Goal: Entertainment & Leisure: Consume media (video, audio)

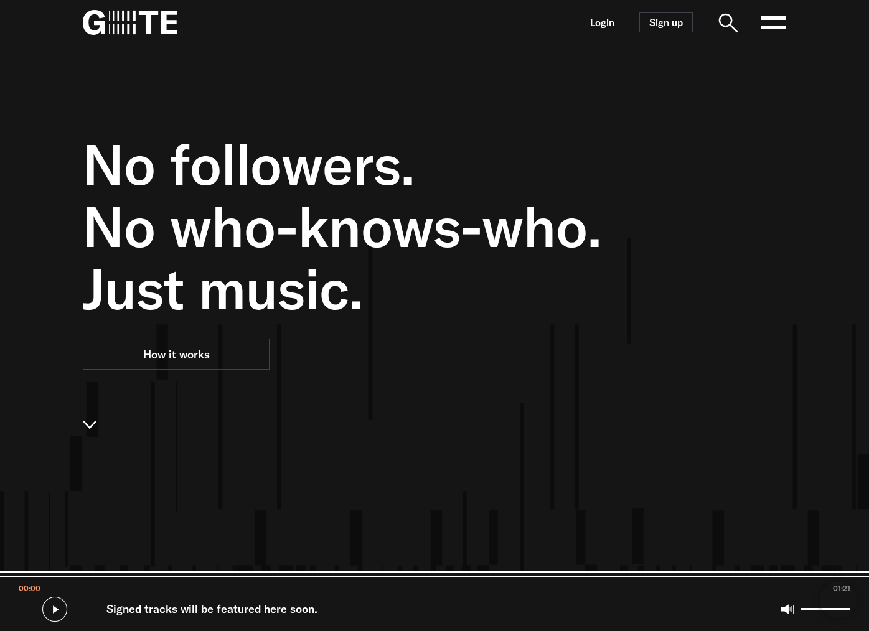
click at [788, 26] on nav "Login Sign up Open main menu" at bounding box center [434, 22] width 797 height 45
click at [779, 26] on rect at bounding box center [773, 28] width 25 height 4
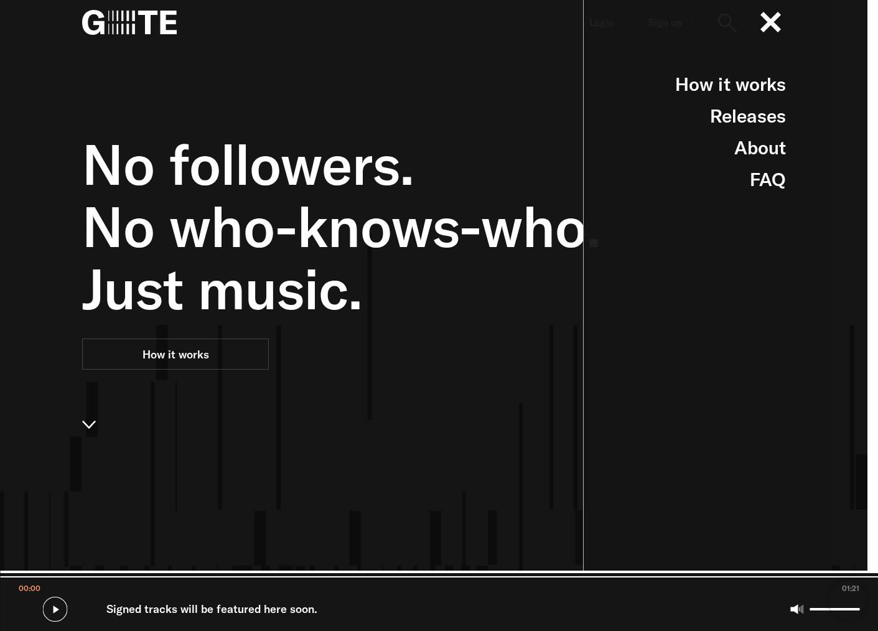
click at [492, 67] on div "No followers. No who-knows-who. Just music. How it works" at bounding box center [373, 360] width 583 height 631
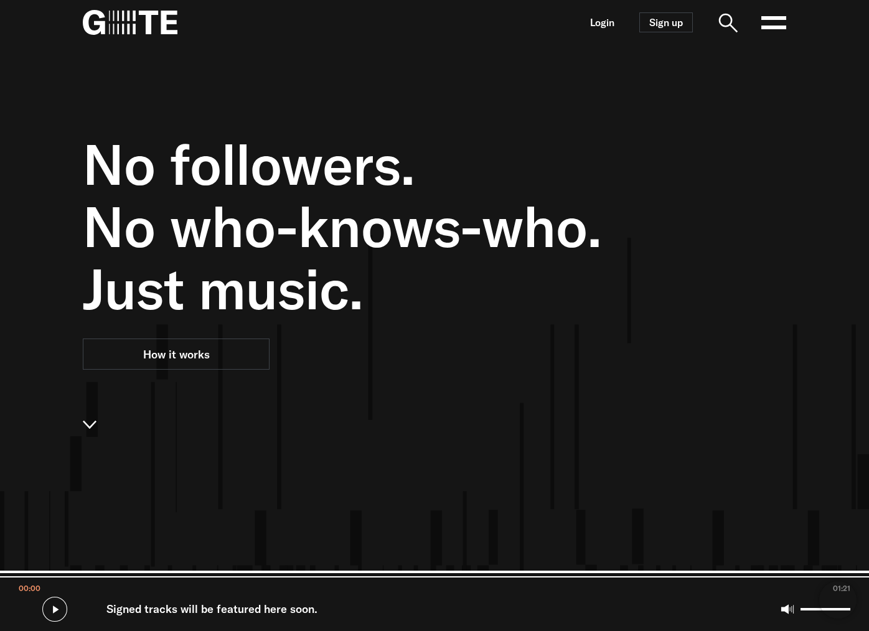
click at [767, 28] on rect at bounding box center [773, 28] width 25 height 4
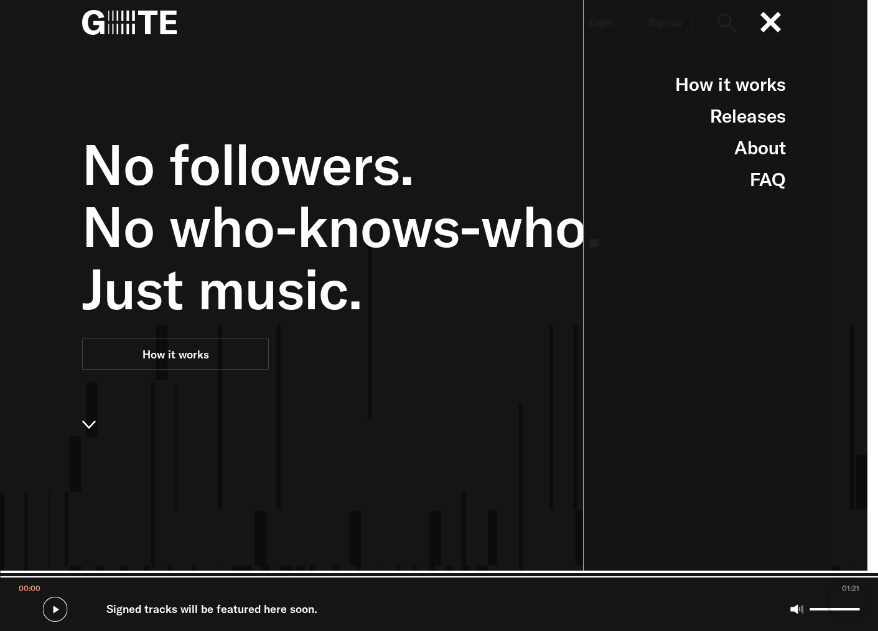
click at [490, 62] on div "No followers. No who-knows-who. Just music. How it works" at bounding box center [373, 360] width 583 height 631
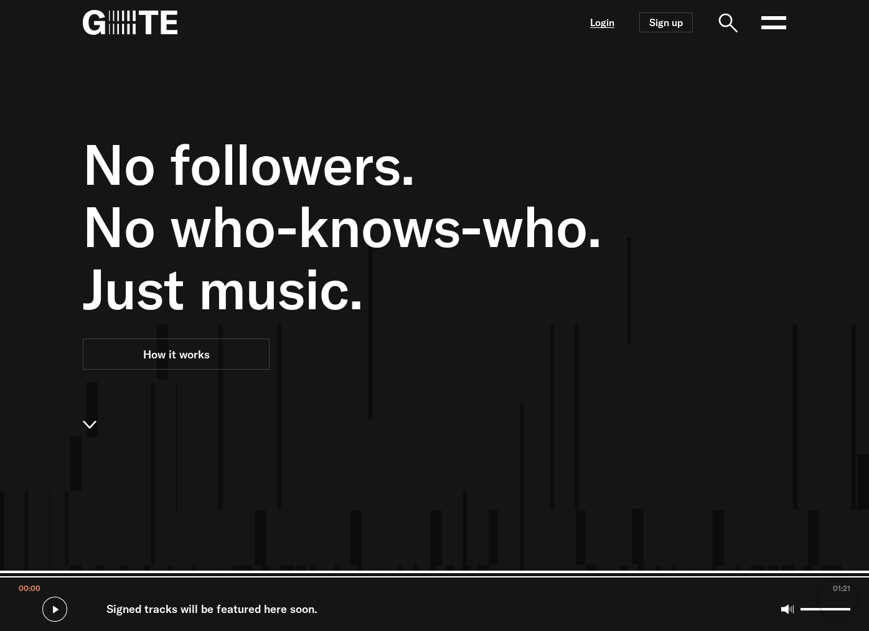
drag, startPoint x: 606, startPoint y: 29, endPoint x: 606, endPoint y: 21, distance: 7.5
click at [606, 29] on nav "Login Sign up Open main menu" at bounding box center [434, 22] width 797 height 45
click at [606, 20] on link "Login" at bounding box center [602, 22] width 24 height 11
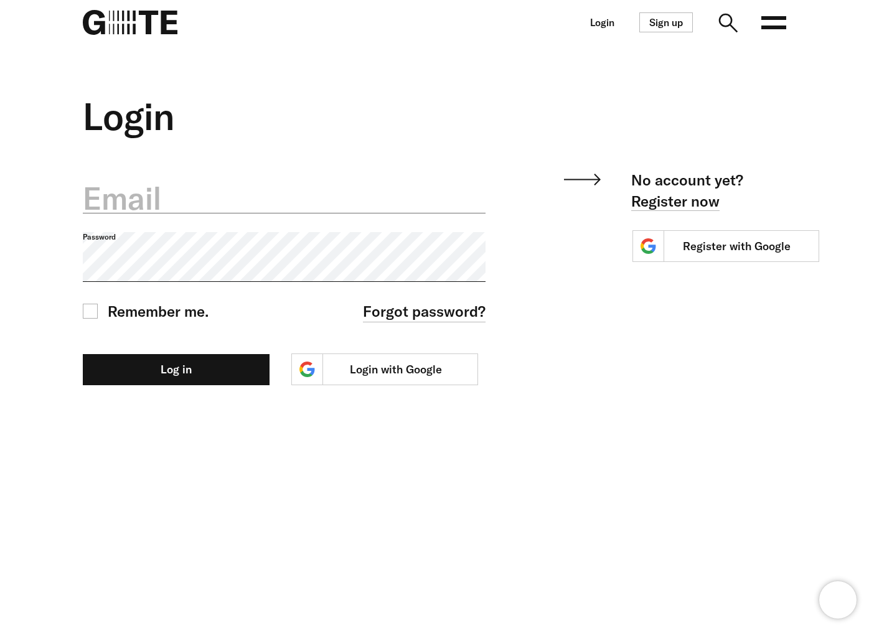
click at [182, 218] on label "Email" at bounding box center [284, 199] width 403 height 44
click at [182, 213] on input "Email" at bounding box center [284, 191] width 403 height 44
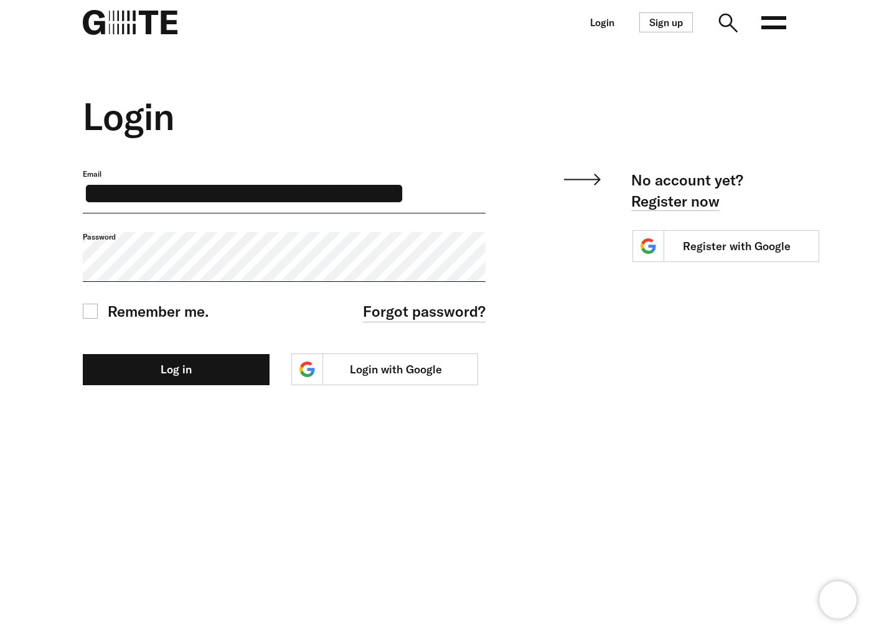
scroll to position [0, 10]
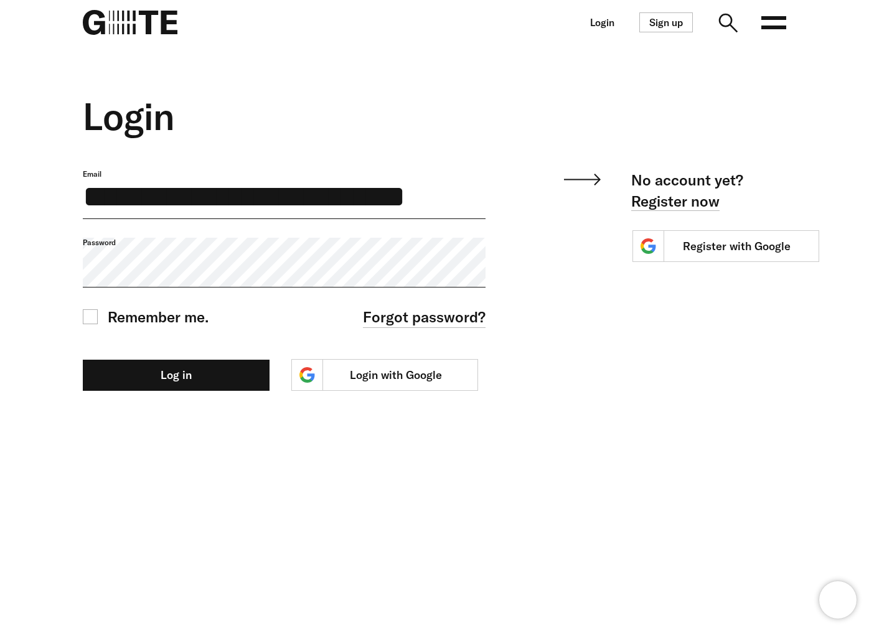
type input "**********"
click at [83, 360] on button "Log in" at bounding box center [176, 375] width 187 height 31
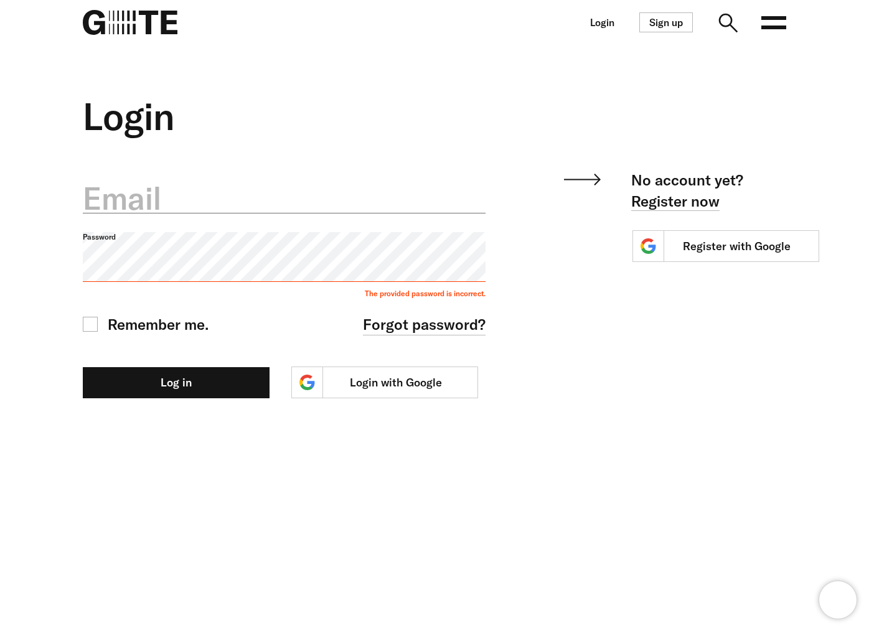
click at [172, 217] on label "Email" at bounding box center [284, 199] width 403 height 44
click at [174, 217] on label "Email" at bounding box center [284, 199] width 403 height 44
click at [174, 213] on input "Email" at bounding box center [284, 191] width 403 height 44
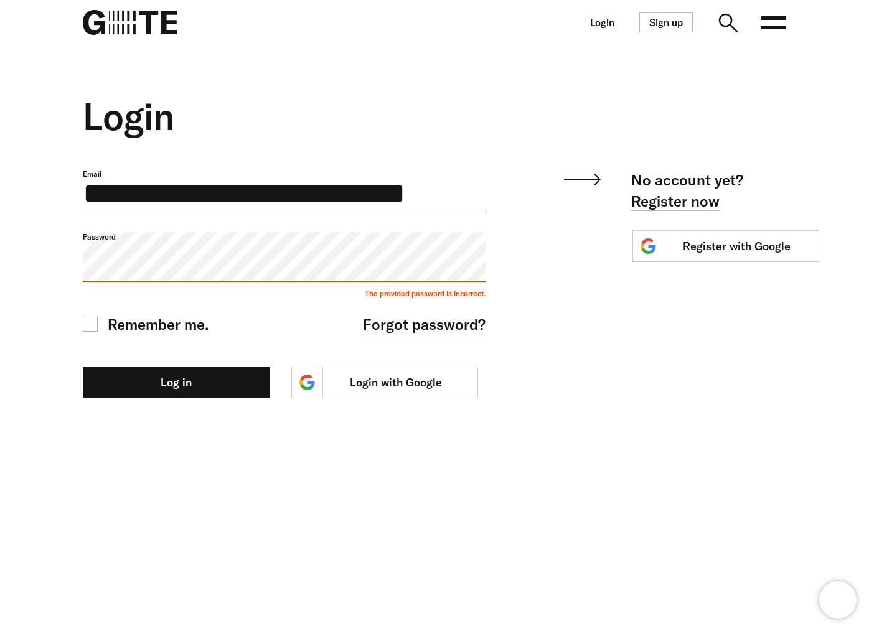
scroll to position [0, 10]
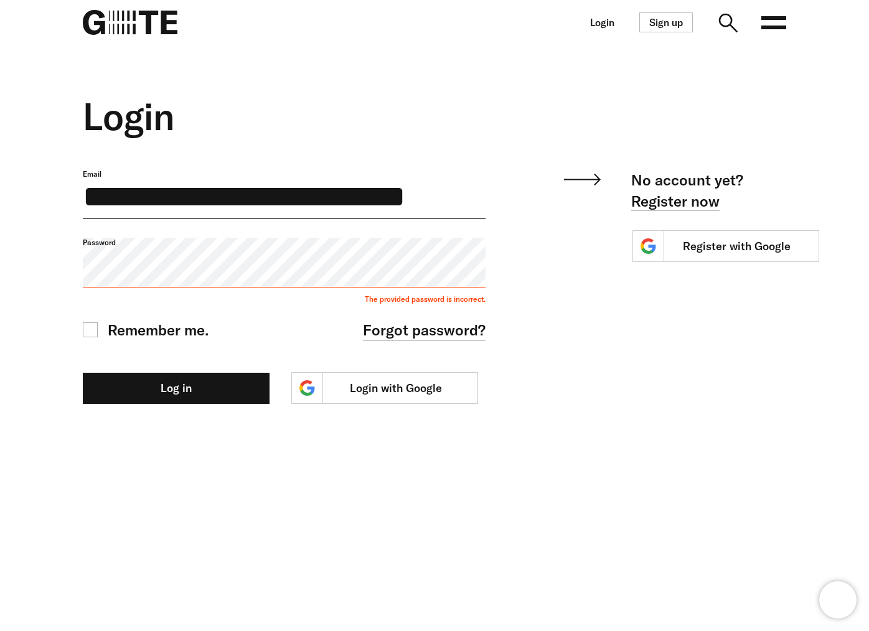
type input "**********"
click at [83, 373] on button "Log in" at bounding box center [176, 388] width 187 height 31
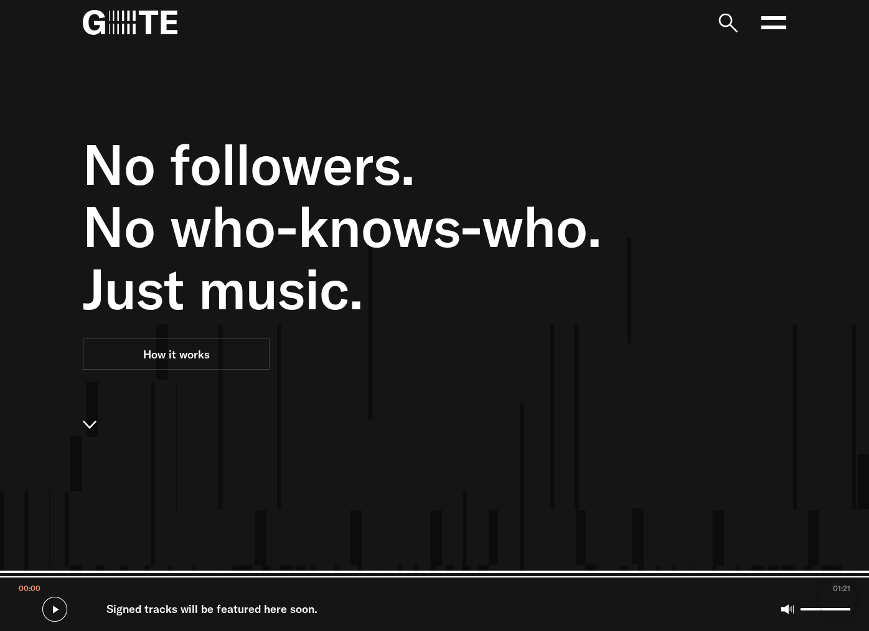
click at [773, 27] on rect at bounding box center [773, 28] width 25 height 4
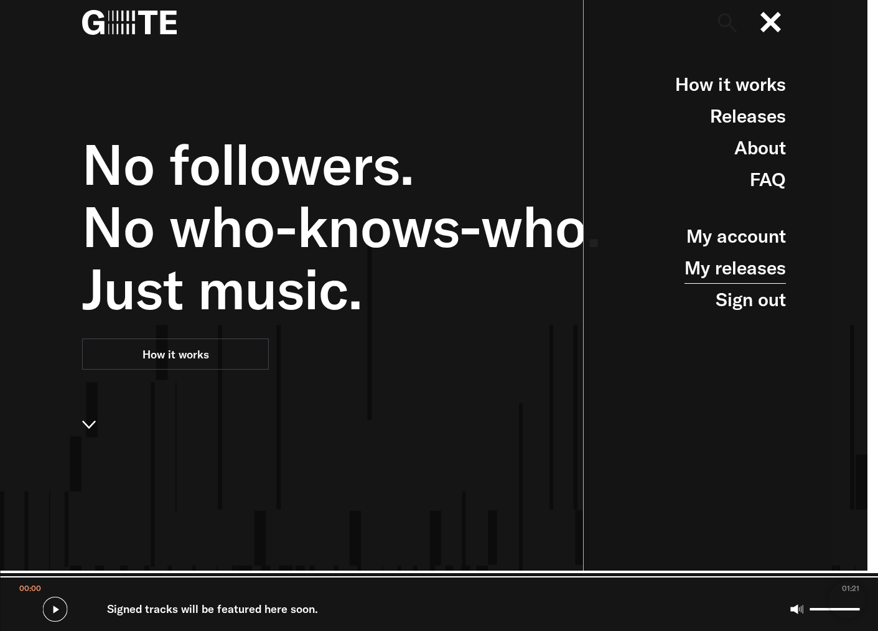
click at [731, 271] on link "My releases" at bounding box center [735, 268] width 101 height 32
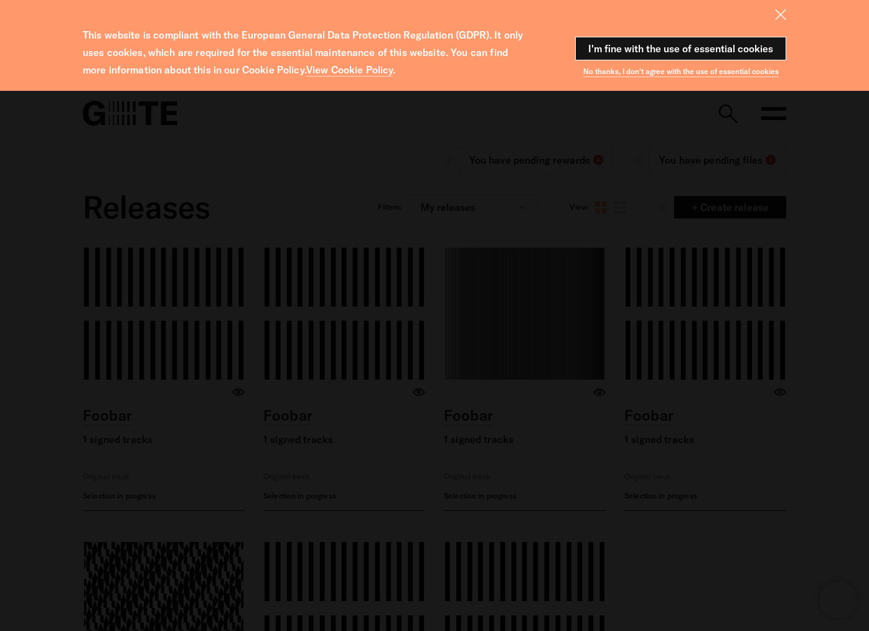
click at [739, 47] on button "I'm fine with the use of essential cookies" at bounding box center [680, 49] width 211 height 24
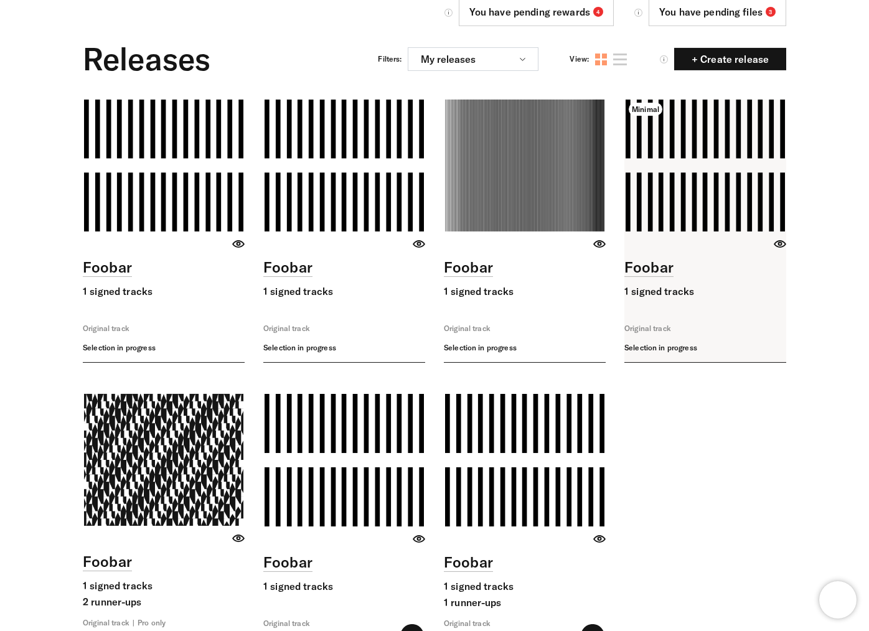
scroll to position [70, 0]
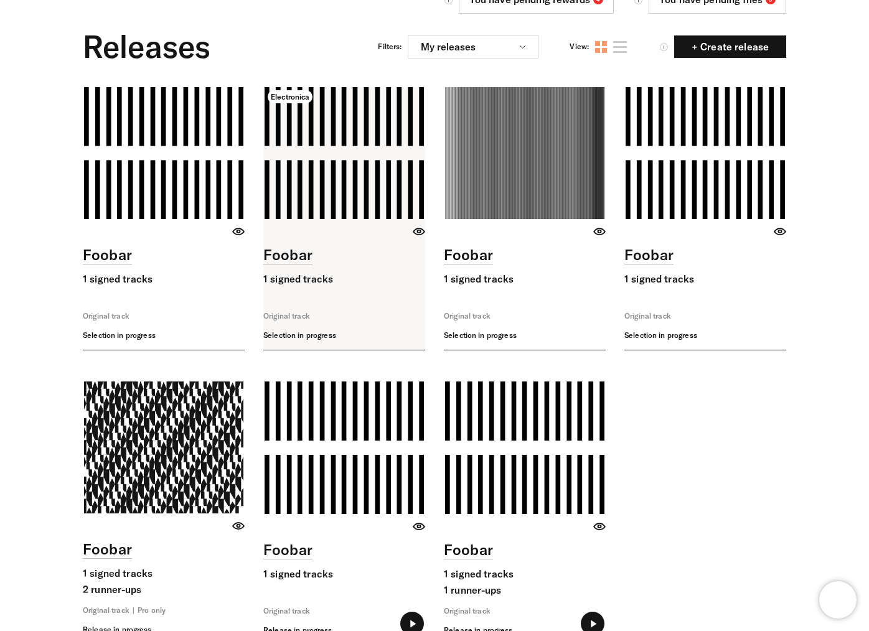
click at [379, 208] on link at bounding box center [344, 218] width 162 height 263
click at [329, 150] on link at bounding box center [344, 218] width 162 height 263
click at [343, 168] on link at bounding box center [344, 218] width 162 height 263
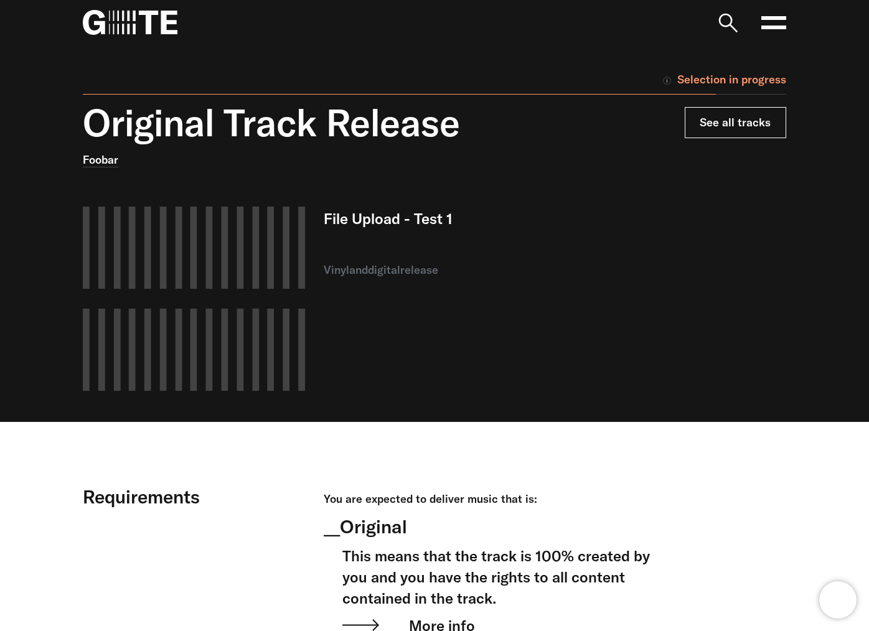
click at [717, 123] on link "See all tracks" at bounding box center [735, 122] width 101 height 31
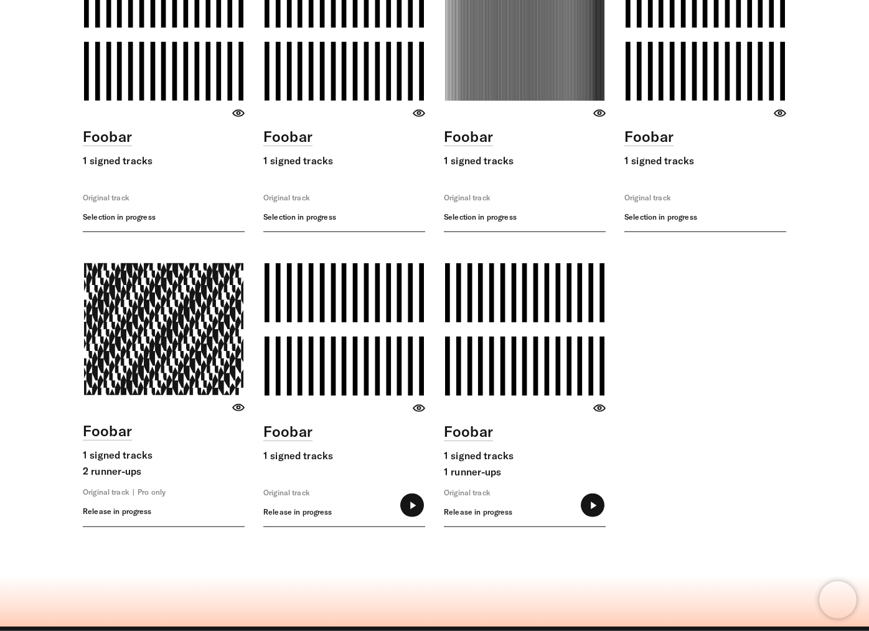
scroll to position [256, 0]
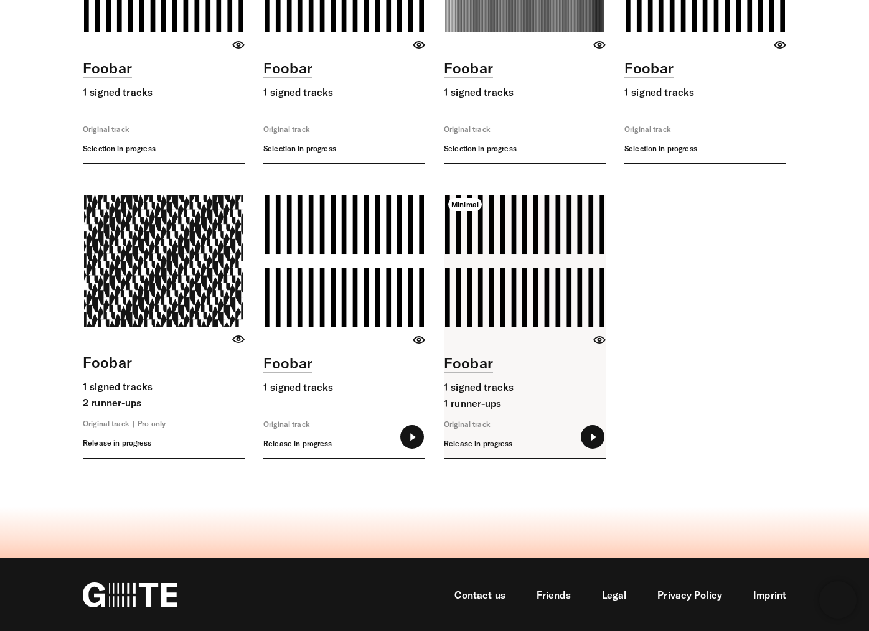
click at [520, 317] on link at bounding box center [525, 326] width 162 height 263
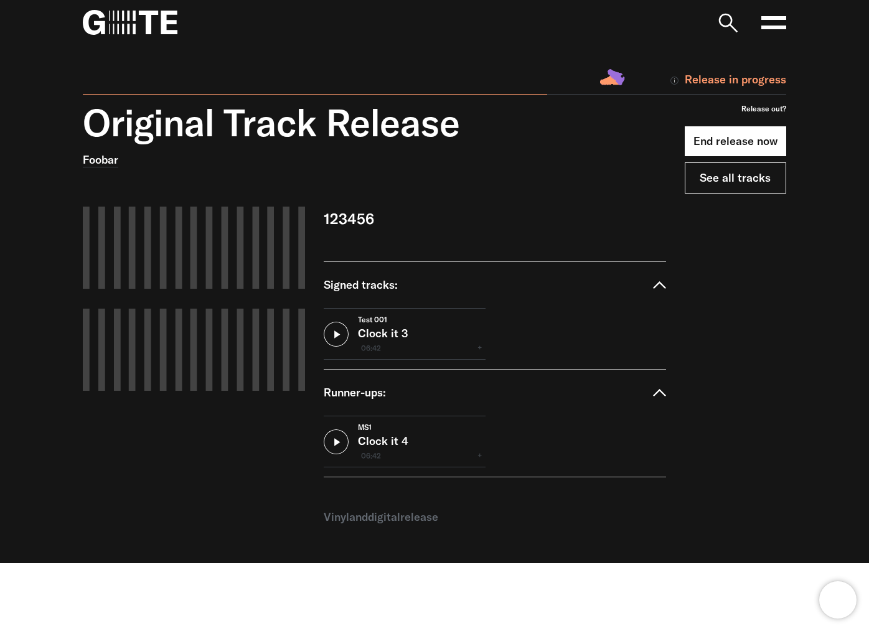
click at [733, 190] on link "See all tracks" at bounding box center [735, 177] width 101 height 31
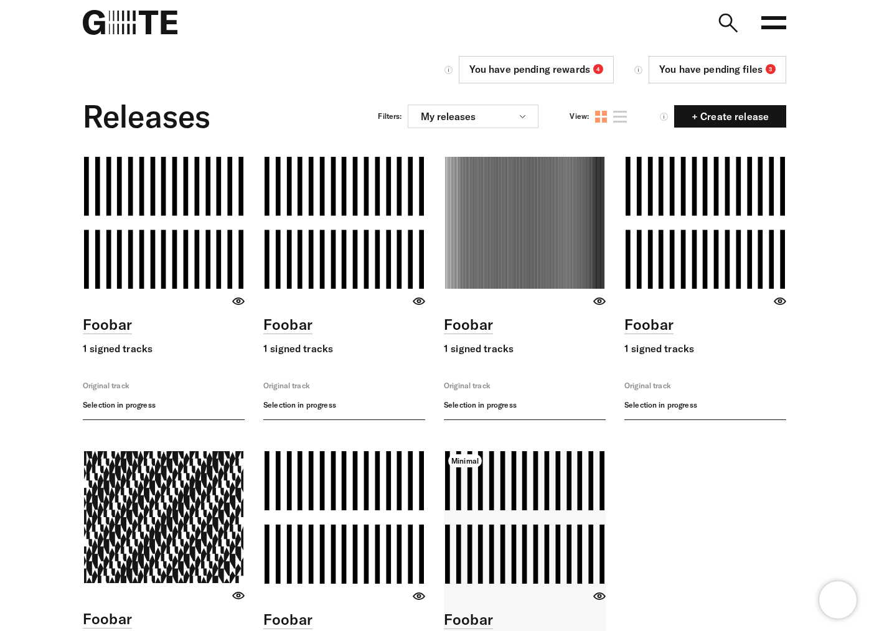
scroll to position [256, 0]
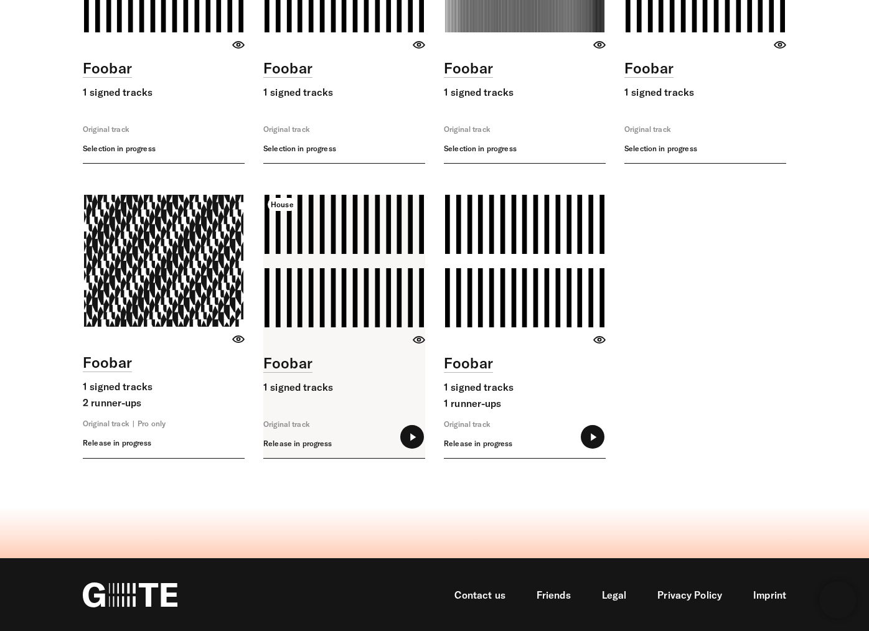
click at [342, 294] on link at bounding box center [344, 326] width 162 height 263
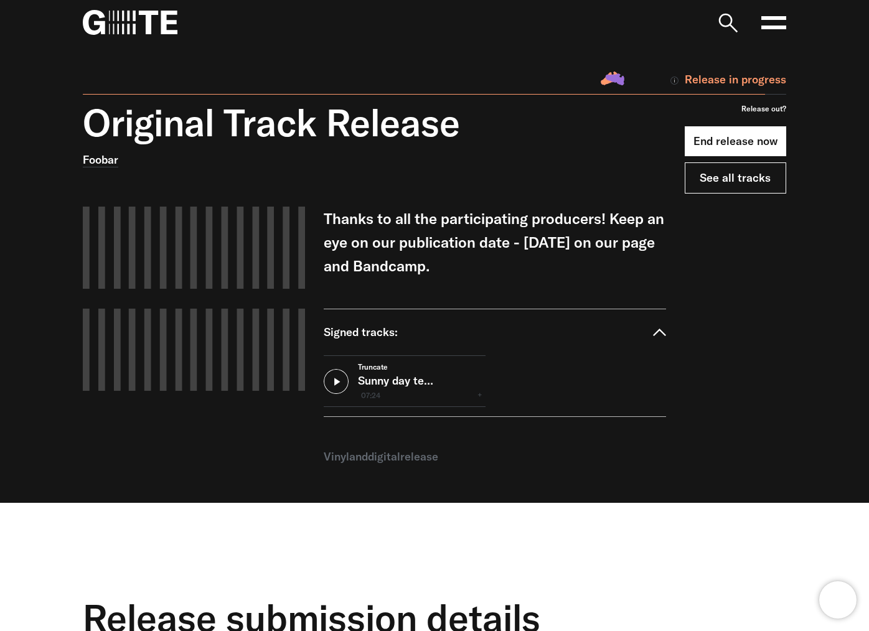
click at [739, 185] on link "See all tracks" at bounding box center [735, 177] width 101 height 31
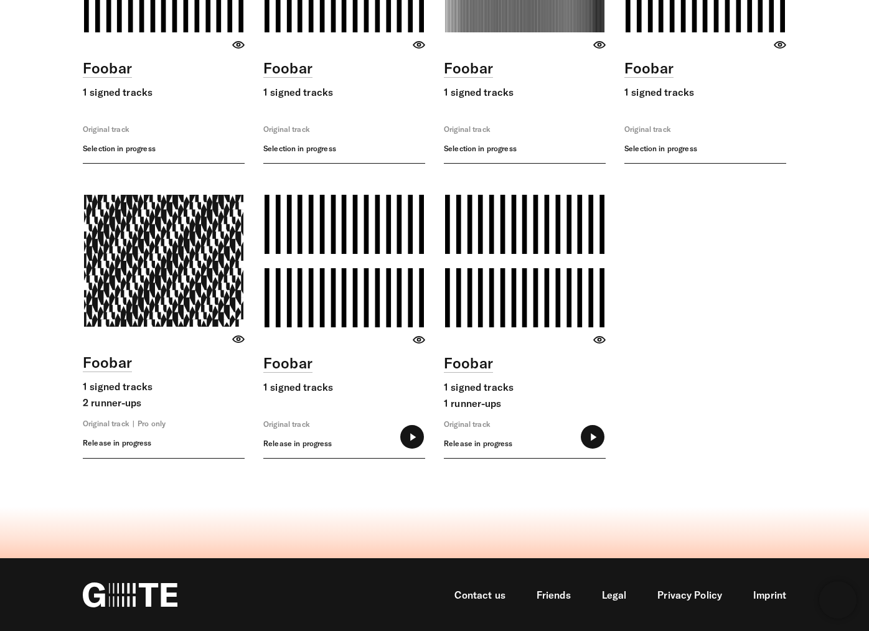
scroll to position [227, 0]
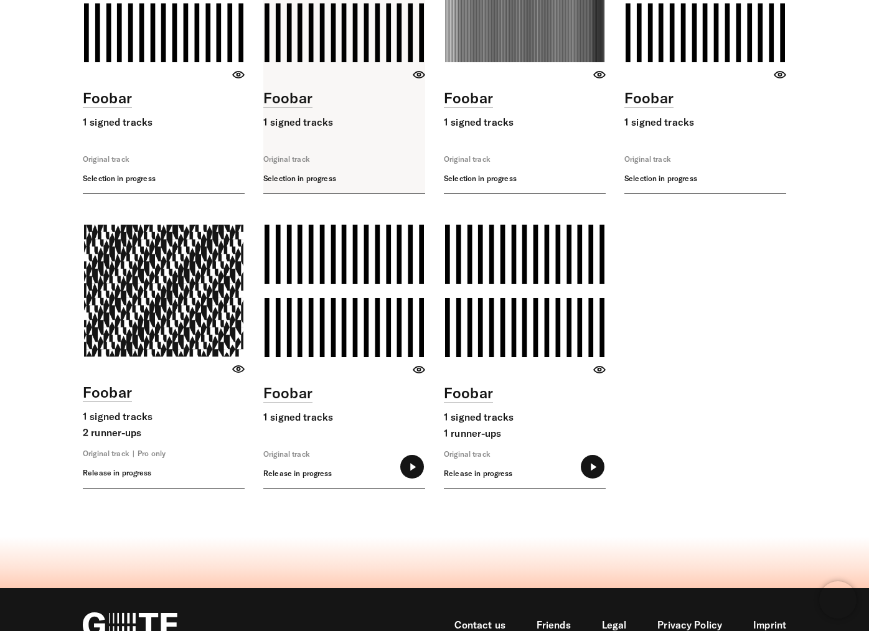
click at [340, 72] on link at bounding box center [344, 61] width 162 height 263
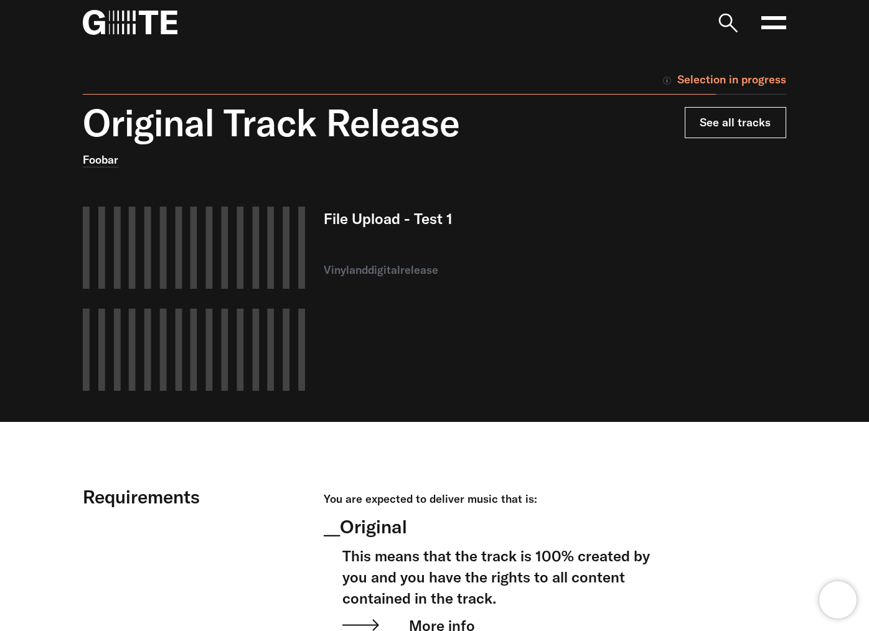
click at [745, 114] on link "See all tracks" at bounding box center [735, 122] width 101 height 31
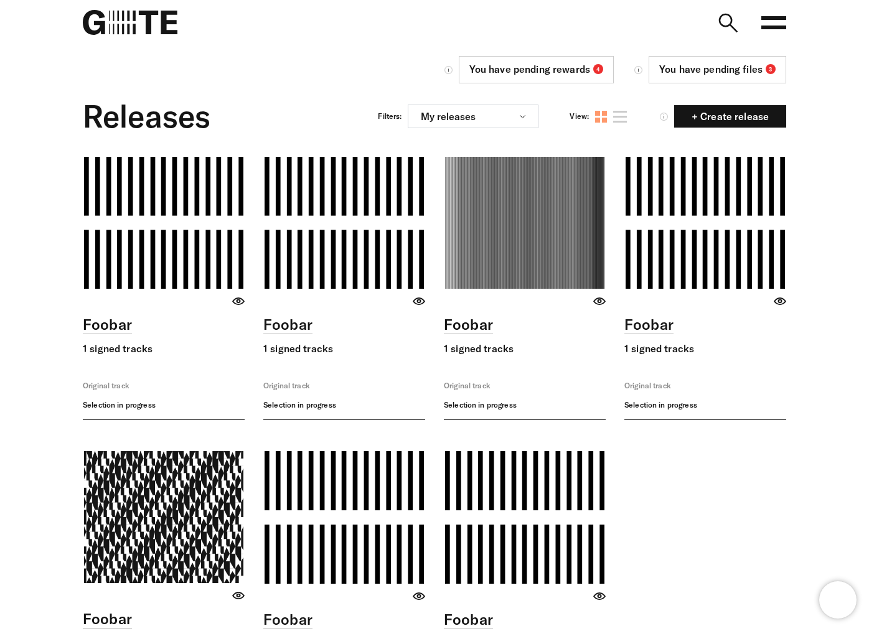
scroll to position [227, 0]
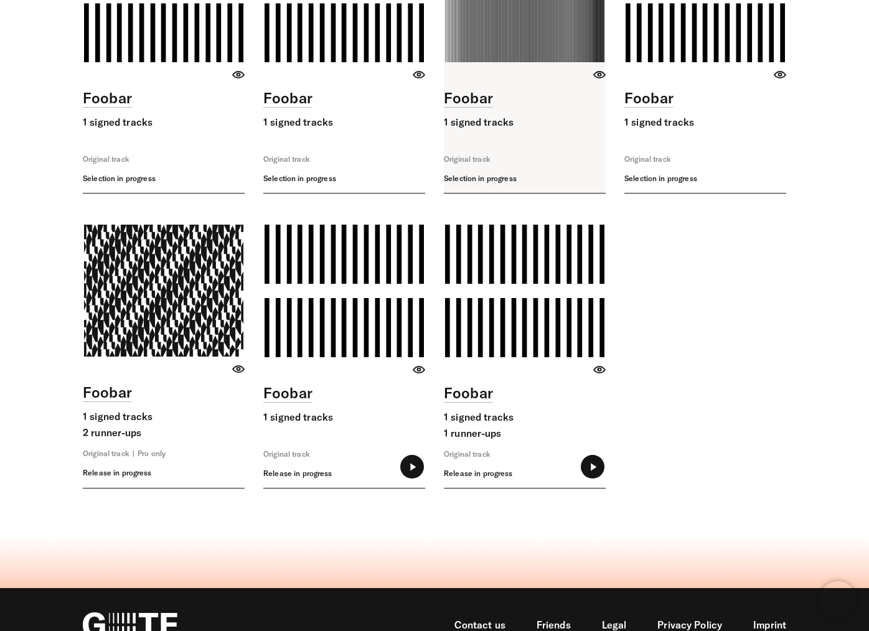
click at [550, 110] on link at bounding box center [525, 61] width 162 height 263
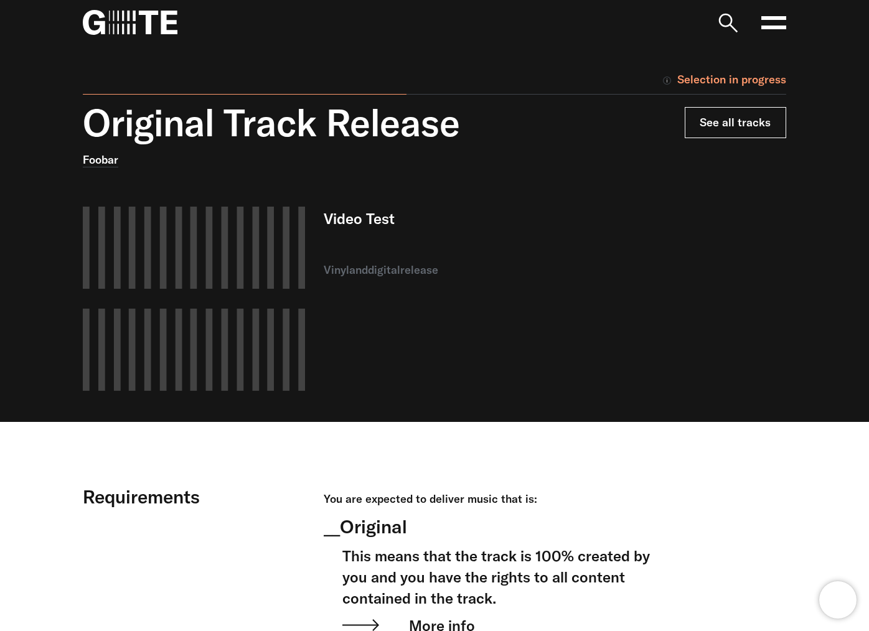
click at [712, 129] on link "See all tracks" at bounding box center [735, 122] width 101 height 31
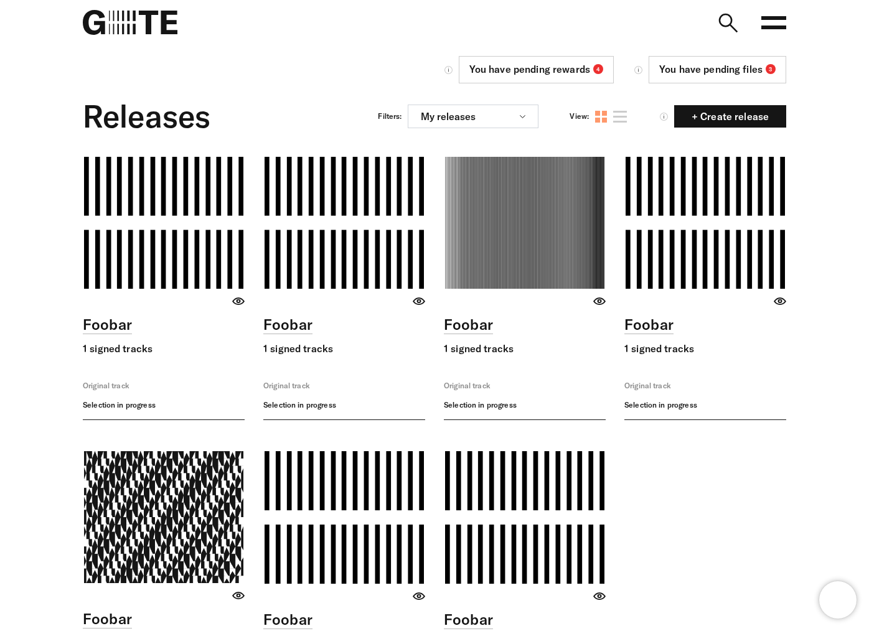
scroll to position [227, 0]
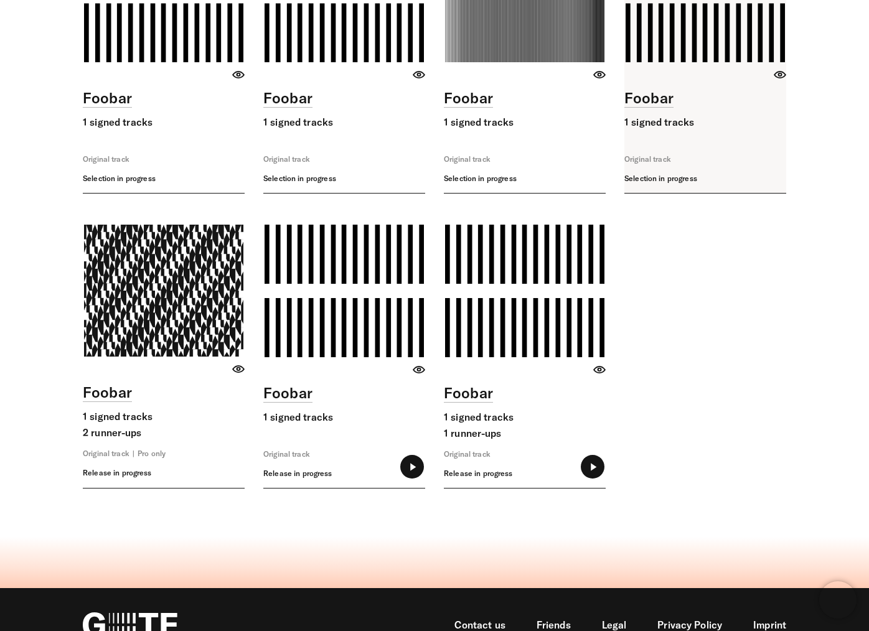
click at [725, 65] on link at bounding box center [705, 61] width 162 height 263
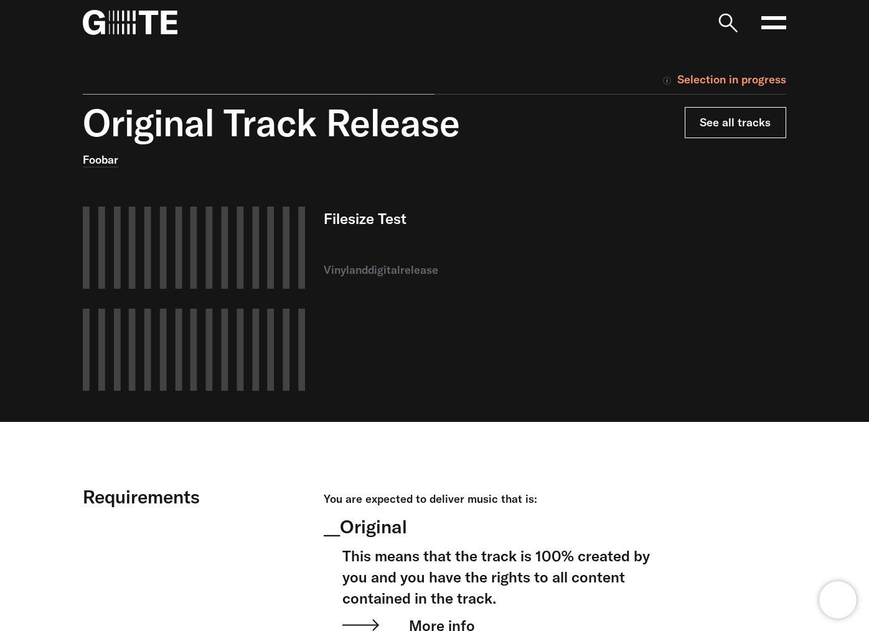
drag, startPoint x: 708, startPoint y: 105, endPoint x: 715, endPoint y: 118, distance: 15.0
click at [710, 106] on div "Original Track Release Foobar Filesize Test vinyl and digital release See all t…" at bounding box center [425, 261] width 722 height 321
click at [715, 122] on link "See all tracks" at bounding box center [735, 122] width 101 height 31
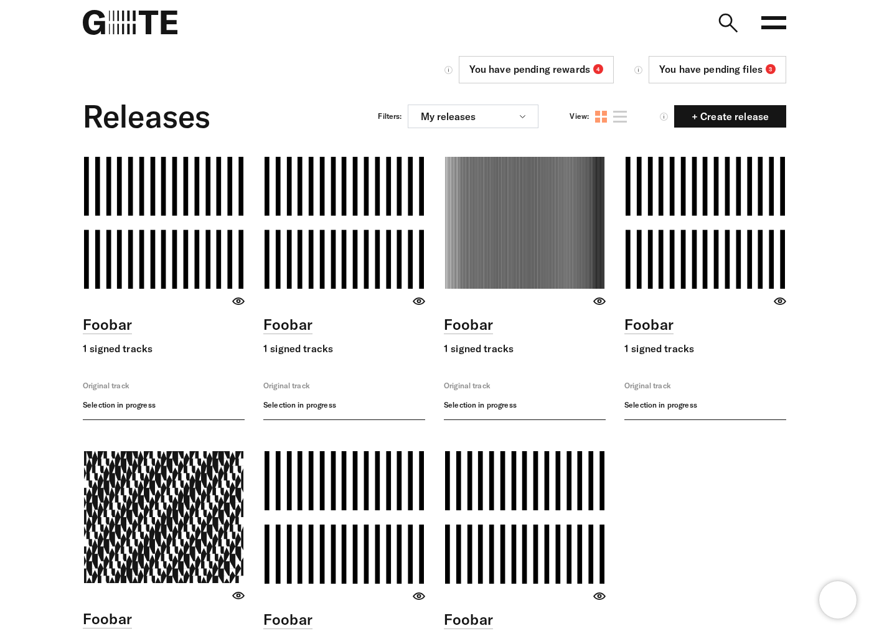
click at [781, 25] on icon at bounding box center [773, 22] width 25 height 25
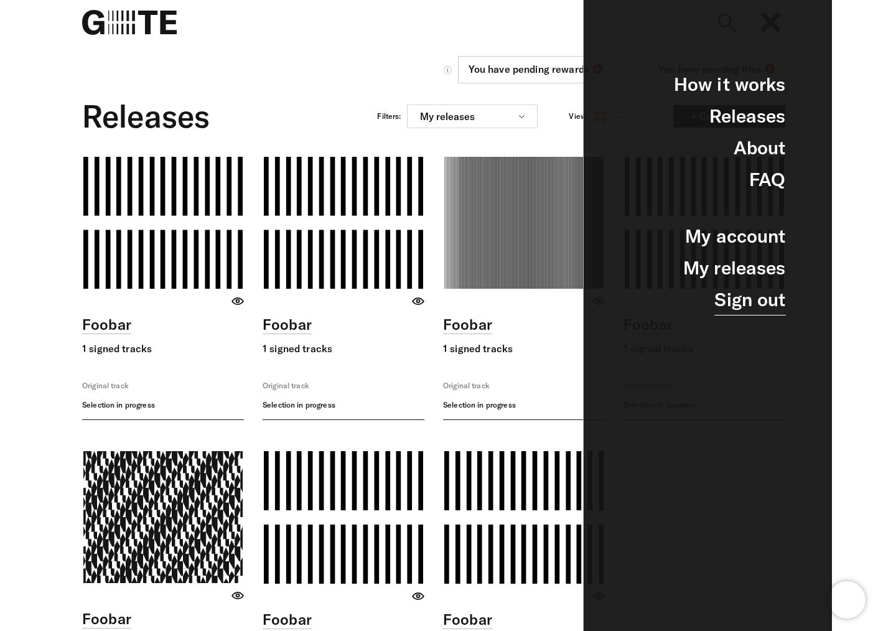
click at [728, 305] on link "Sign out" at bounding box center [750, 300] width 71 height 32
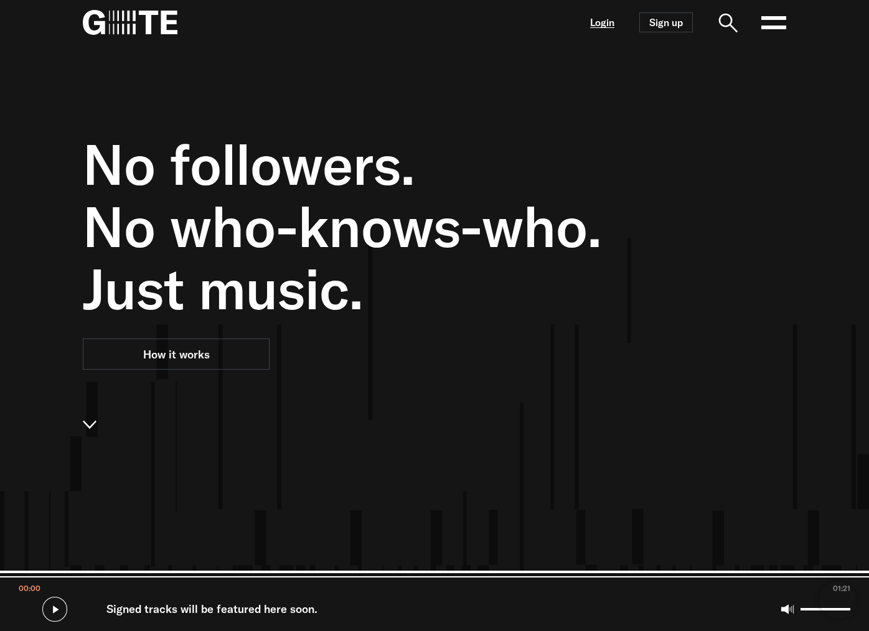
click at [607, 27] on link "Login" at bounding box center [602, 22] width 24 height 11
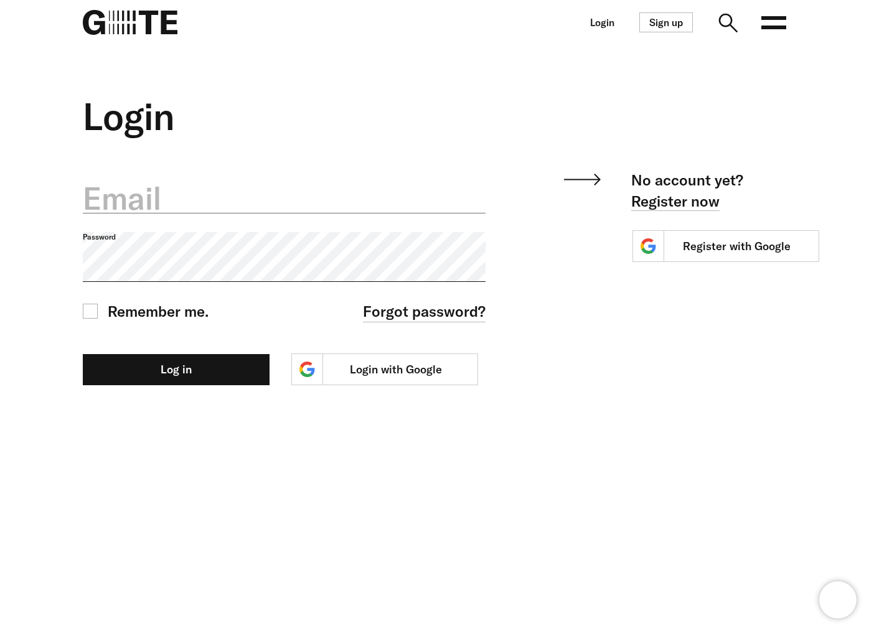
click at [199, 200] on label "Email" at bounding box center [284, 199] width 403 height 44
click at [199, 200] on input "Email" at bounding box center [284, 191] width 403 height 44
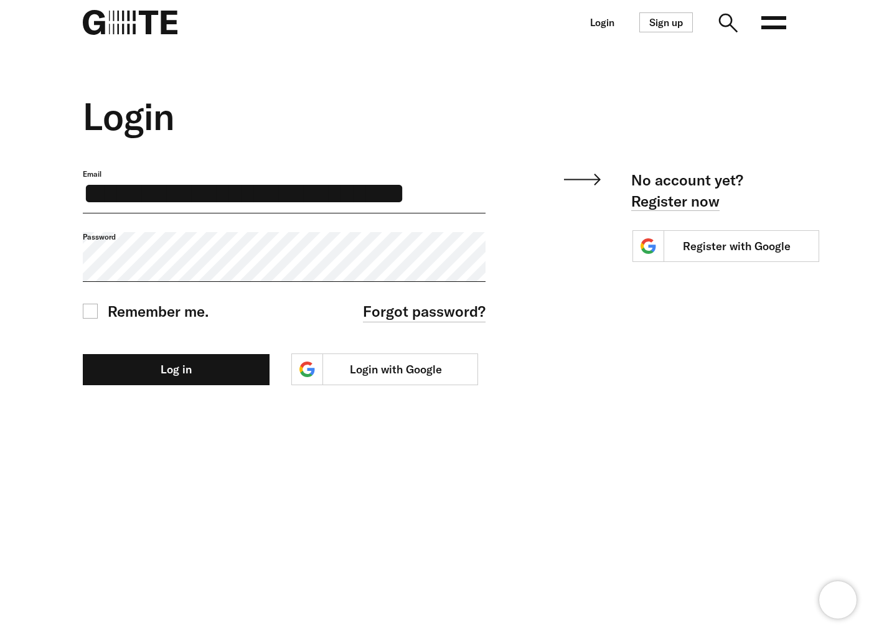
scroll to position [0, 14]
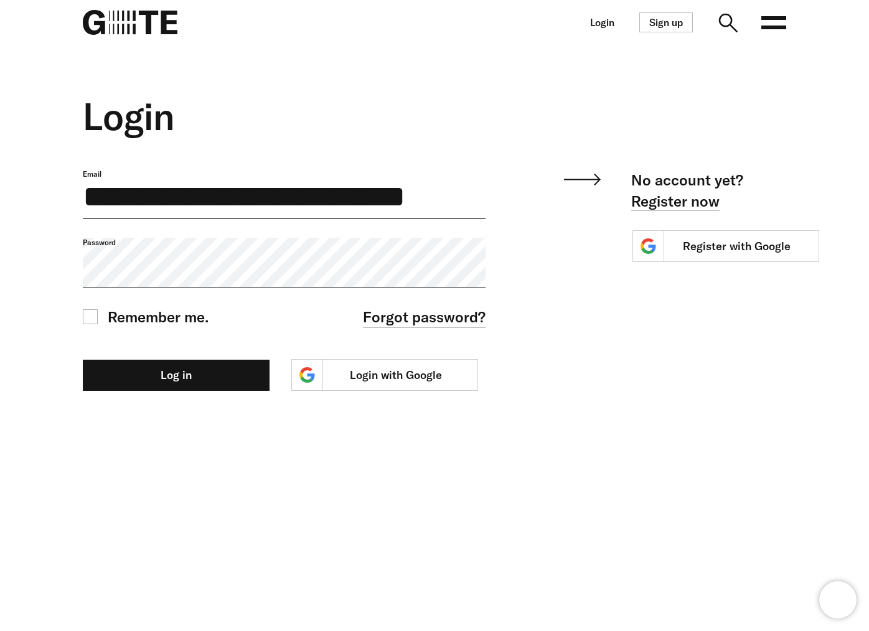
type input "**********"
click at [83, 360] on button "Log in" at bounding box center [176, 375] width 187 height 31
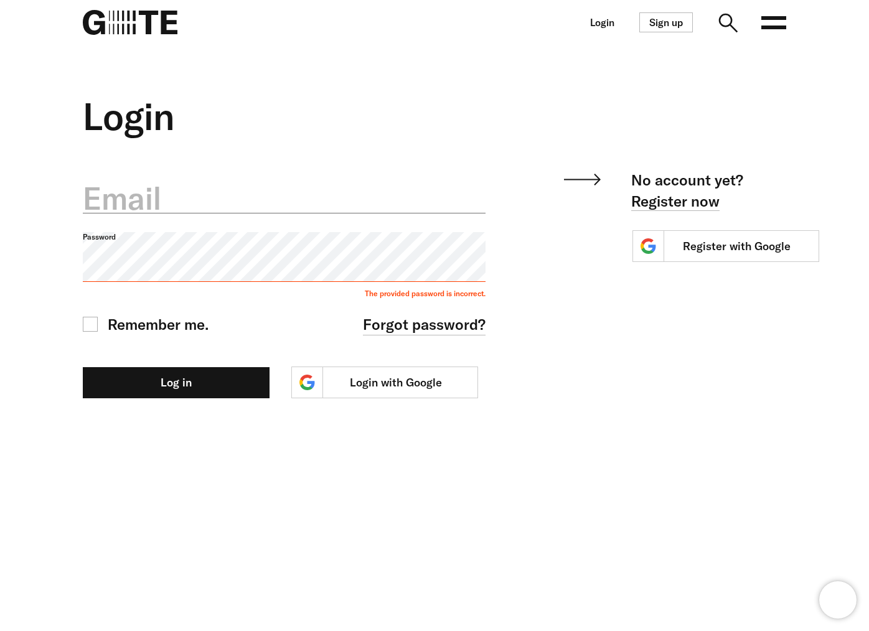
click at [42, 212] on div "Login Email Password The provided password is incorrect. Remember me. Forgot pa…" at bounding box center [434, 247] width 797 height 304
click at [151, 203] on label "Email" at bounding box center [284, 199] width 403 height 44
click at [151, 203] on input "Email" at bounding box center [284, 191] width 403 height 44
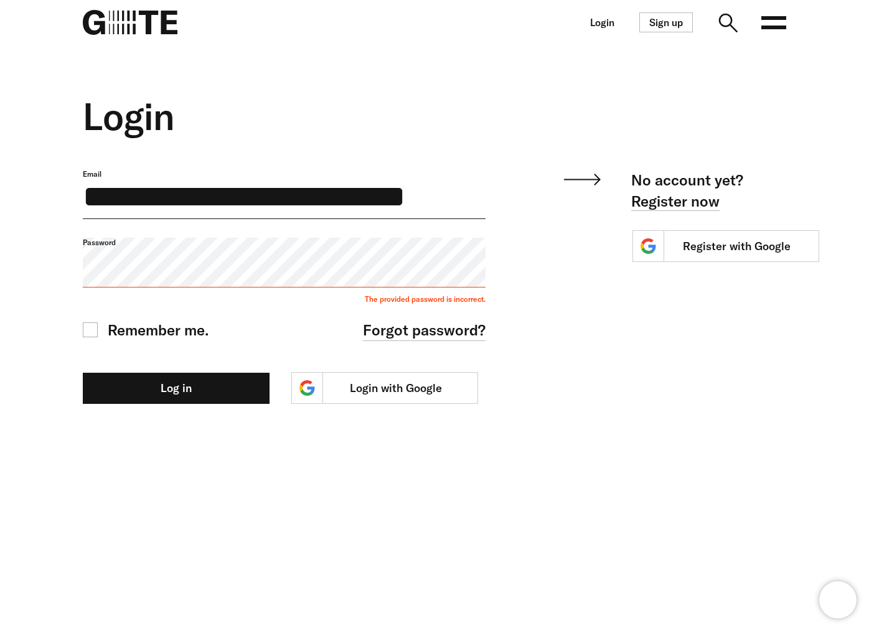
scroll to position [0, 14]
type input "**********"
click at [83, 373] on button "Log in" at bounding box center [176, 388] width 187 height 31
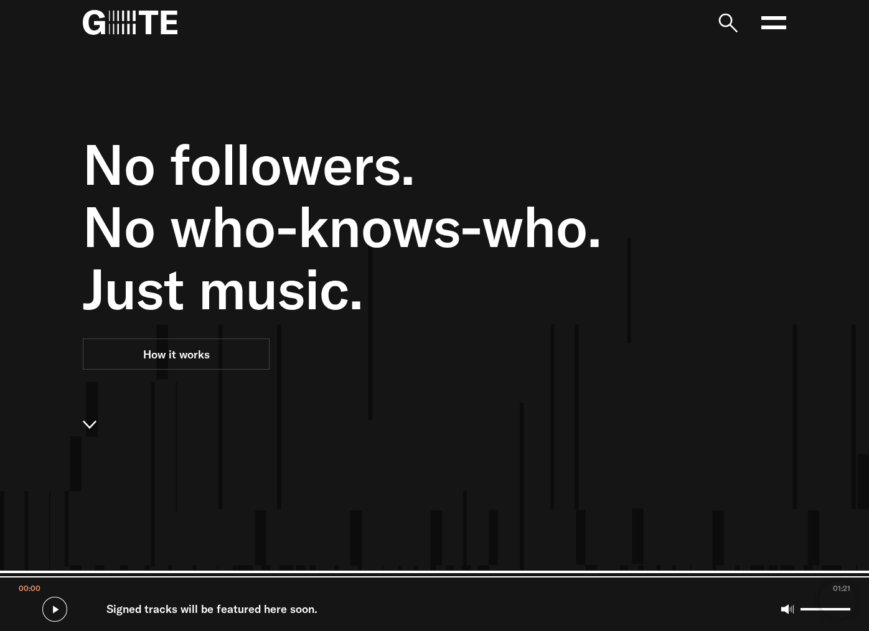
click at [776, 26] on rect at bounding box center [773, 28] width 25 height 4
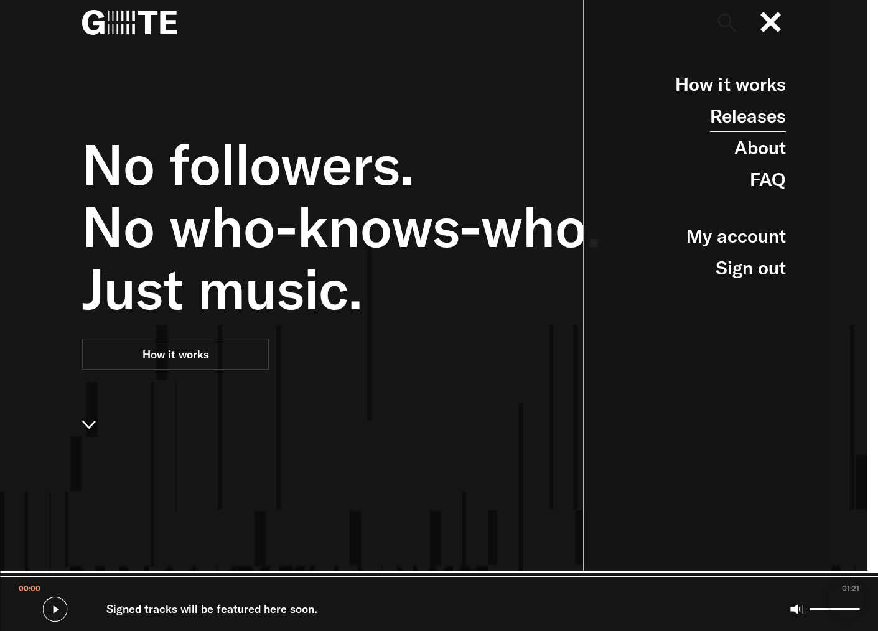
click at [766, 124] on link "Releases" at bounding box center [748, 116] width 76 height 32
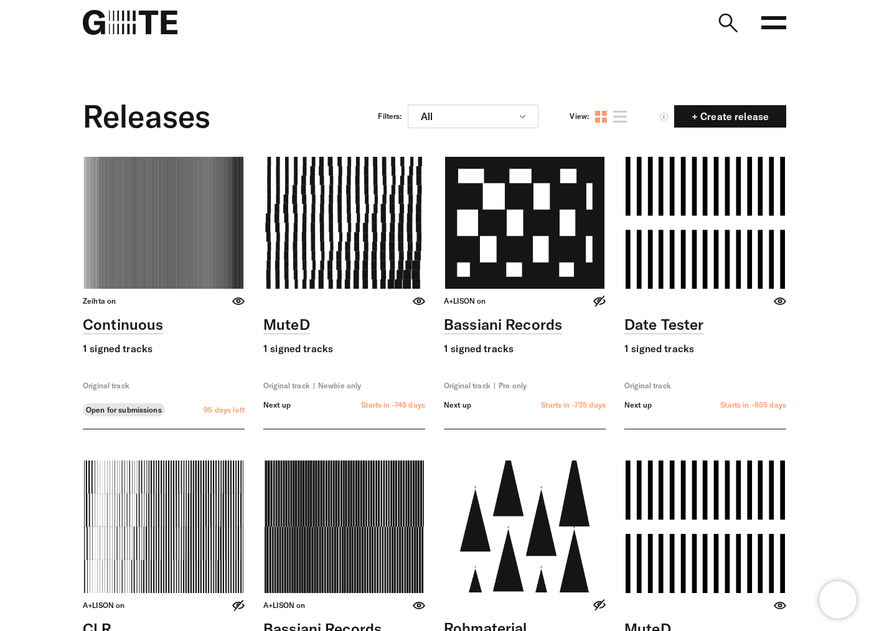
click at [772, 24] on icon at bounding box center [773, 22] width 25 height 25
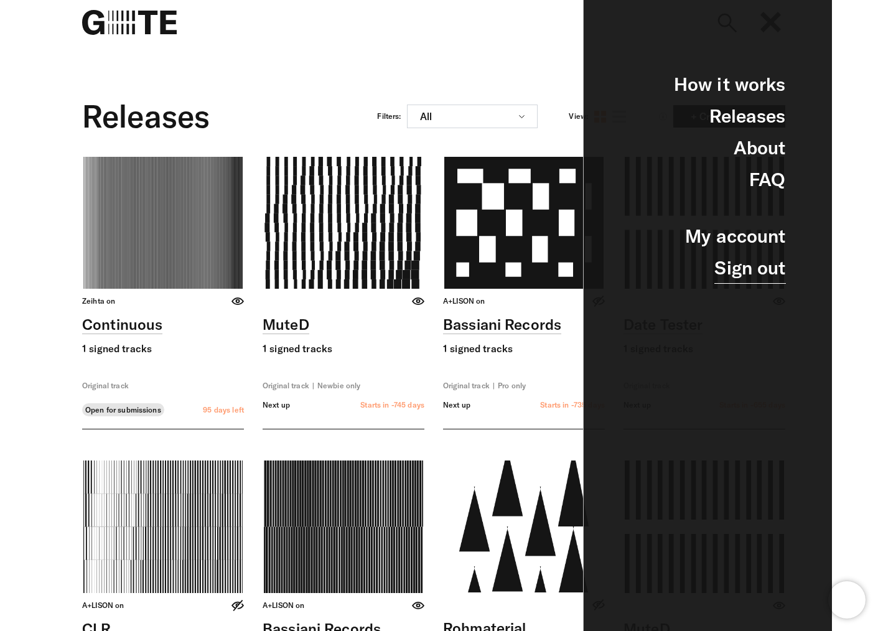
click at [739, 274] on link "Sign out" at bounding box center [750, 268] width 71 height 32
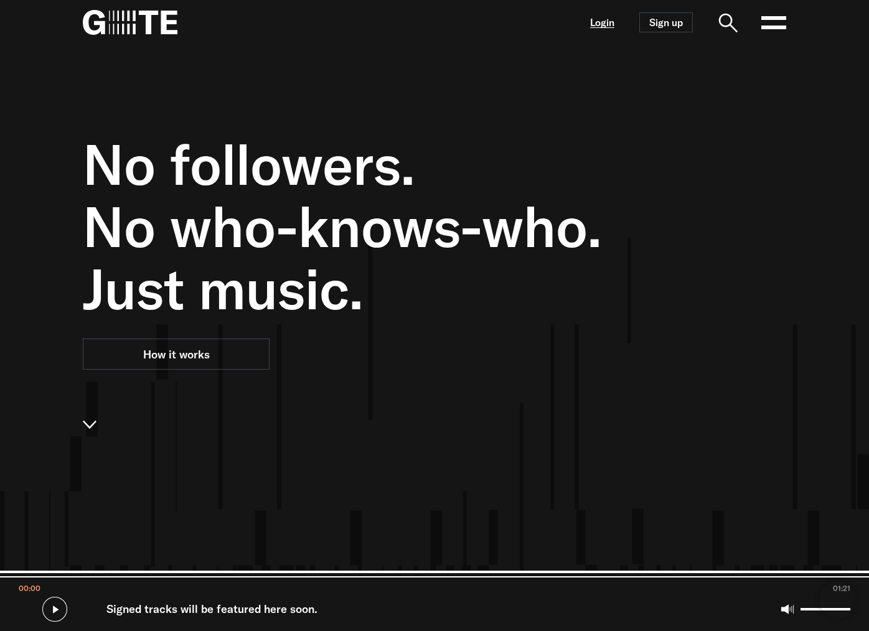
click at [604, 24] on link "Login" at bounding box center [602, 22] width 24 height 11
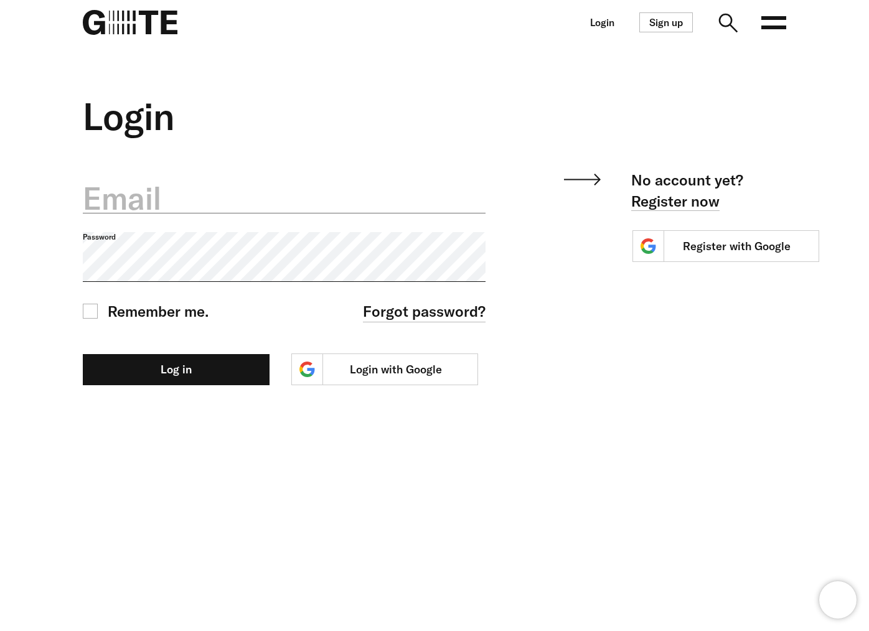
click at [205, 207] on label "Email" at bounding box center [284, 199] width 403 height 44
click at [205, 207] on input "Email" at bounding box center [284, 191] width 403 height 44
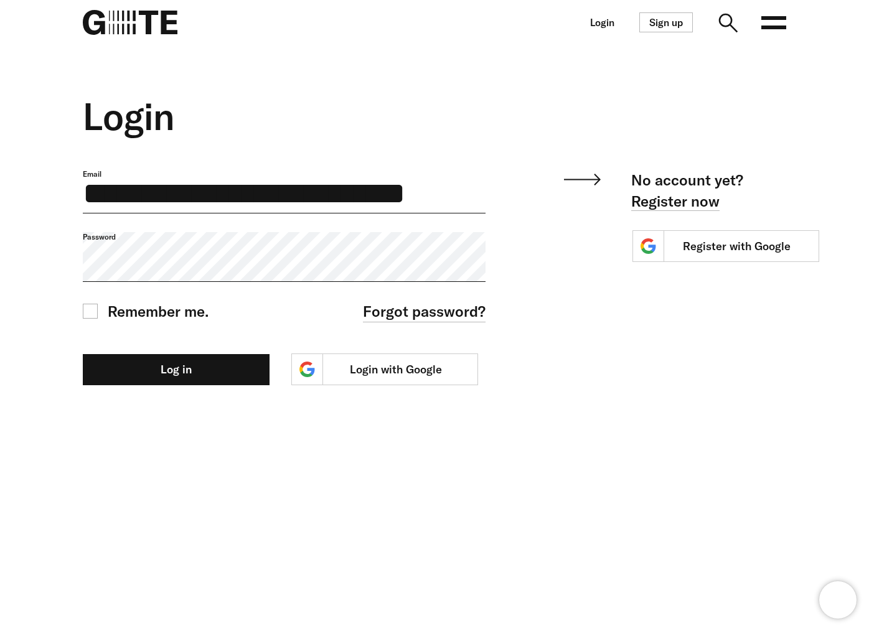
scroll to position [0, 15]
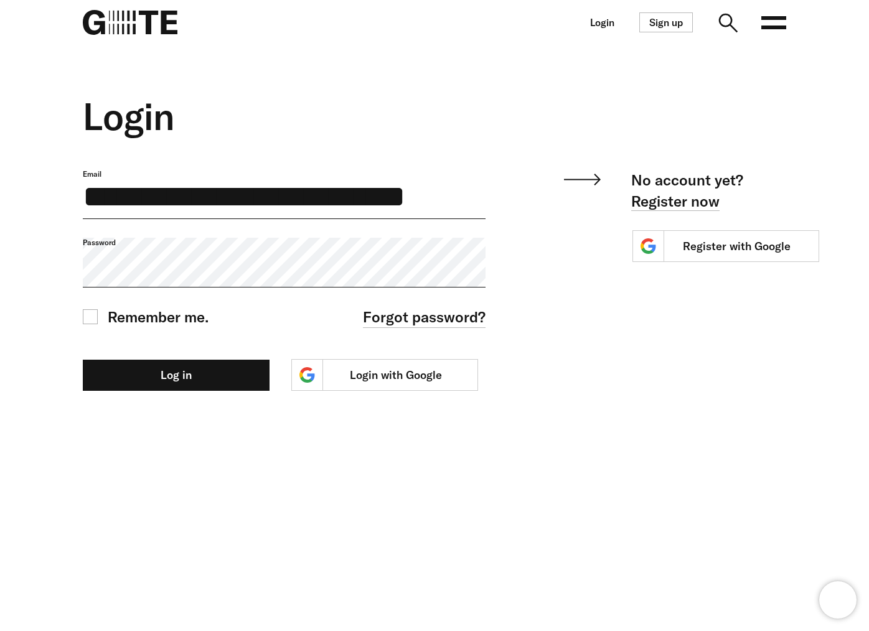
type input "**********"
click at [83, 360] on button "Log in" at bounding box center [176, 375] width 187 height 31
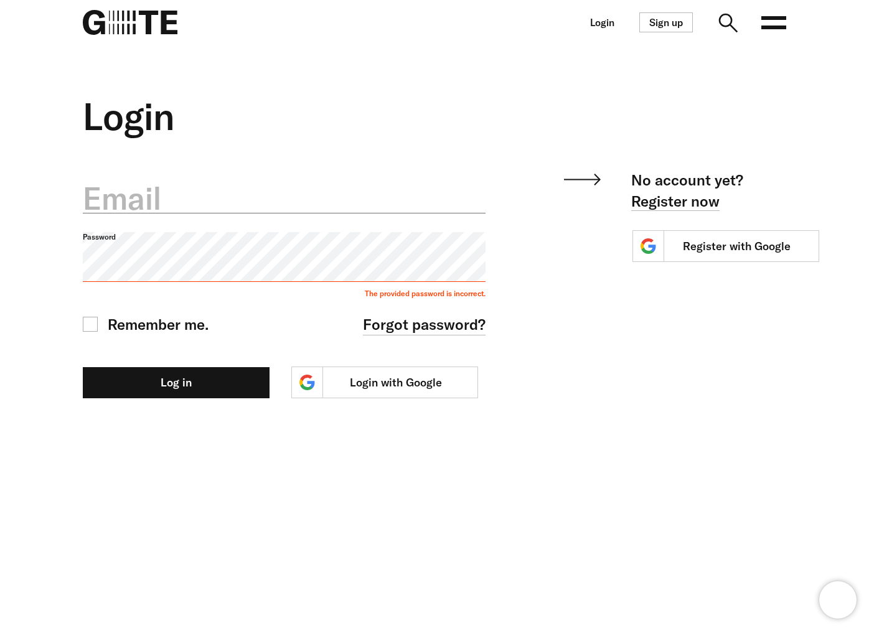
click at [243, 218] on label "Email" at bounding box center [284, 199] width 403 height 44
click at [243, 213] on input "Email" at bounding box center [284, 191] width 403 height 44
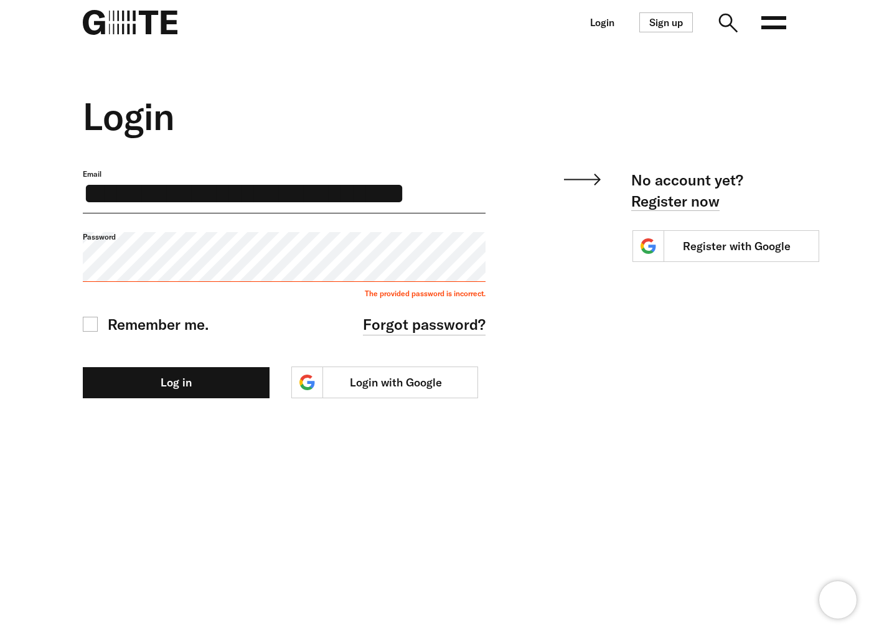
scroll to position [0, 15]
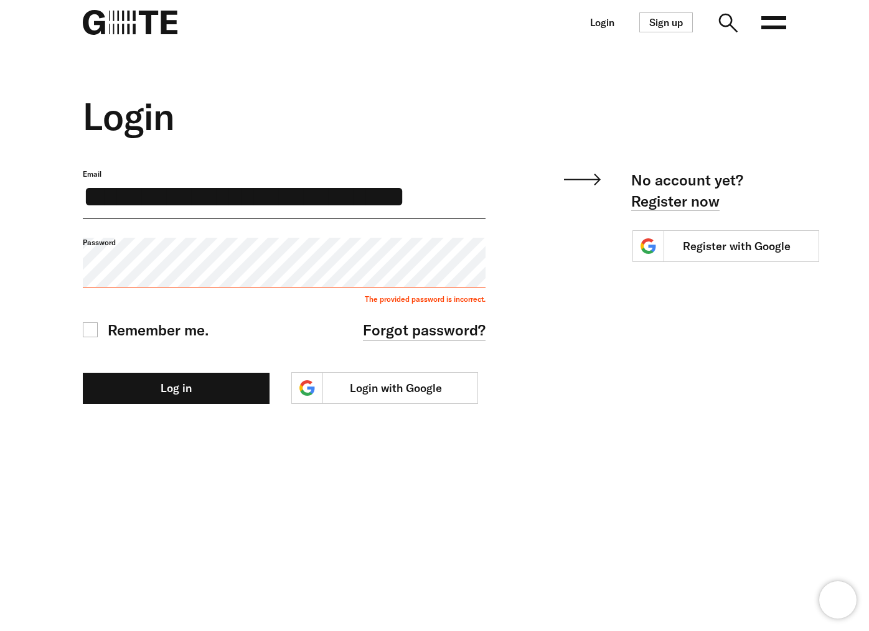
type input "**********"
click at [83, 373] on button "Log in" at bounding box center [176, 388] width 187 height 31
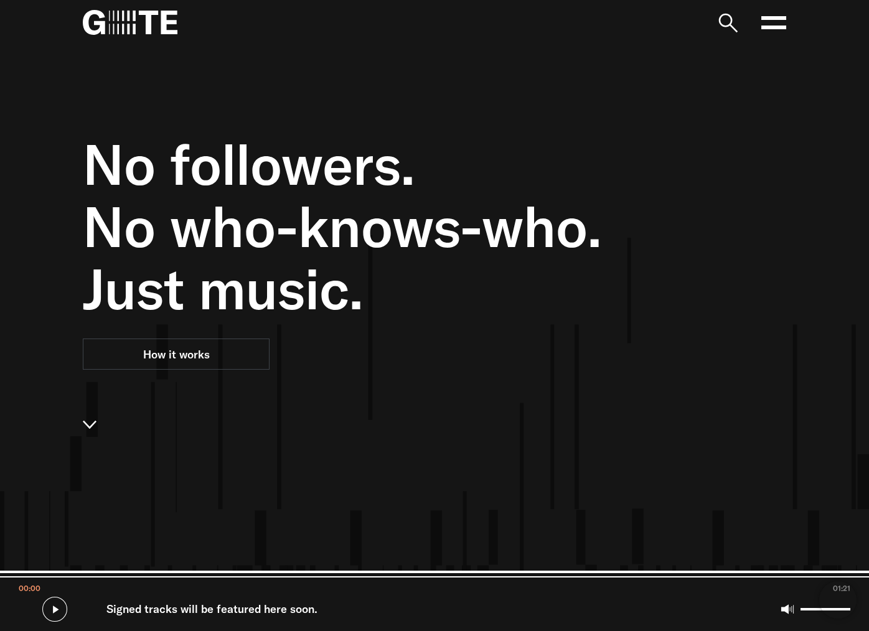
click at [788, 25] on nav "Open main menu FAQ" at bounding box center [434, 22] width 797 height 45
click at [784, 25] on icon at bounding box center [773, 22] width 25 height 25
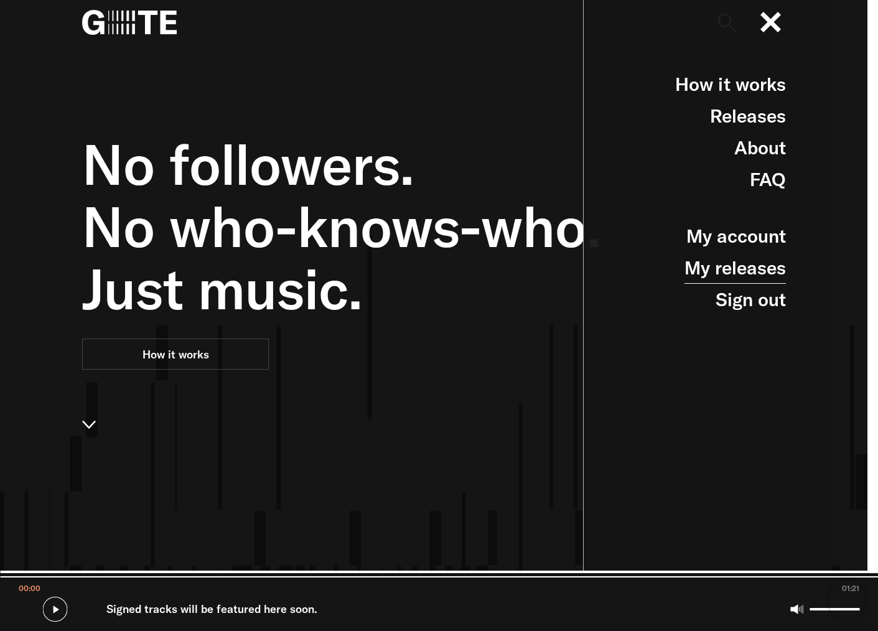
click at [738, 256] on link "My releases" at bounding box center [735, 268] width 101 height 32
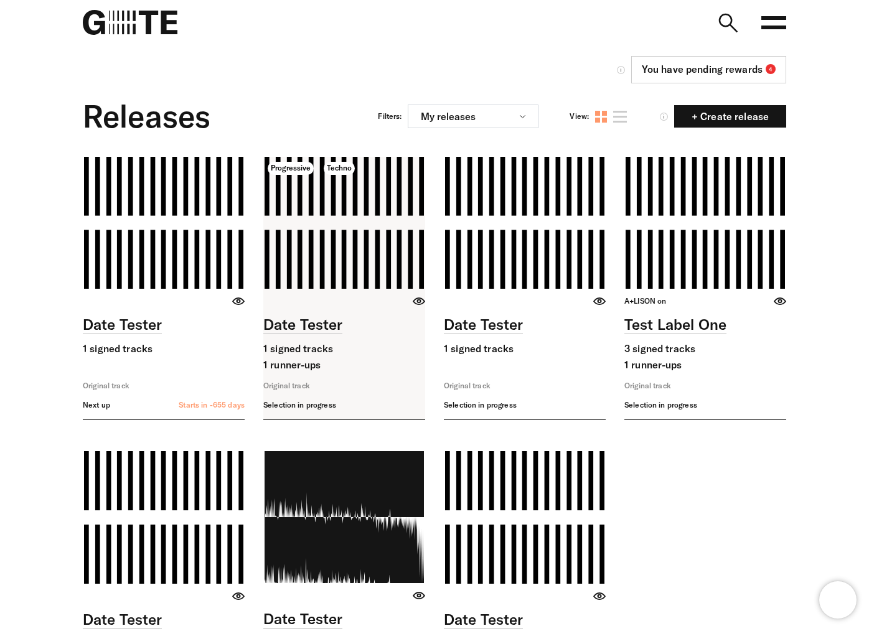
click at [367, 338] on link at bounding box center [344, 288] width 162 height 263
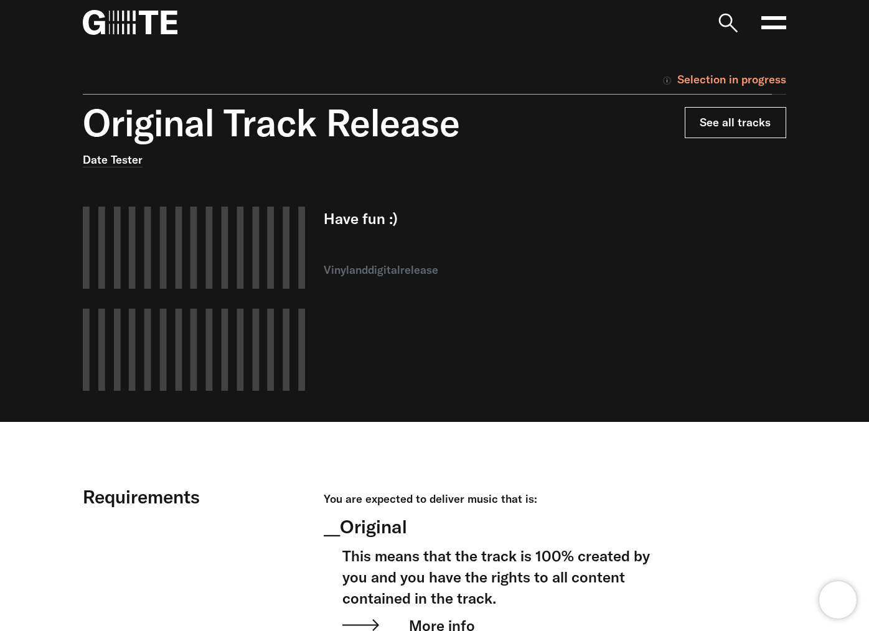
drag, startPoint x: 727, startPoint y: 102, endPoint x: 727, endPoint y: 115, distance: 13.1
click at [726, 105] on div "Original Track Release Date Tester Have fun :) vinyl and digital release See al…" at bounding box center [425, 261] width 722 height 321
click at [727, 115] on link "See all tracks" at bounding box center [735, 122] width 101 height 31
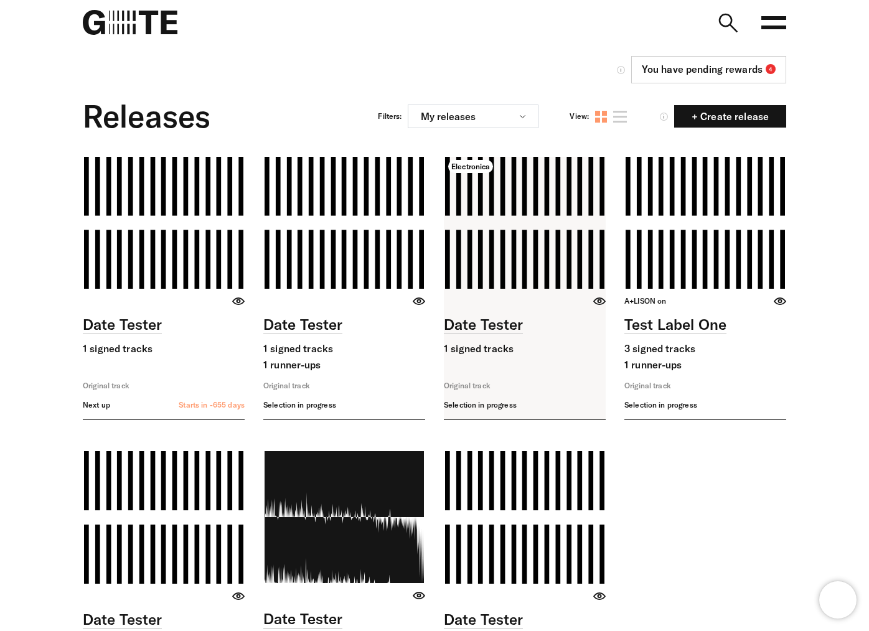
click at [561, 240] on link at bounding box center [525, 288] width 162 height 263
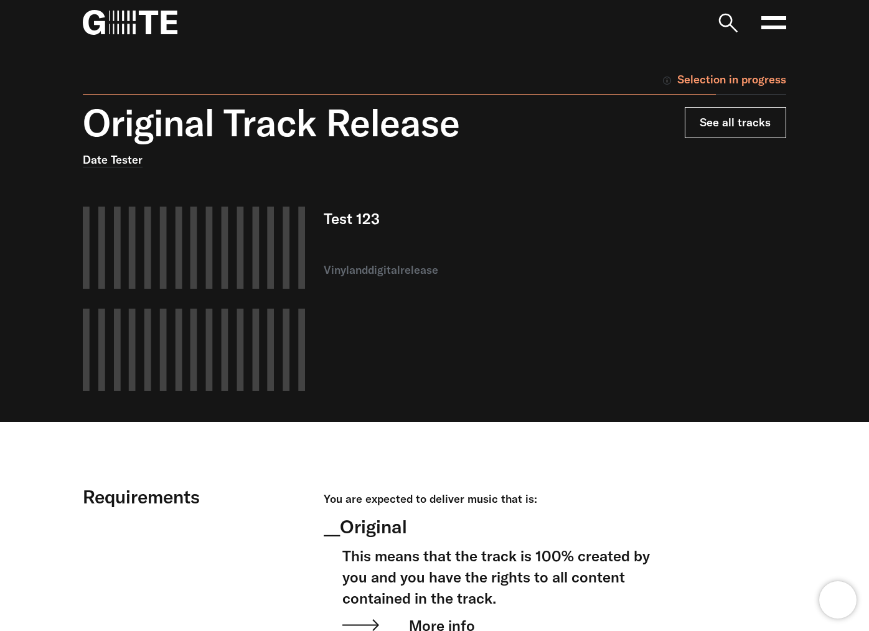
click at [714, 133] on link "See all tracks" at bounding box center [735, 122] width 101 height 31
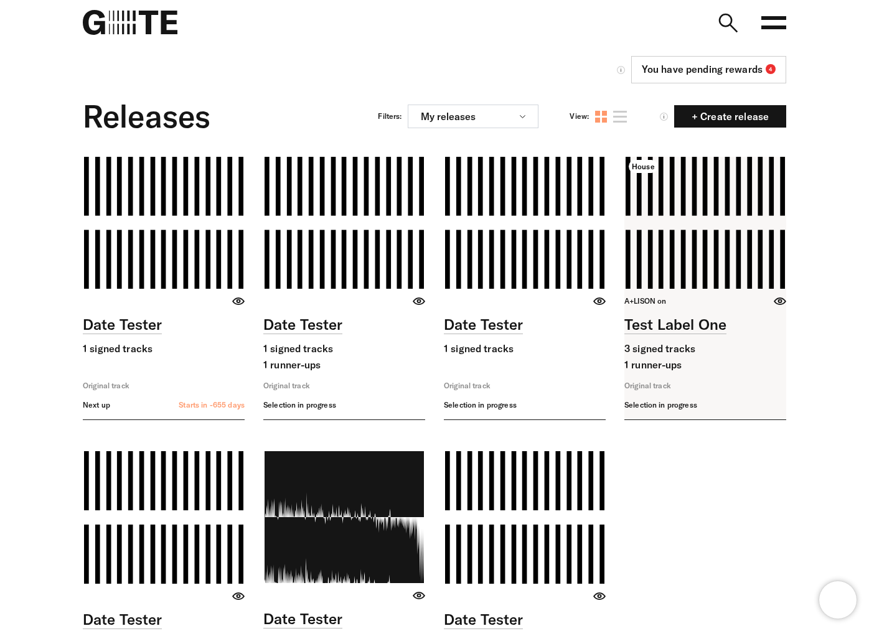
click at [741, 237] on link at bounding box center [705, 288] width 162 height 263
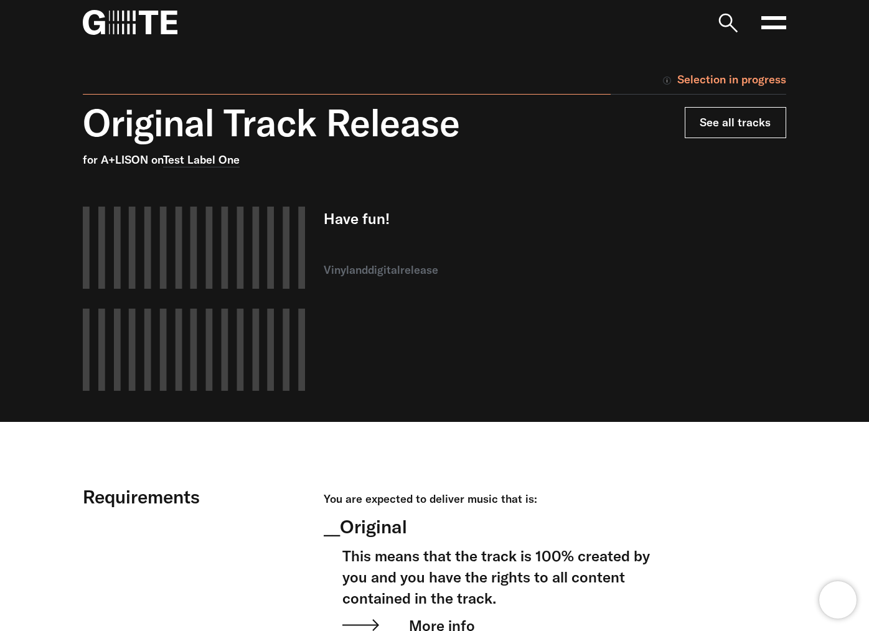
click at [719, 133] on link "See all tracks" at bounding box center [735, 122] width 101 height 31
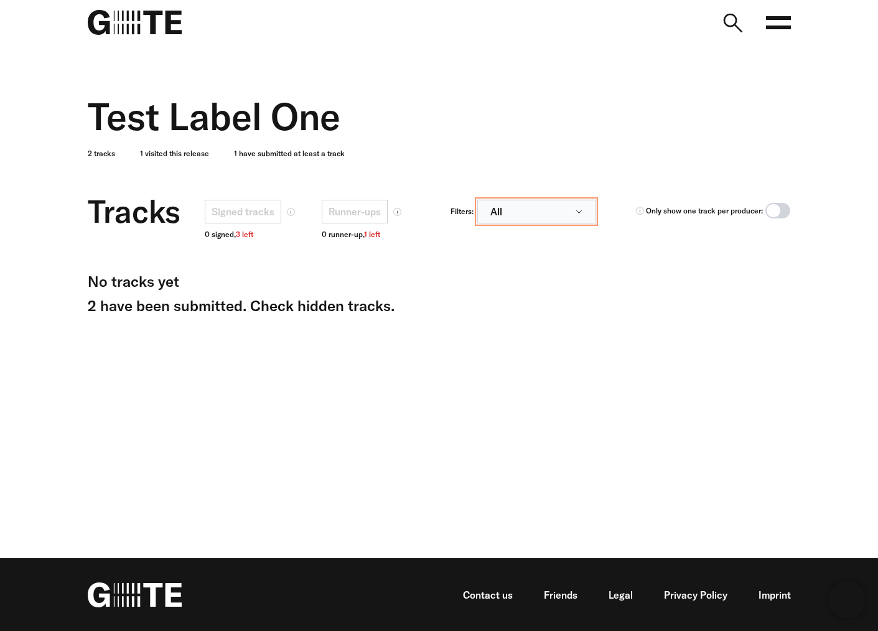
click at [535, 207] on button "All" at bounding box center [536, 212] width 118 height 24
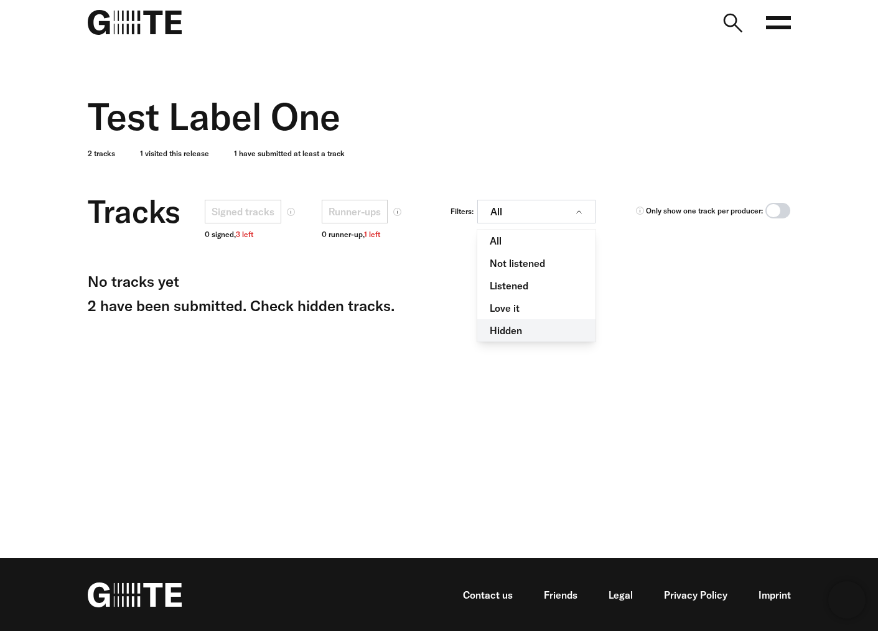
click at [512, 332] on link "Hidden" at bounding box center [536, 330] width 118 height 22
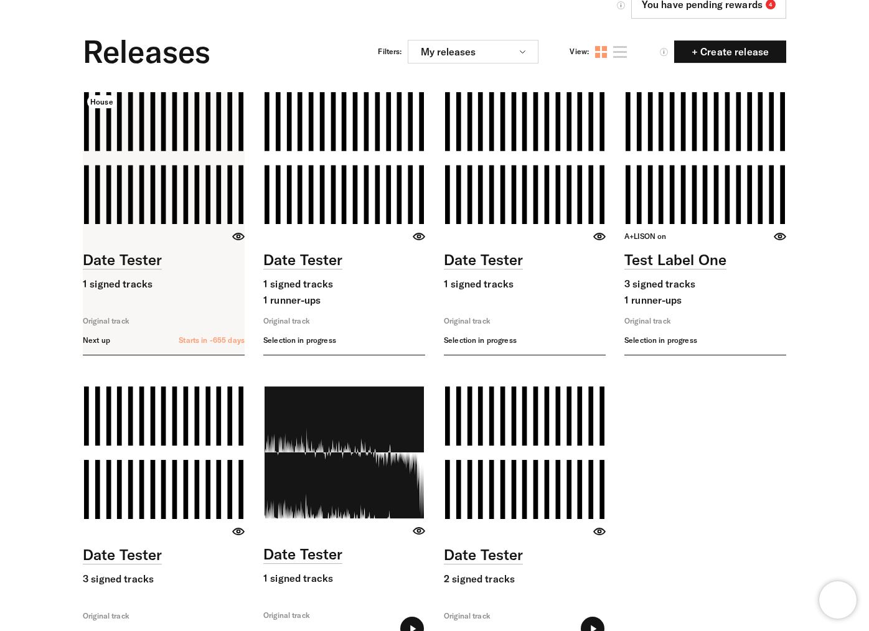
scroll to position [110, 0]
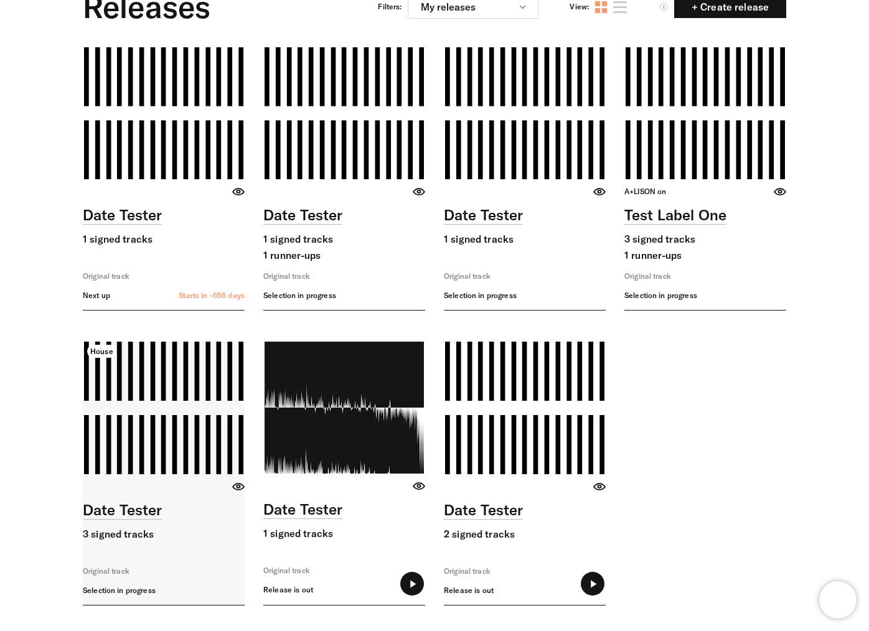
click at [192, 434] on link at bounding box center [164, 473] width 162 height 263
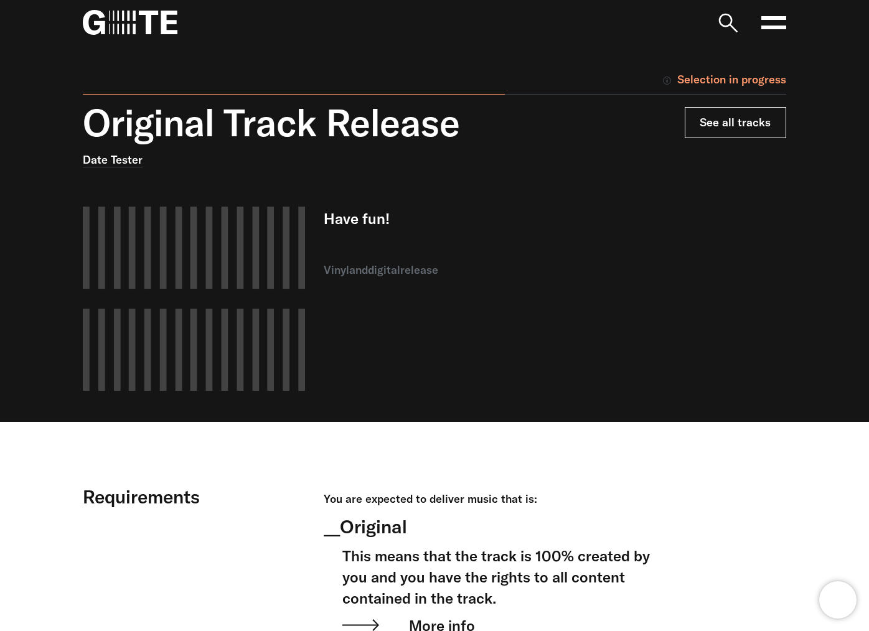
click at [731, 114] on link "See all tracks" at bounding box center [735, 122] width 101 height 31
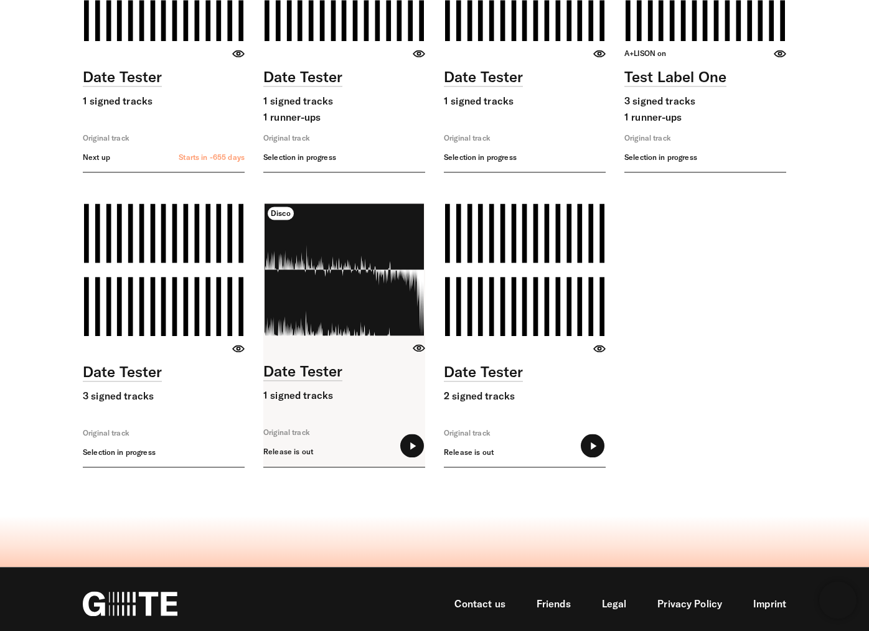
scroll to position [256, 0]
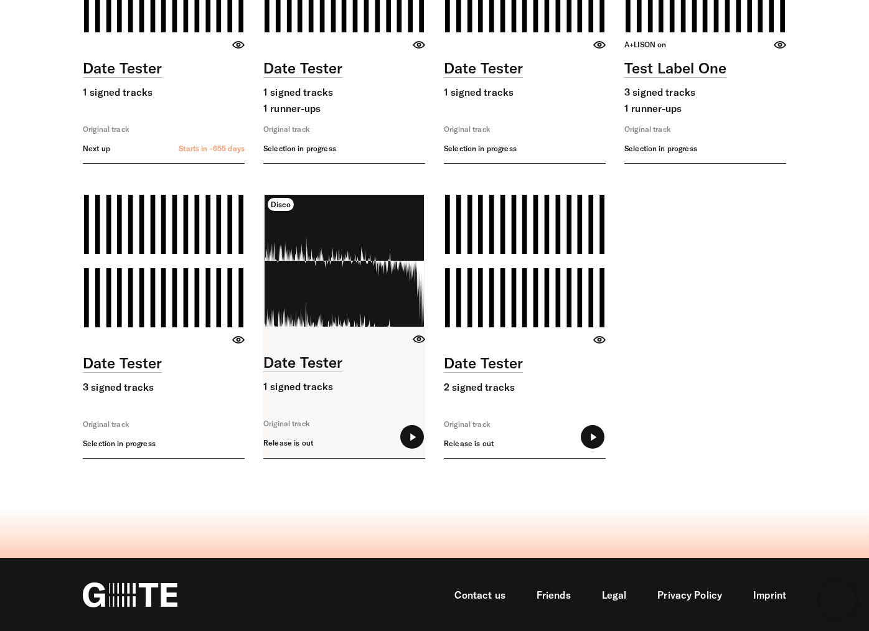
click at [312, 238] on link at bounding box center [344, 326] width 162 height 263
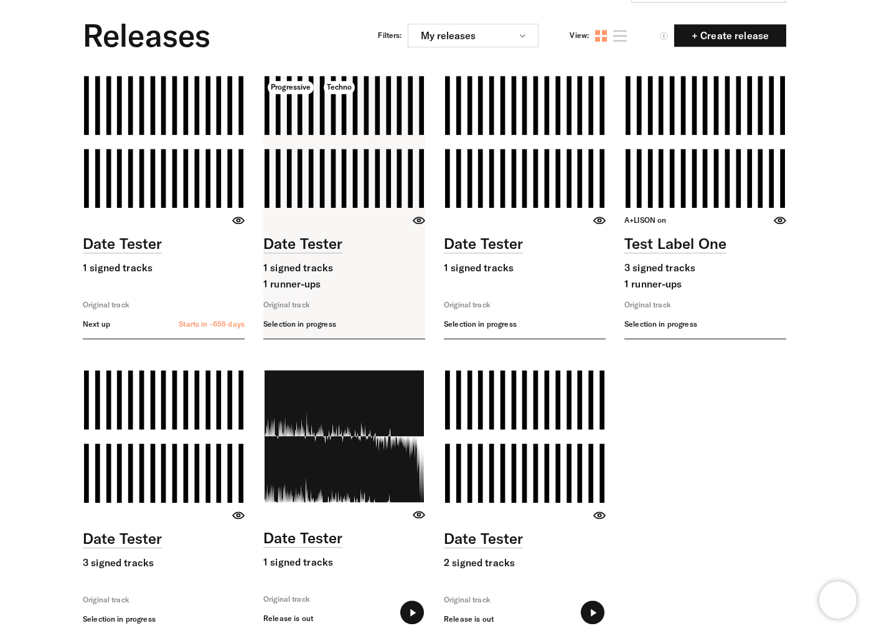
scroll to position [17, 0]
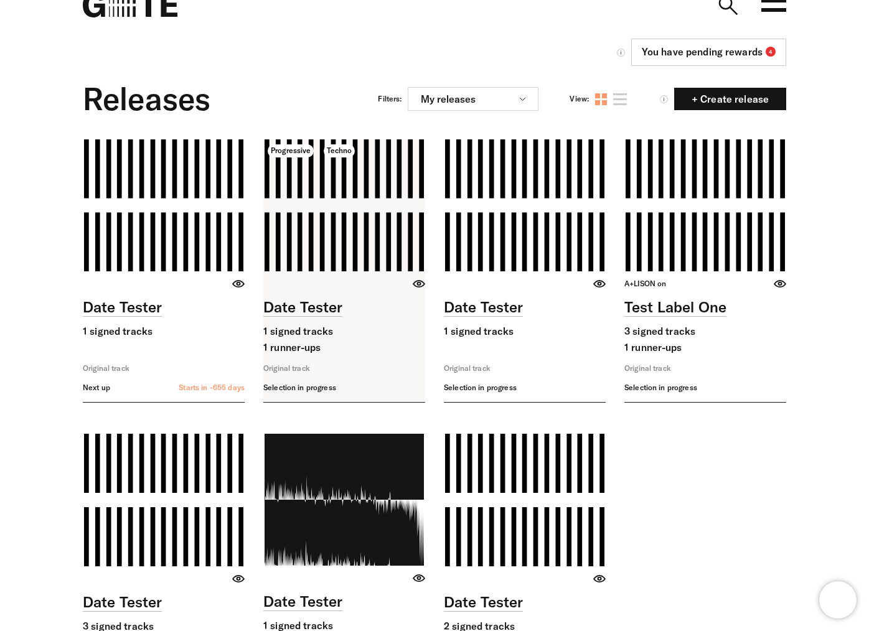
click at [386, 227] on link at bounding box center [344, 270] width 162 height 263
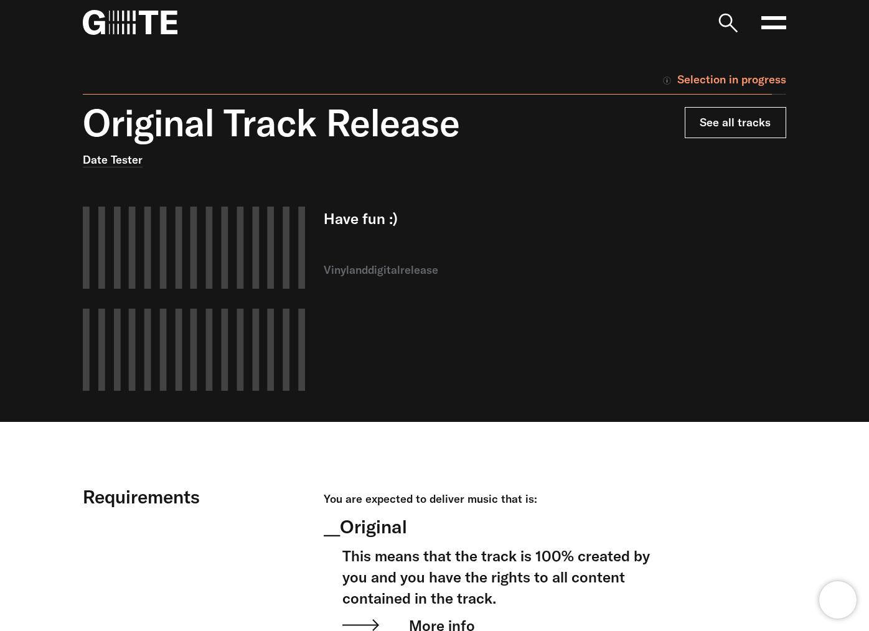
click at [737, 126] on link "See all tracks" at bounding box center [735, 122] width 101 height 31
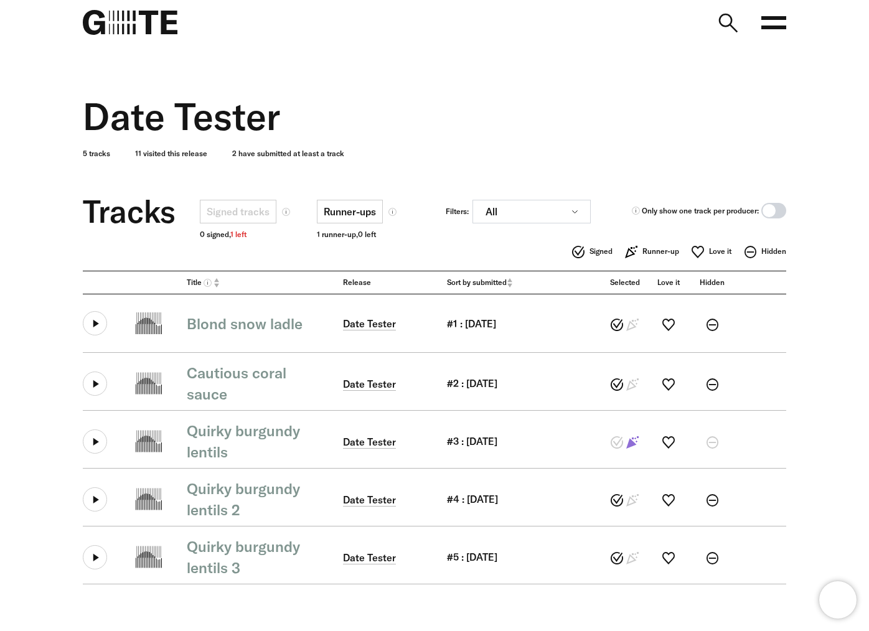
drag, startPoint x: 215, startPoint y: 231, endPoint x: 358, endPoint y: 227, distance: 142.6
click at [358, 227] on div "Signed tracks 0 signed, 1 left Runner-ups 1 runner-up, 0 left" at bounding box center [322, 220] width 244 height 40
click at [418, 238] on div "Signed tracks 0 signed, 1 left Runner-ups 1 runner-up, 0 left" at bounding box center [322, 220] width 244 height 40
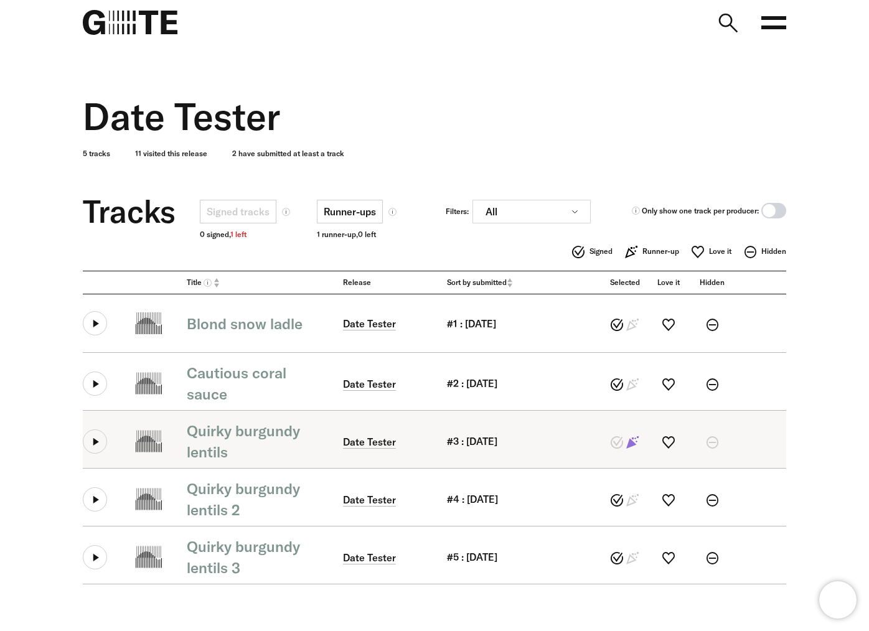
drag, startPoint x: 567, startPoint y: 462, endPoint x: 406, endPoint y: 460, distance: 161.2
click at [406, 460] on div "Quirky burgundy lentils Date Tester #3 : 22.10.2023" at bounding box center [434, 439] width 703 height 58
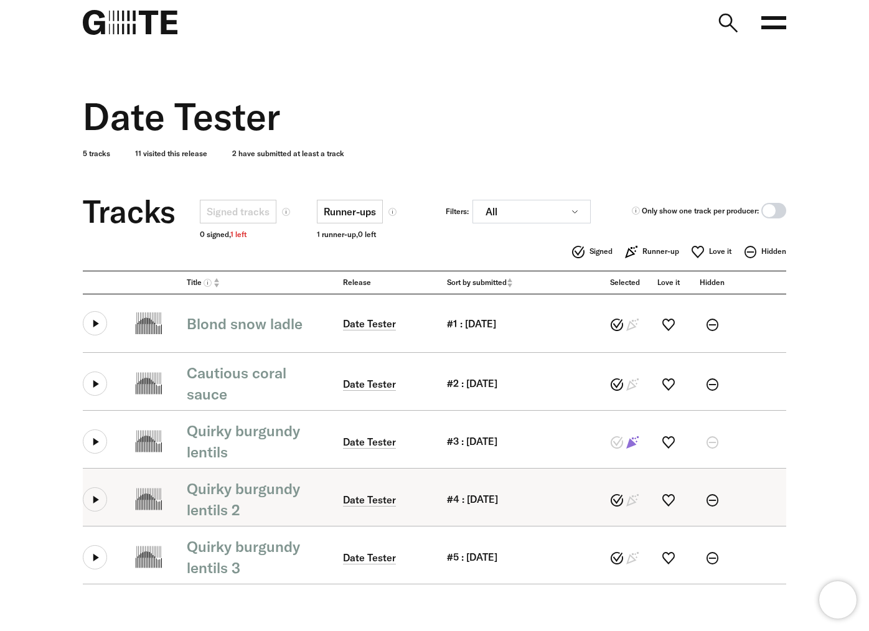
click at [629, 468] on div "Quirky burgundy lentils 2 Date Tester #4 : 22.10.2023" at bounding box center [434, 497] width 703 height 58
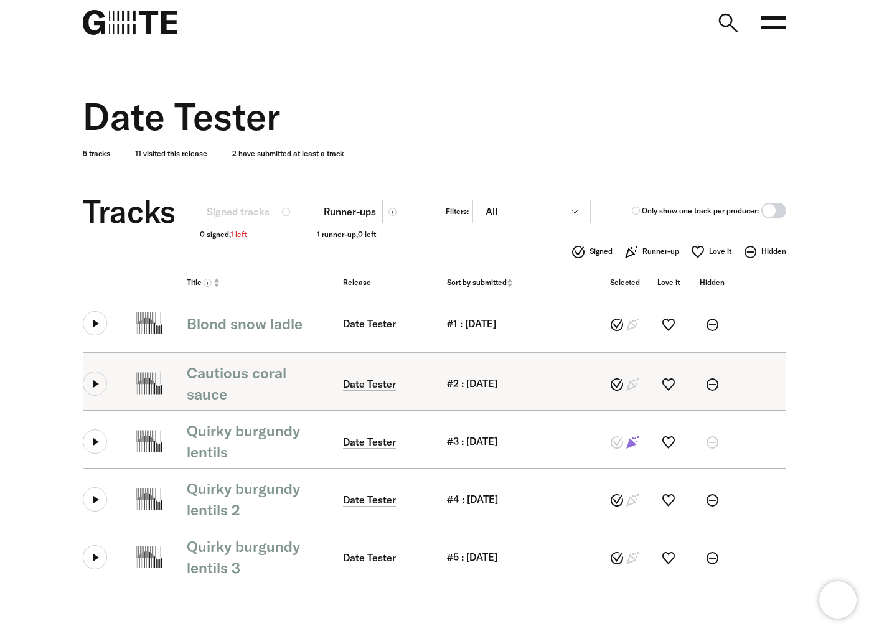
click at [96, 388] on icon at bounding box center [95, 384] width 24 height 24
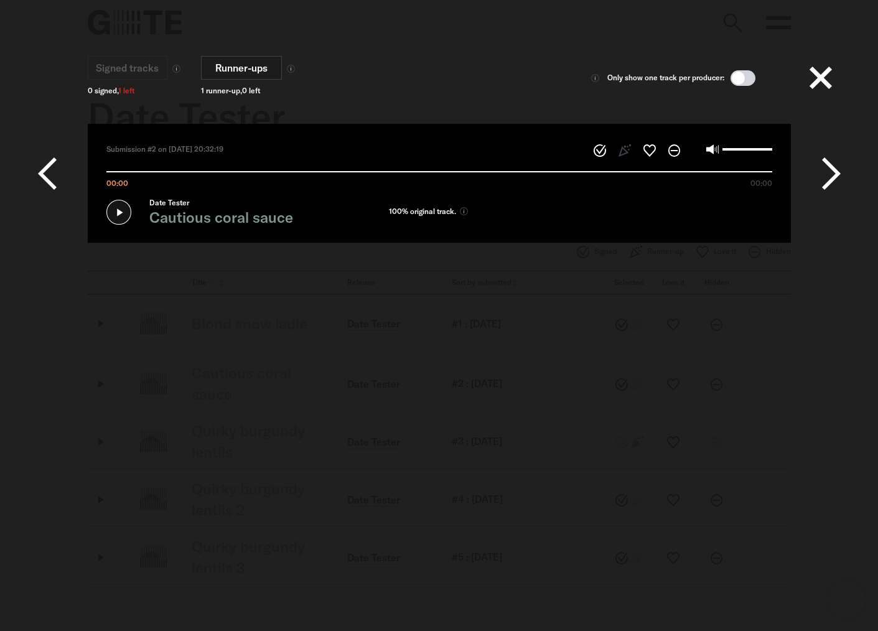
click at [125, 218] on div "Date Tester Cautious coral sauce" at bounding box center [212, 212] width 213 height 37
click at [824, 65] on button at bounding box center [821, 78] width 40 height 40
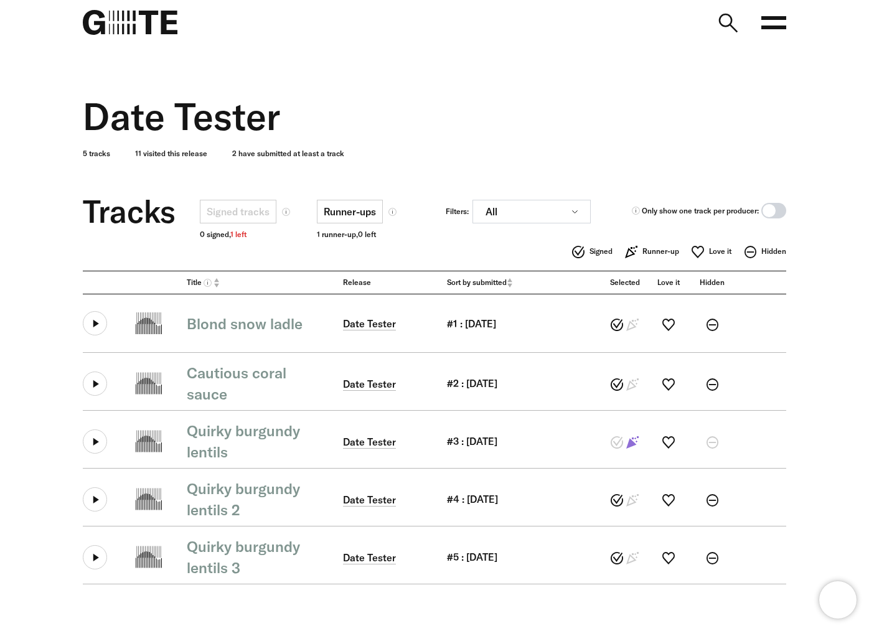
click at [777, 22] on icon at bounding box center [773, 22] width 25 height 25
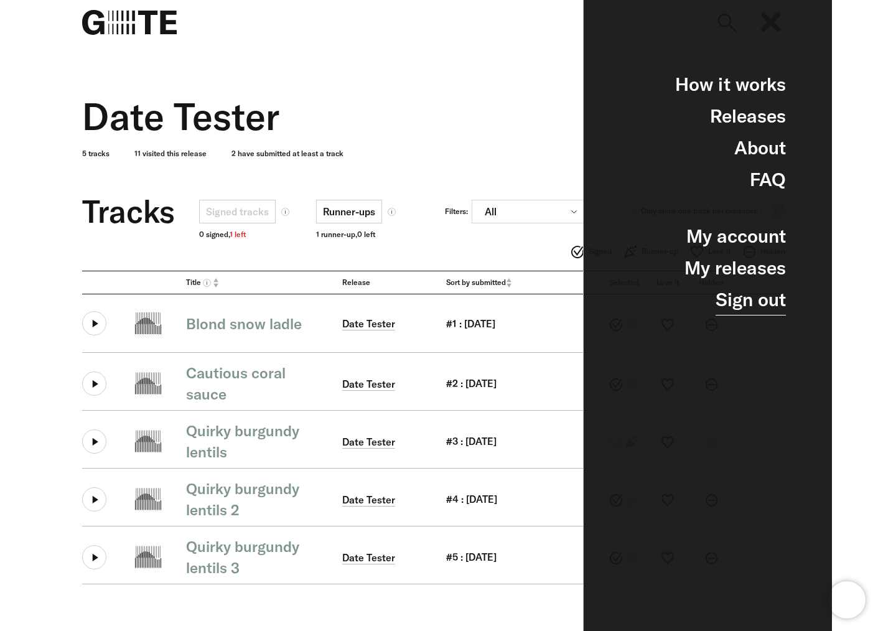
click at [769, 301] on link "Sign out" at bounding box center [751, 300] width 70 height 32
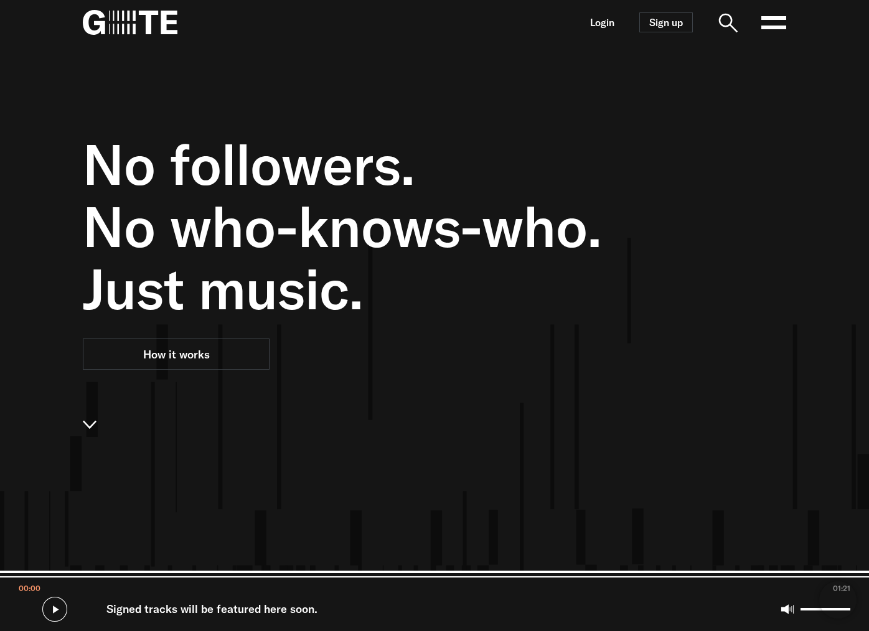
click at [789, 26] on nav "Login Sign up Open main menu" at bounding box center [434, 22] width 797 height 45
click at [782, 27] on rect at bounding box center [773, 28] width 25 height 4
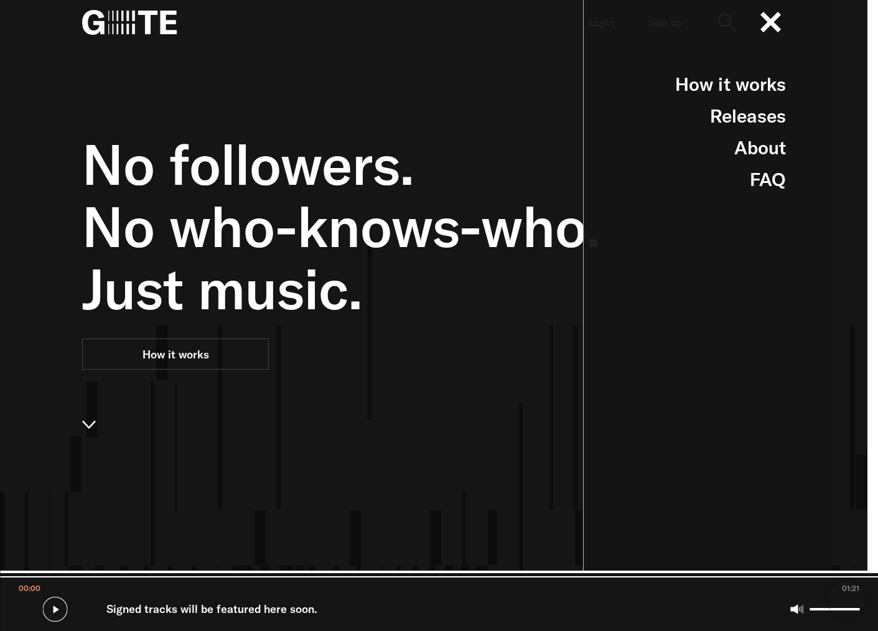
drag, startPoint x: 415, startPoint y: 105, endPoint x: 436, endPoint y: 99, distance: 21.3
click at [416, 104] on div "No followers. No who-knows-who. Just music. How it works" at bounding box center [373, 360] width 583 height 631
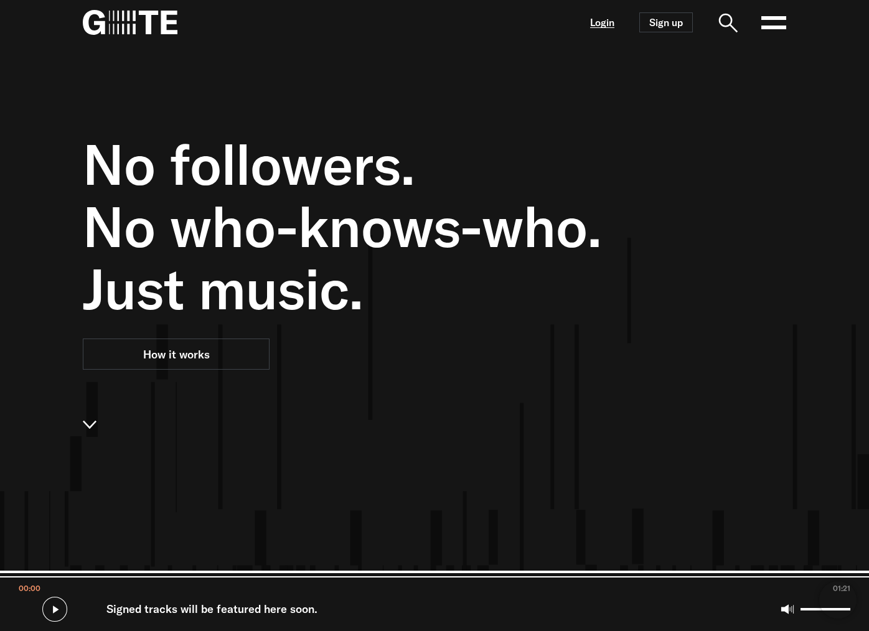
click at [603, 24] on link "Login" at bounding box center [602, 22] width 24 height 11
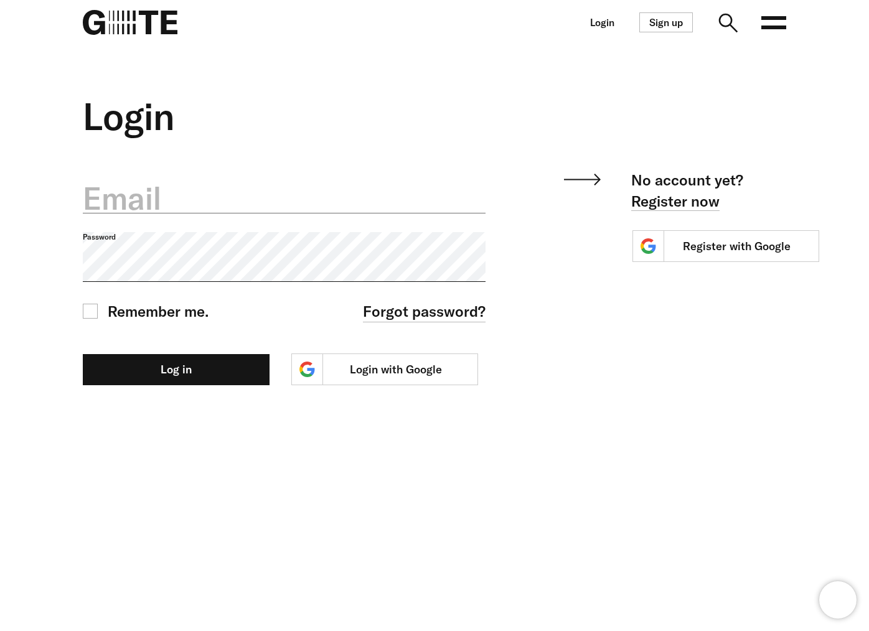
click at [287, 201] on label "Email" at bounding box center [284, 199] width 403 height 44
click at [287, 201] on input "Email" at bounding box center [284, 191] width 403 height 44
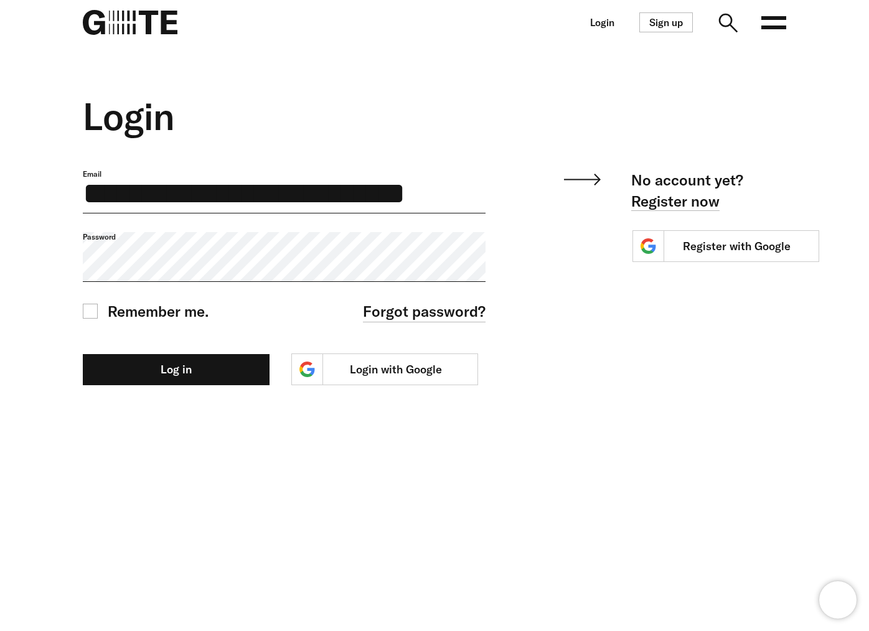
scroll to position [0, 10]
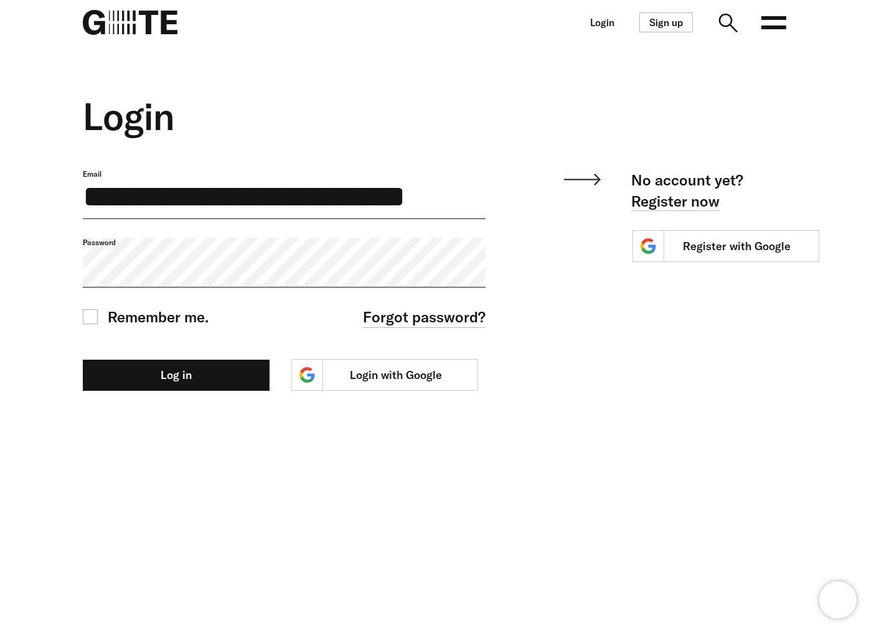
type input "**********"
click at [83, 360] on button "Log in" at bounding box center [176, 375] width 187 height 31
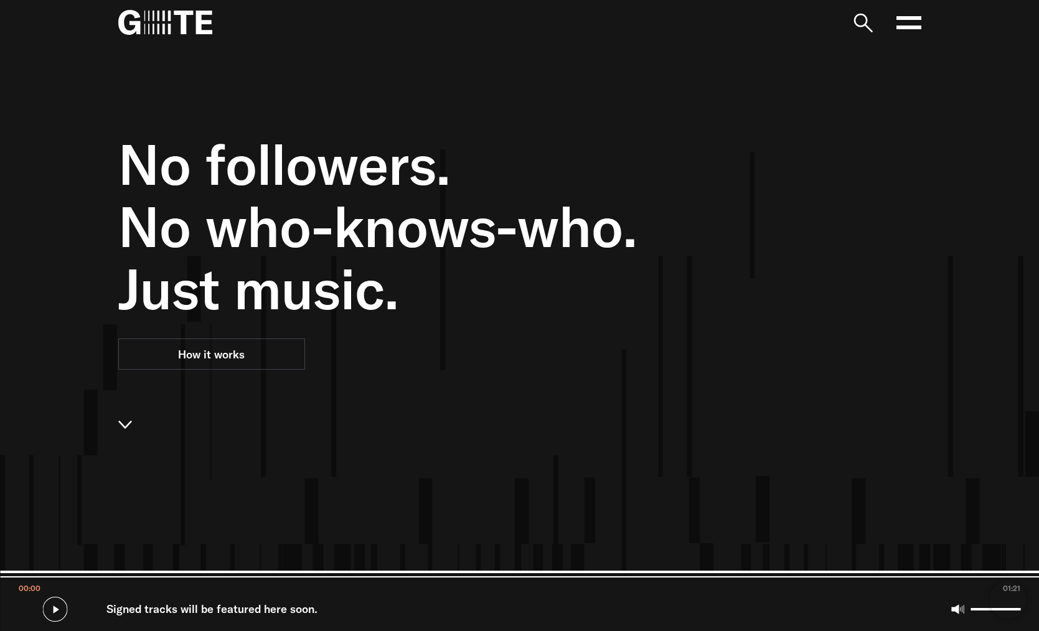
click at [901, 13] on icon at bounding box center [908, 22] width 25 height 25
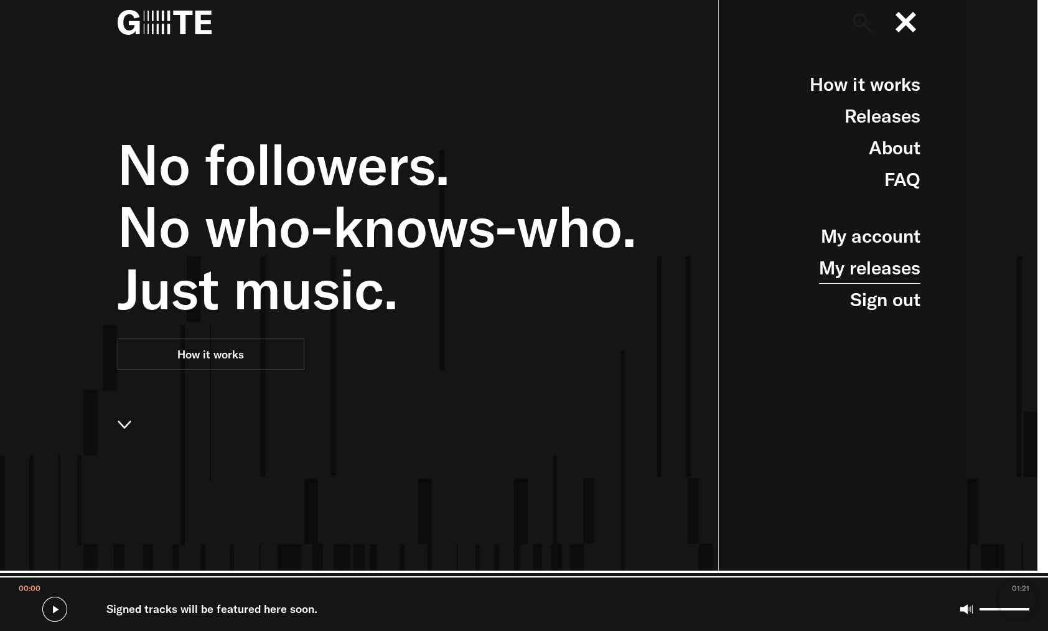
click at [854, 271] on link "My releases" at bounding box center [869, 268] width 101 height 32
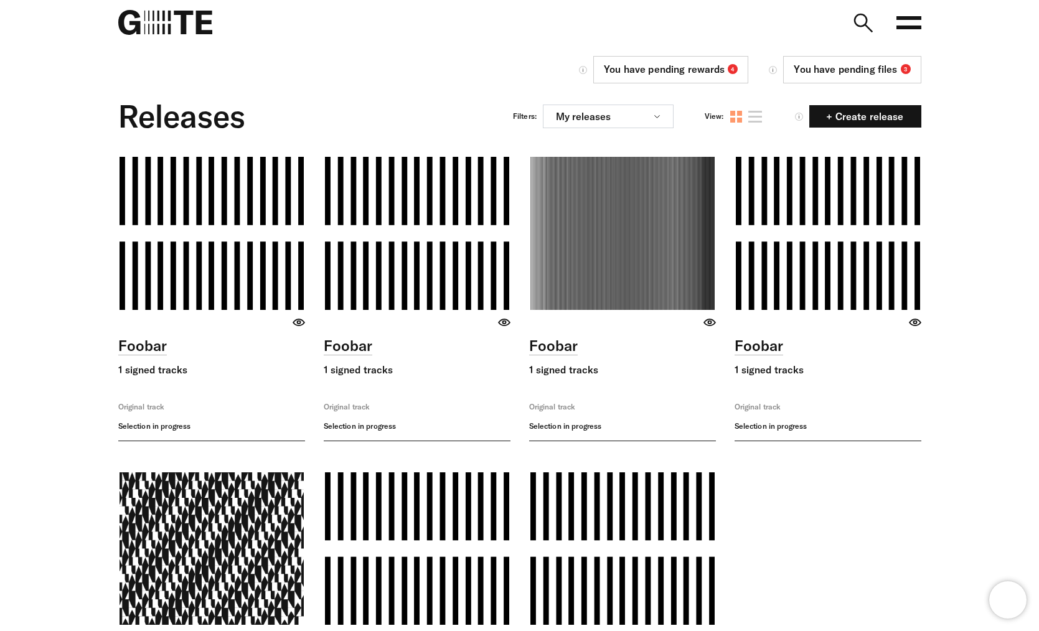
scroll to position [298, 0]
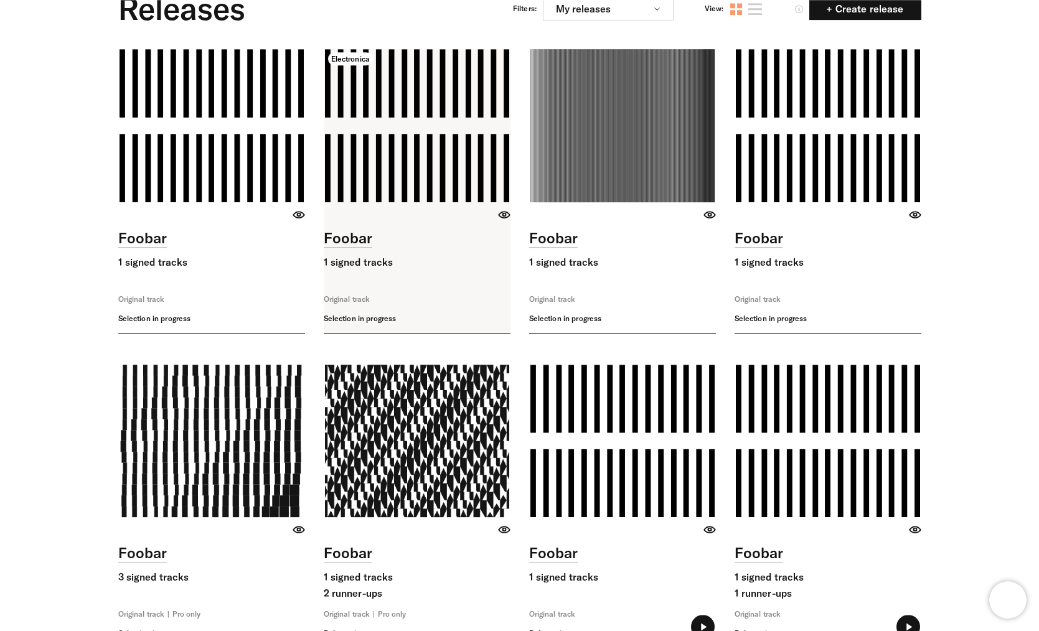
scroll to position [98, 0]
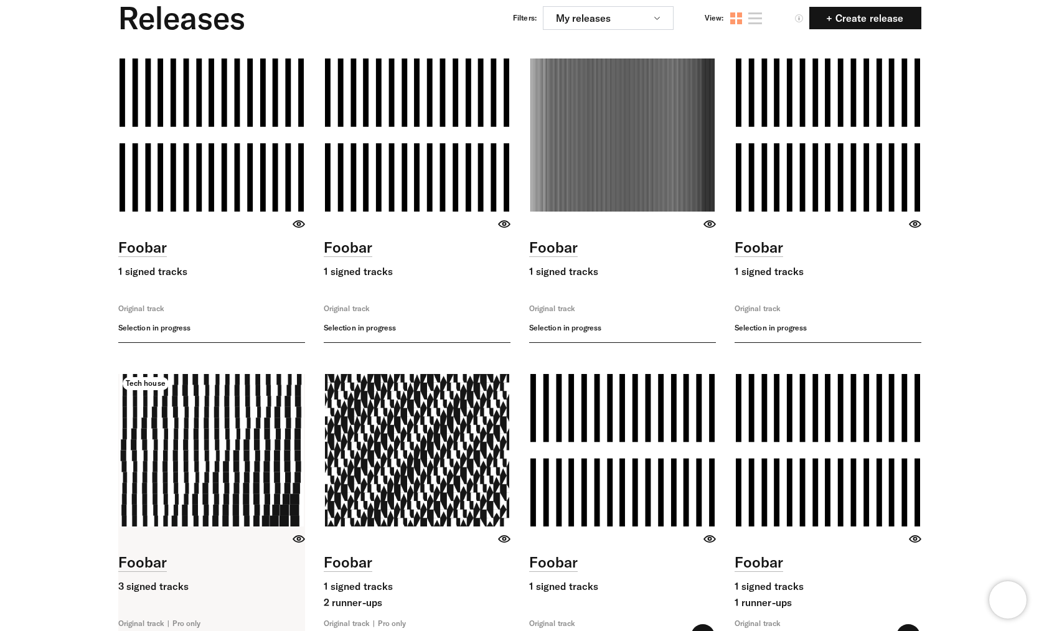
click at [243, 422] on link at bounding box center [211, 516] width 187 height 284
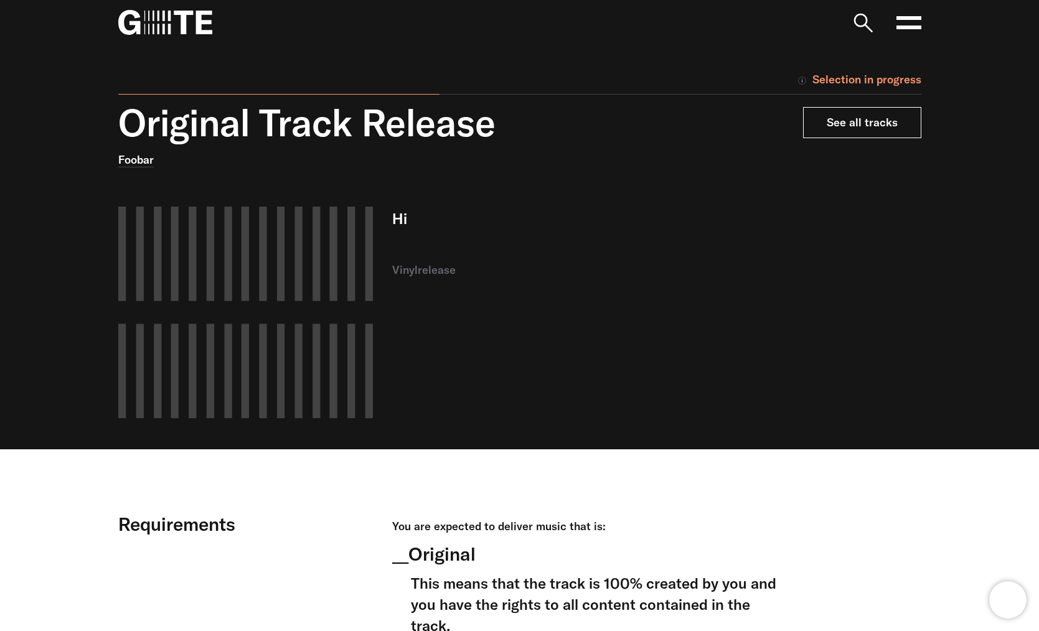
click at [909, 126] on link "See all tracks" at bounding box center [862, 122] width 118 height 31
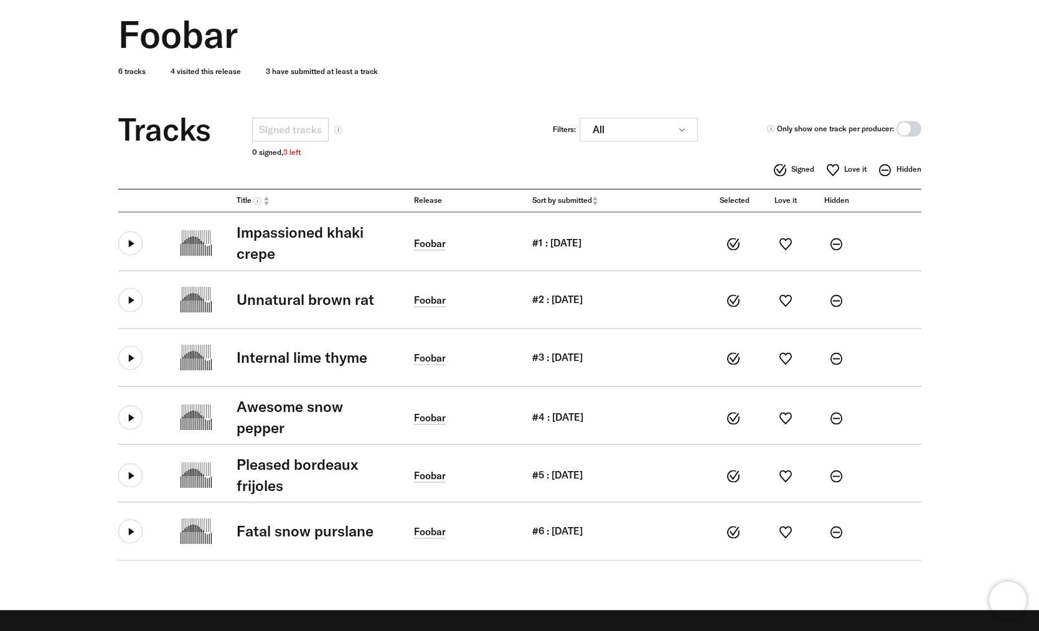
scroll to position [134, 0]
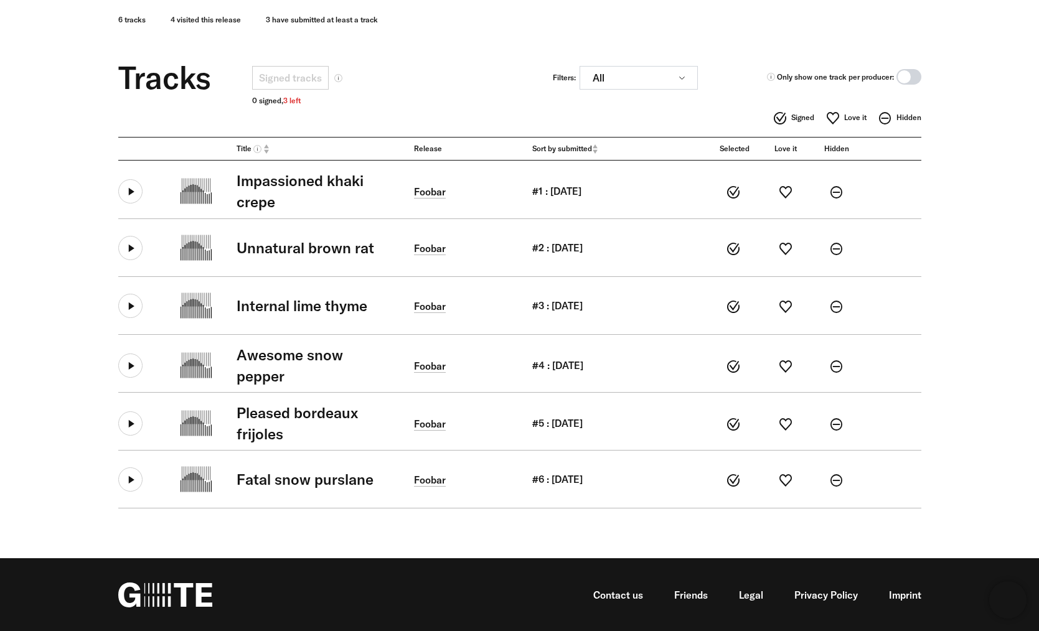
click at [913, 78] on span at bounding box center [908, 77] width 25 height 16
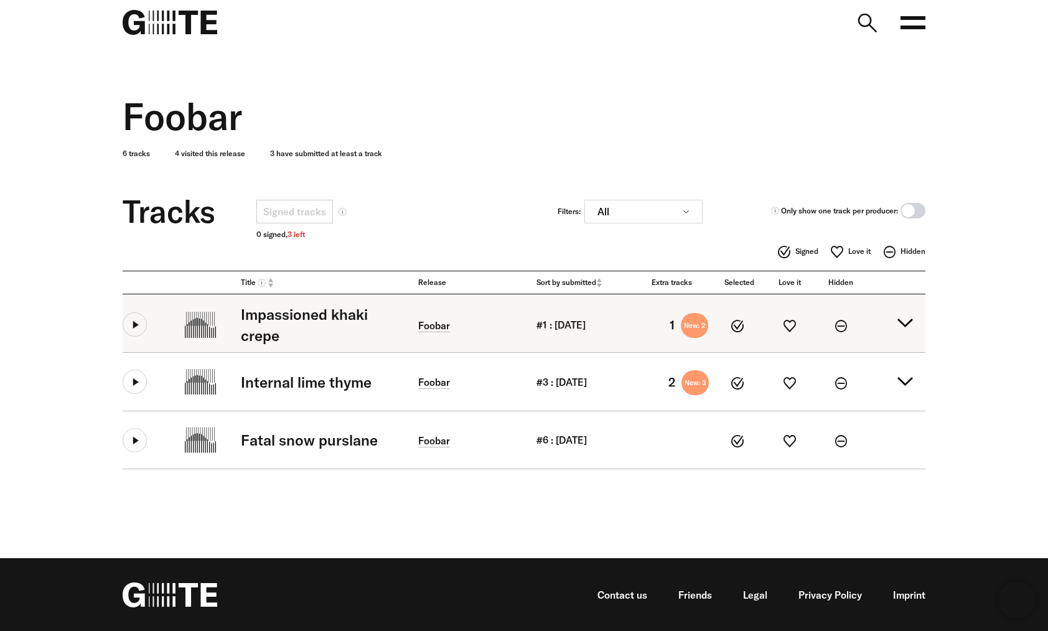
click at [904, 323] on summary "Impassioned khaki crepe Foobar #1 : 22.06.2025 1 New: 2" at bounding box center [524, 323] width 803 height 58
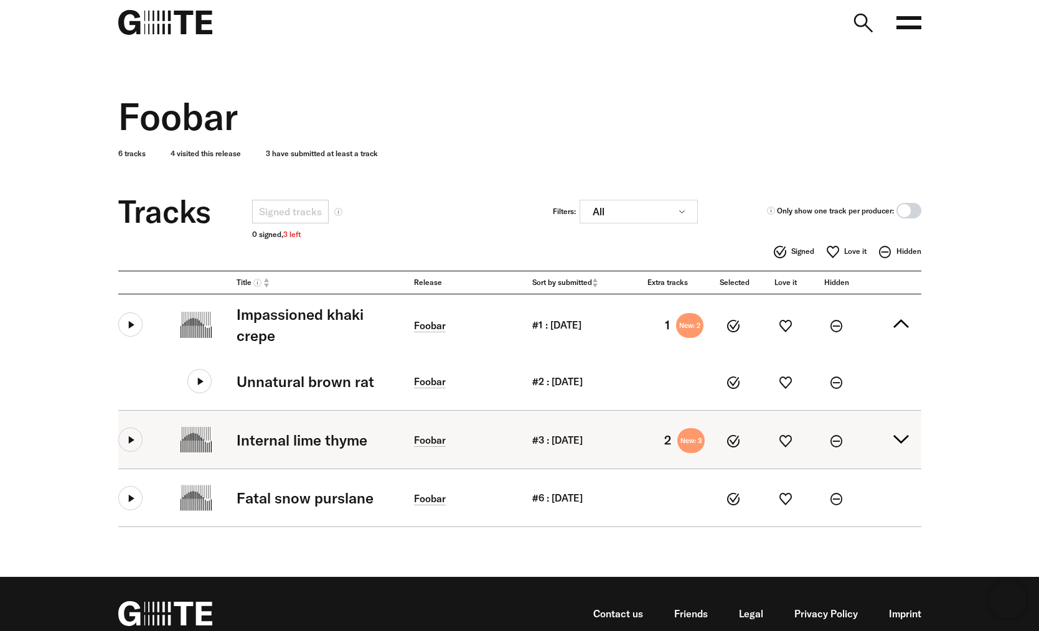
click at [898, 441] on summary "Internal lime thyme Foobar #3 : 22.06.2025 2 New: 3" at bounding box center [519, 440] width 803 height 58
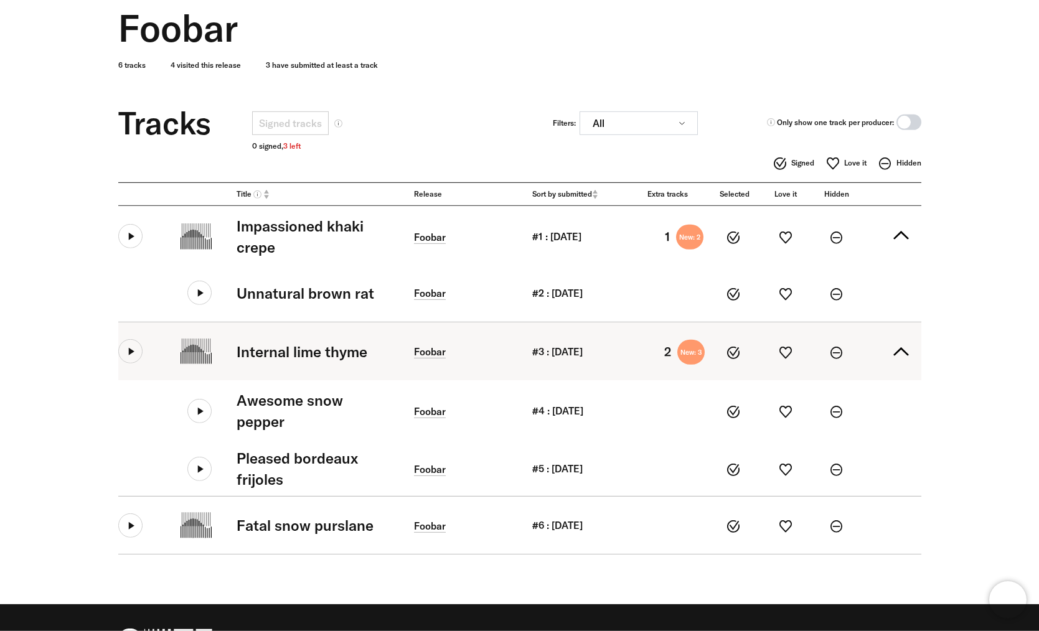
scroll to position [90, 0]
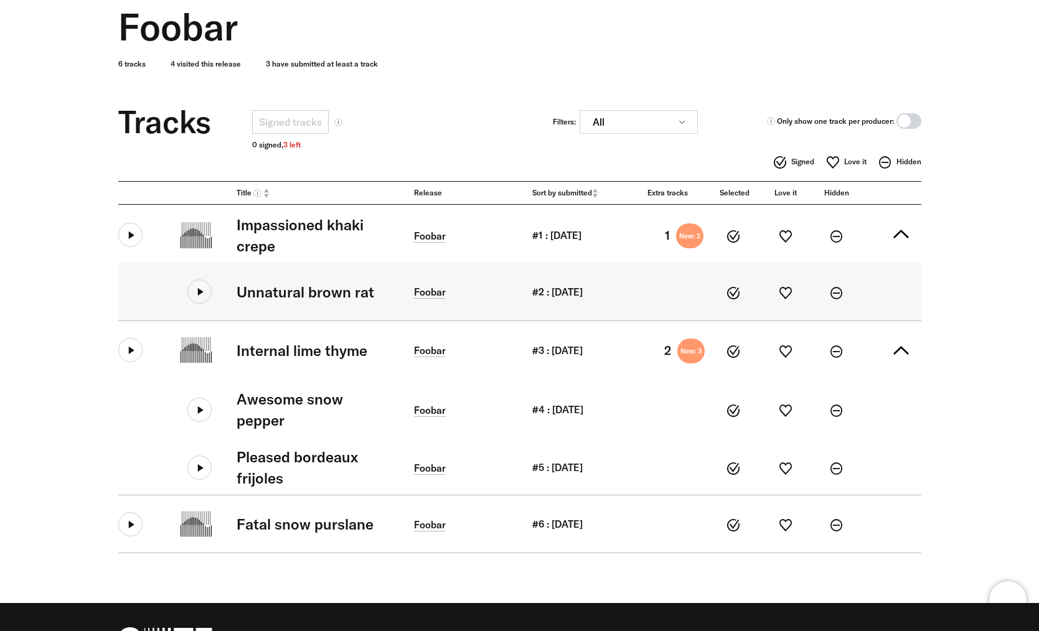
click at [200, 288] on icon at bounding box center [199, 291] width 24 height 24
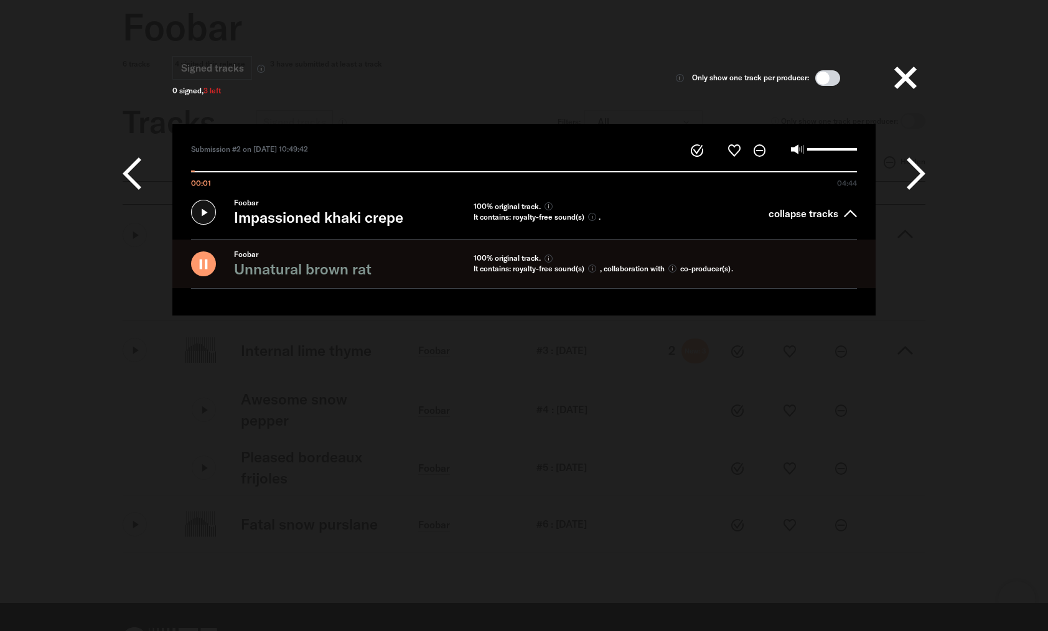
click at [925, 172] on icon at bounding box center [916, 173] width 19 height 37
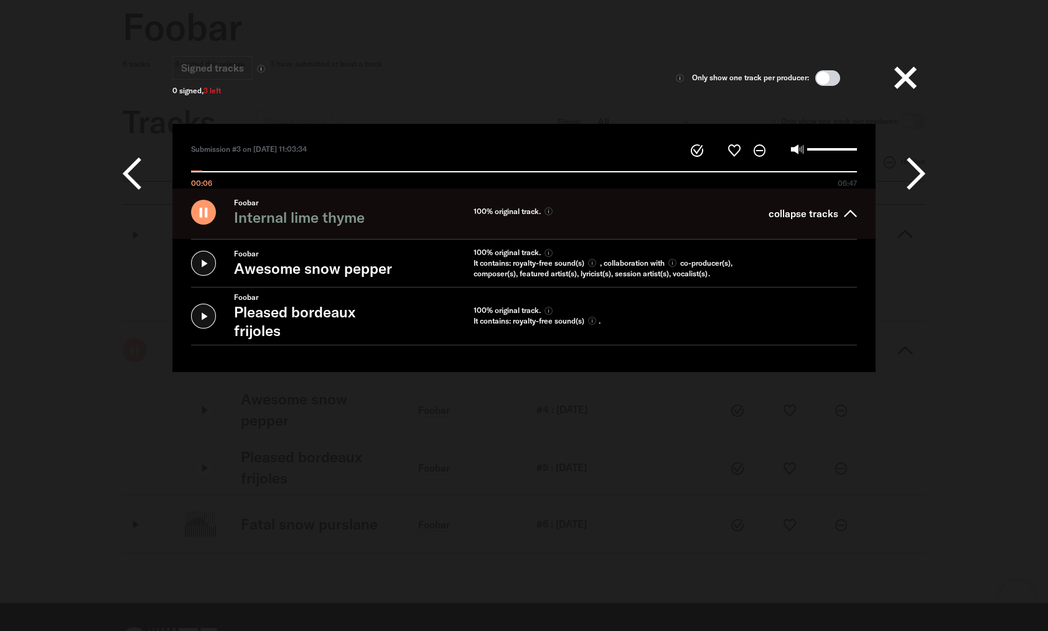
click at [208, 208] on icon at bounding box center [203, 212] width 25 height 25
click at [147, 173] on button at bounding box center [148, 174] width 50 height 100
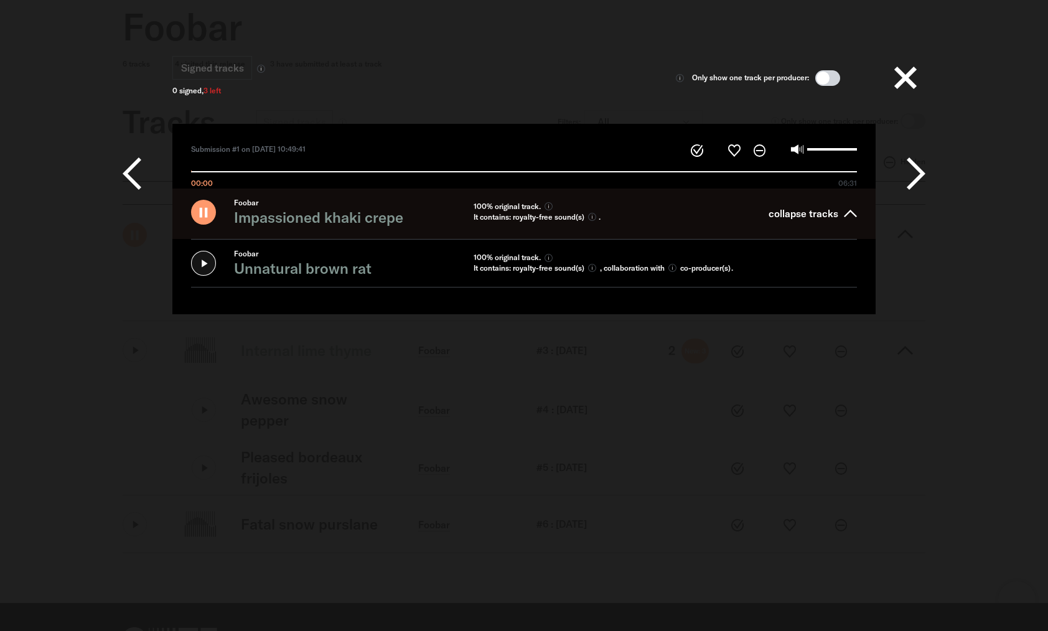
type input "*****"
click at [921, 78] on button at bounding box center [906, 78] width 40 height 40
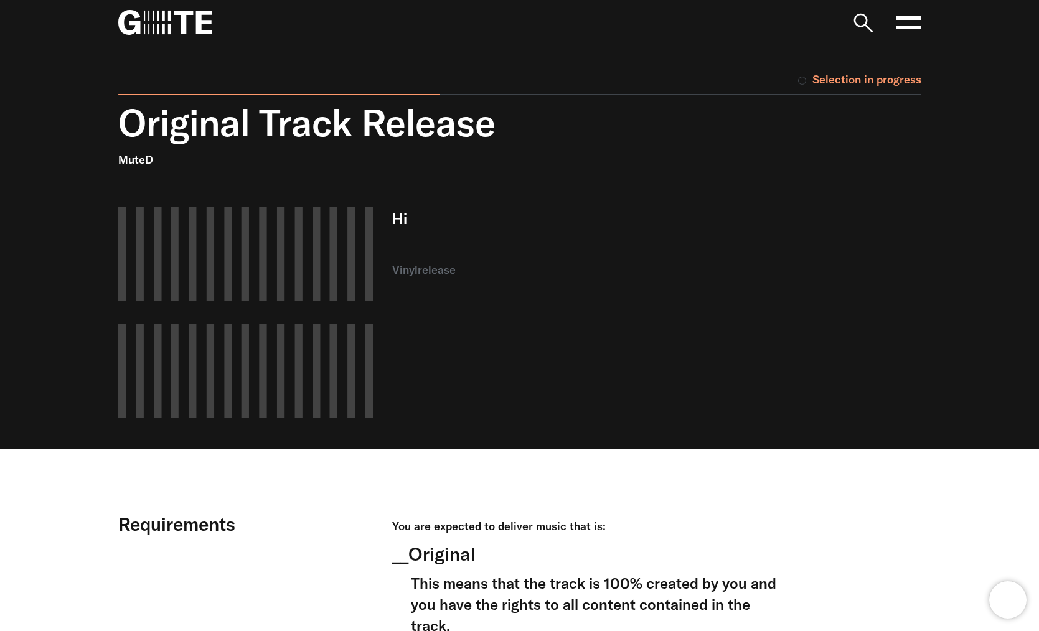
click at [684, 252] on div "Hi vinyl release" at bounding box center [588, 313] width 392 height 212
click at [807, 195] on div "Original Track Release MuteD Your browser does not support the video tag. Hi vi…" at bounding box center [511, 275] width 822 height 349
click at [915, 24] on icon at bounding box center [908, 22] width 25 height 25
click at [925, 135] on div "Selection in progress Original Track Release [GEOGRAPHIC_DATA] Your browser doe…" at bounding box center [520, 247] width 896 height 405
click at [903, 131] on link "See all tracks" at bounding box center [862, 122] width 118 height 31
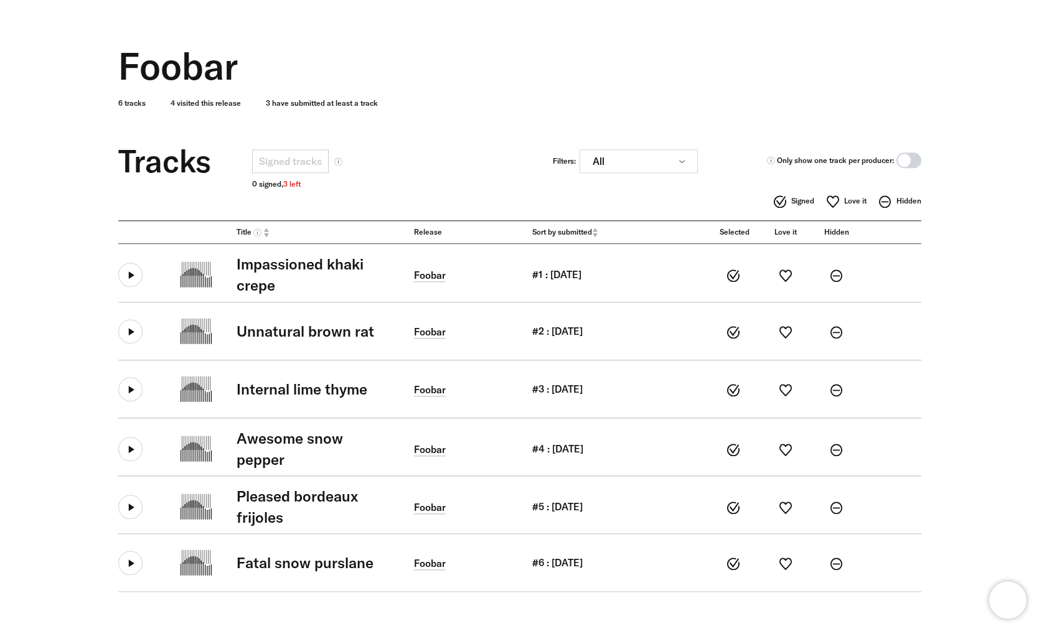
scroll to position [134, 0]
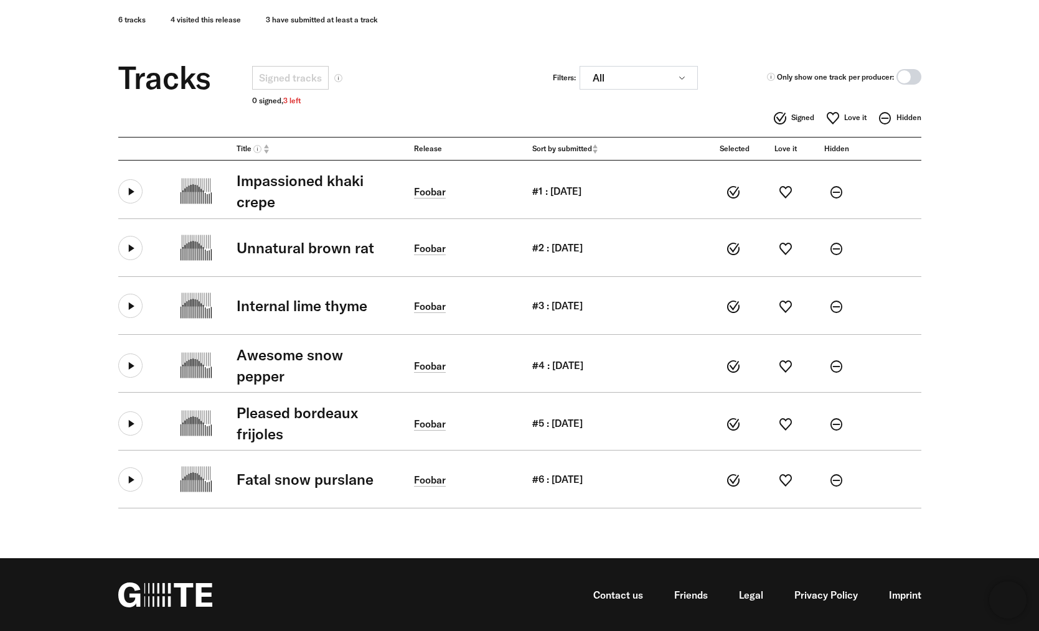
click at [917, 79] on span at bounding box center [908, 77] width 25 height 16
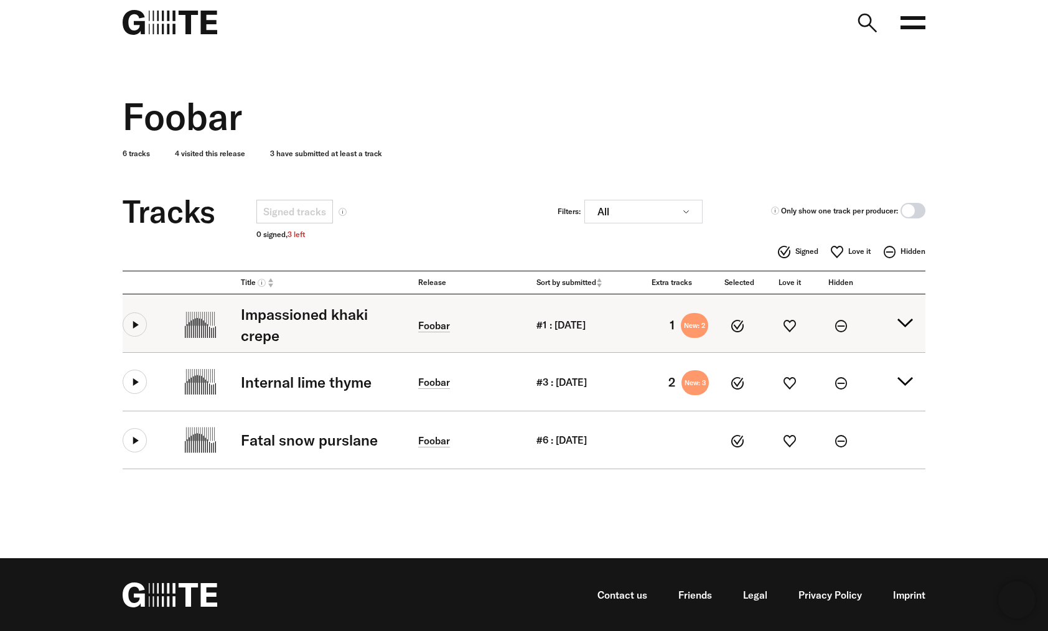
click at [900, 314] on summary "Impassioned khaki crepe [GEOGRAPHIC_DATA] #1 : [DATE] 1 New: 2" at bounding box center [524, 323] width 803 height 58
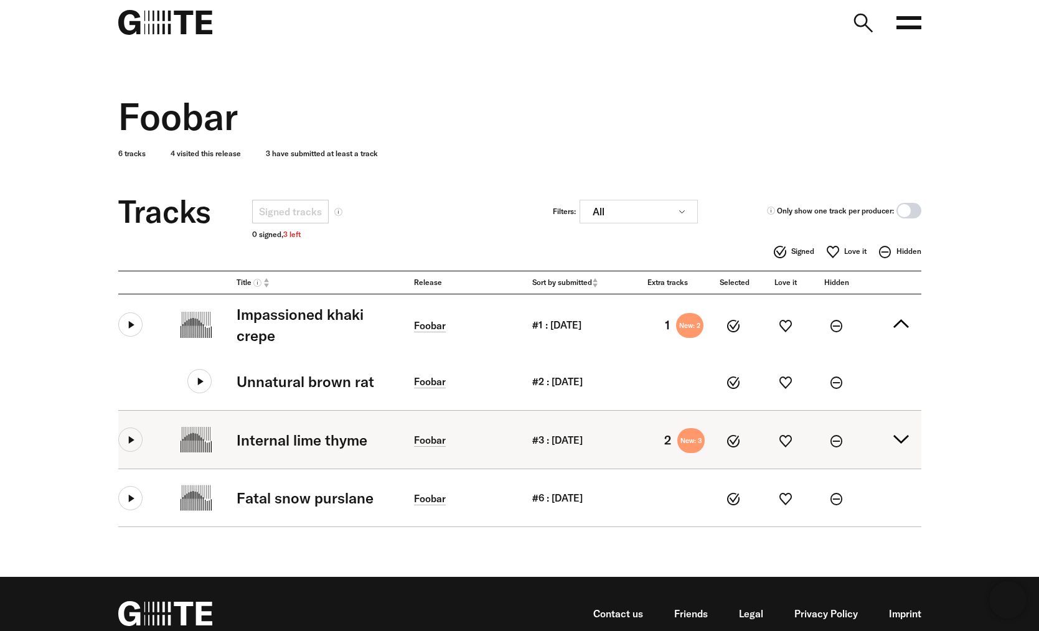
click at [908, 439] on summary "Internal lime thyme Foobar #3 : 22.06.2025 2 New: 3" at bounding box center [519, 440] width 803 height 58
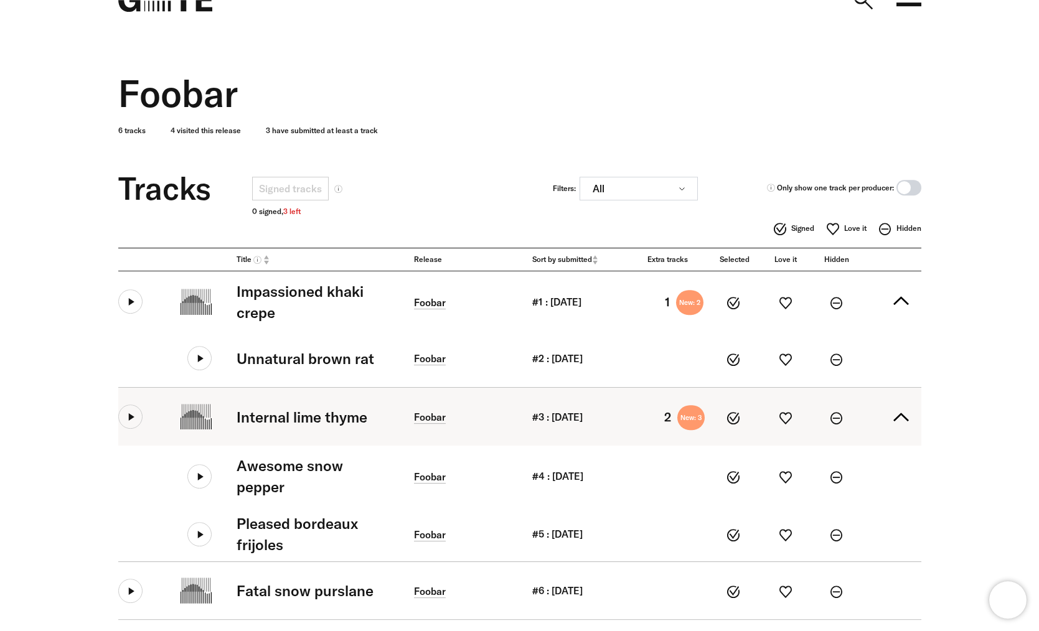
scroll to position [100, 0]
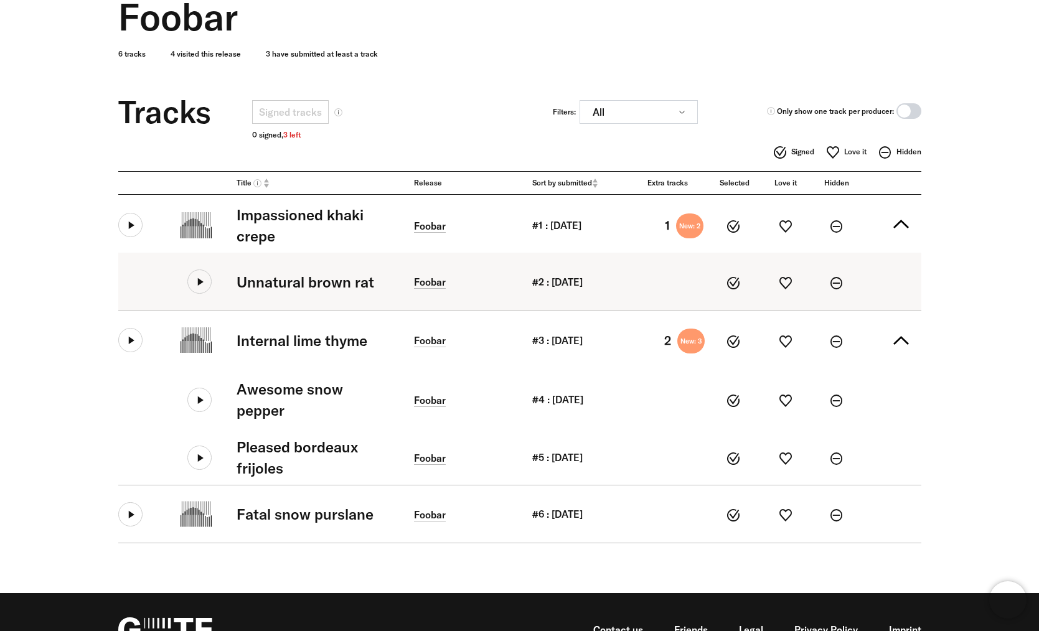
click at [203, 279] on icon at bounding box center [199, 282] width 24 height 24
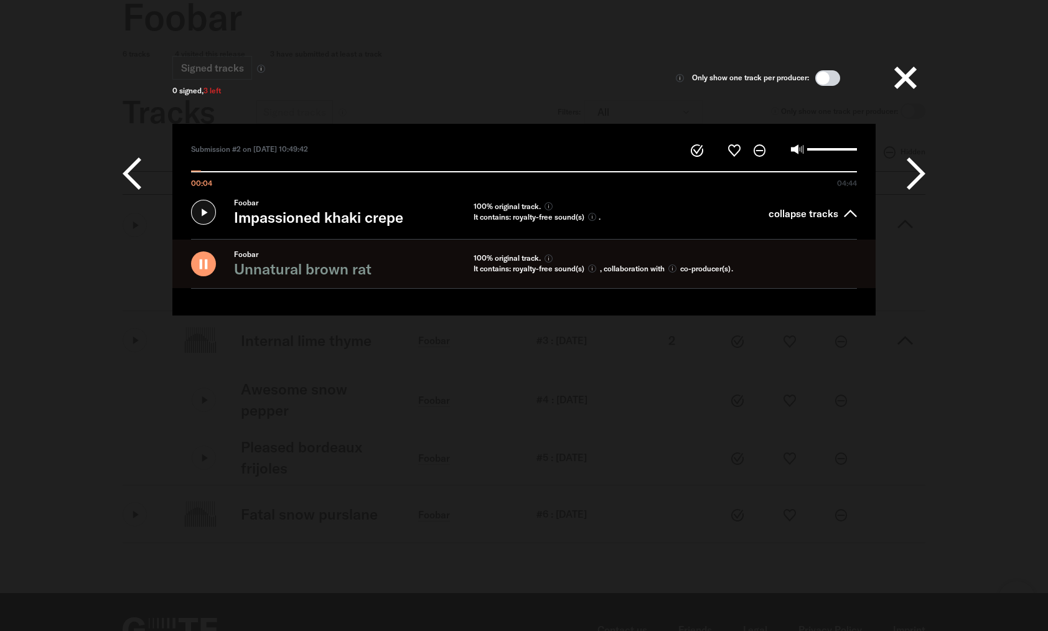
click at [919, 176] on icon at bounding box center [916, 173] width 19 height 37
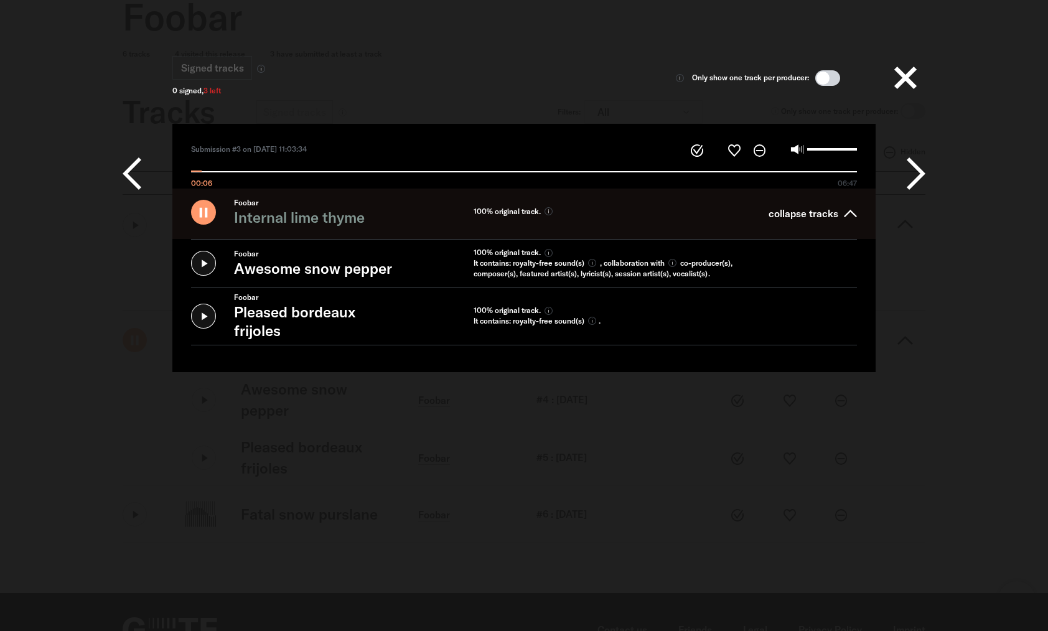
type input "*****"
click at [903, 77] on button at bounding box center [906, 78] width 40 height 40
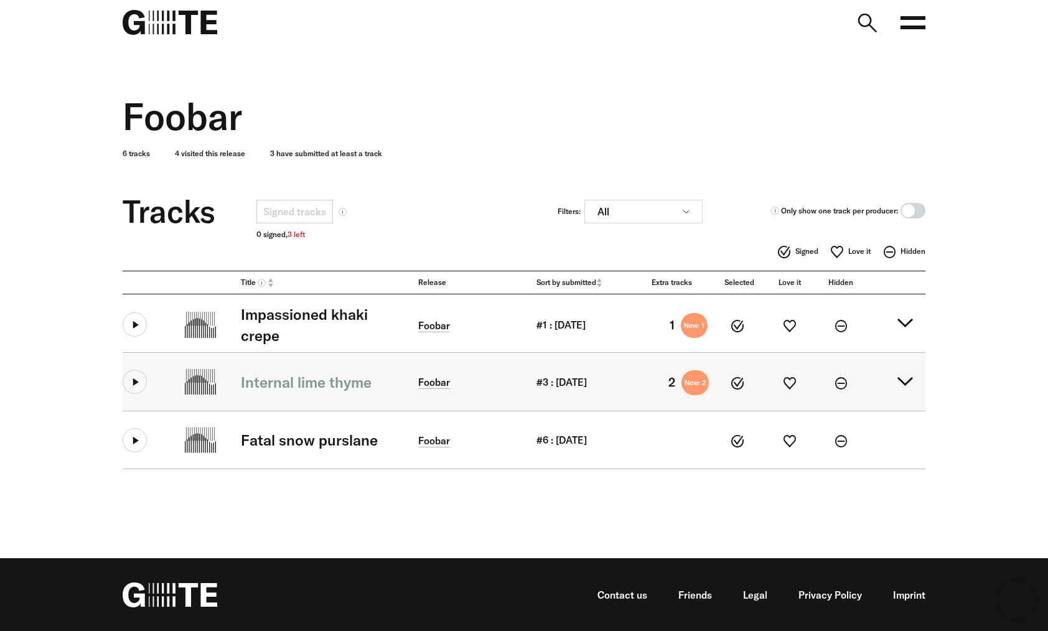
click at [908, 377] on summary "Internal lime thyme [GEOGRAPHIC_DATA] #3 : [DATE] 2 New: 2" at bounding box center [524, 382] width 803 height 58
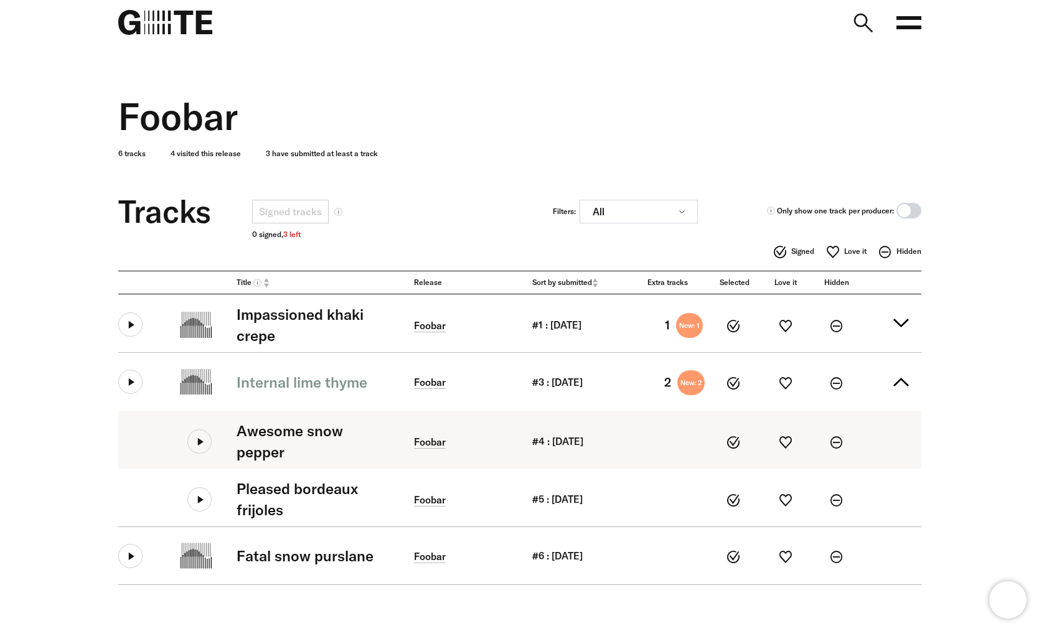
click at [200, 448] on icon at bounding box center [199, 441] width 24 height 24
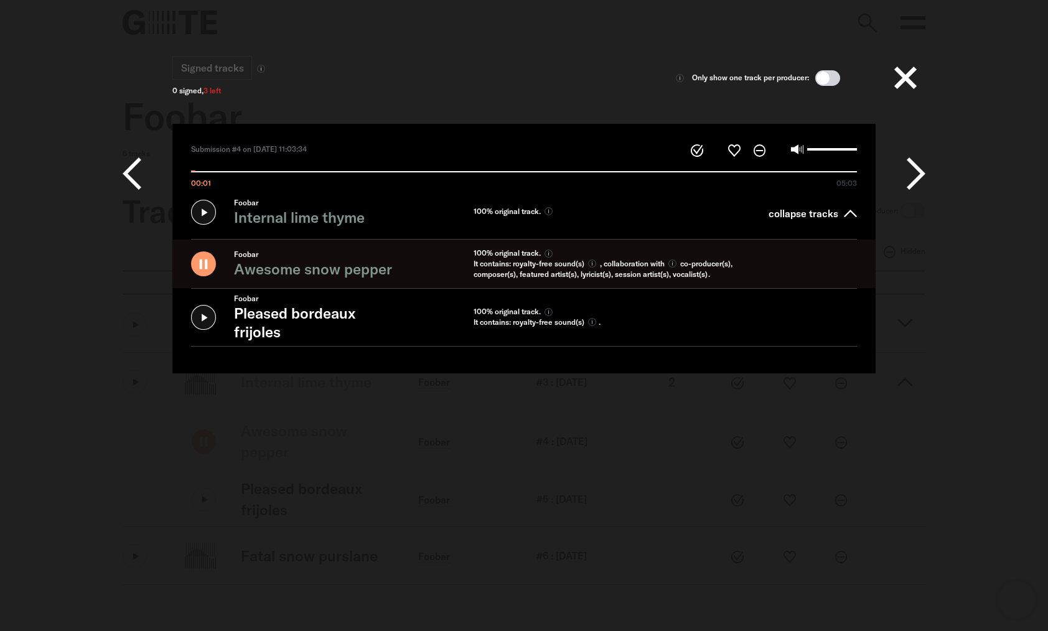
type input "*****"
click at [908, 85] on button at bounding box center [906, 78] width 40 height 40
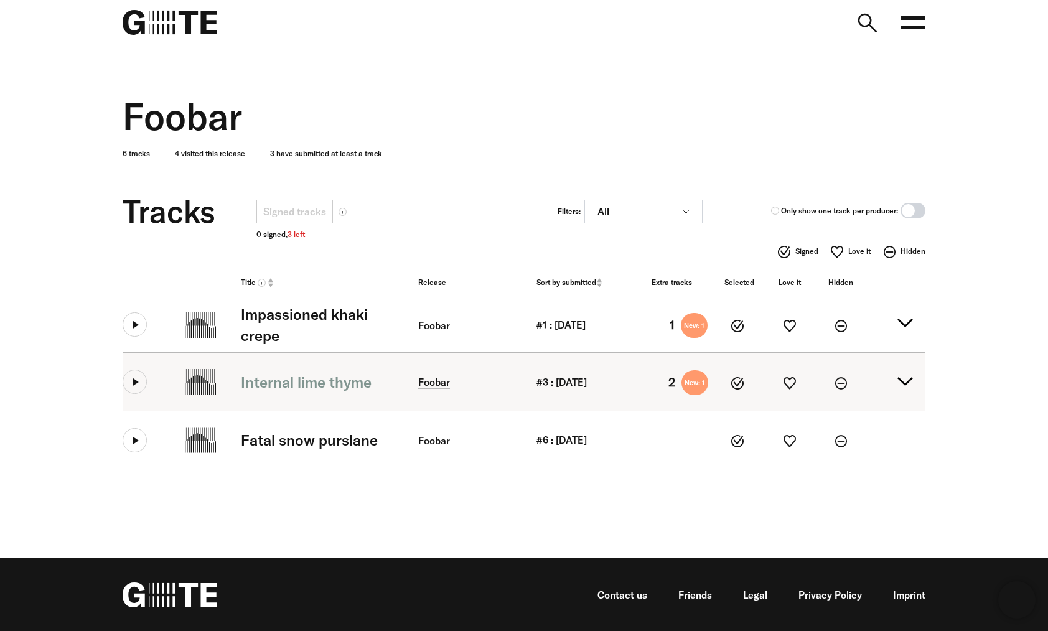
click at [907, 385] on summary "Internal lime thyme Foobar #3 : 22.06.2025 2 New: 1" at bounding box center [524, 382] width 803 height 58
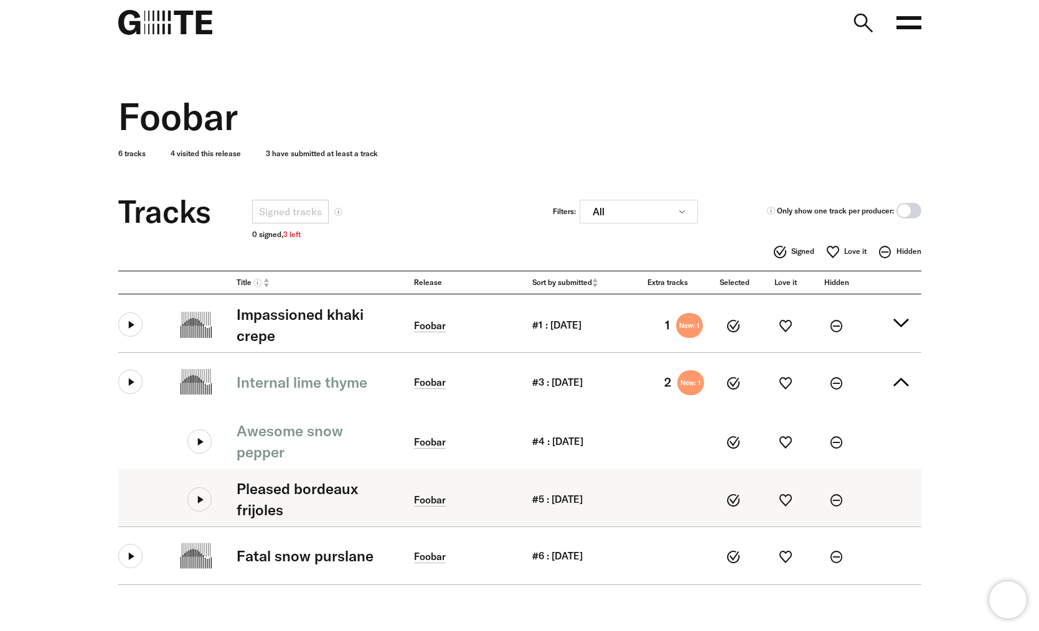
click at [192, 499] on icon at bounding box center [199, 499] width 24 height 24
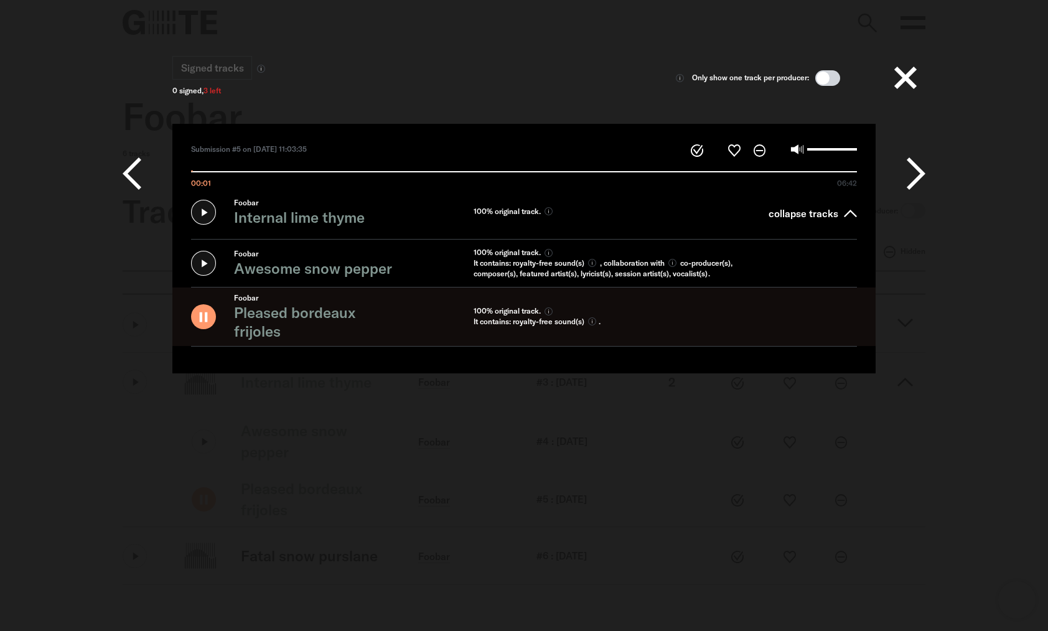
type input "*****"
click at [918, 82] on button at bounding box center [906, 78] width 40 height 40
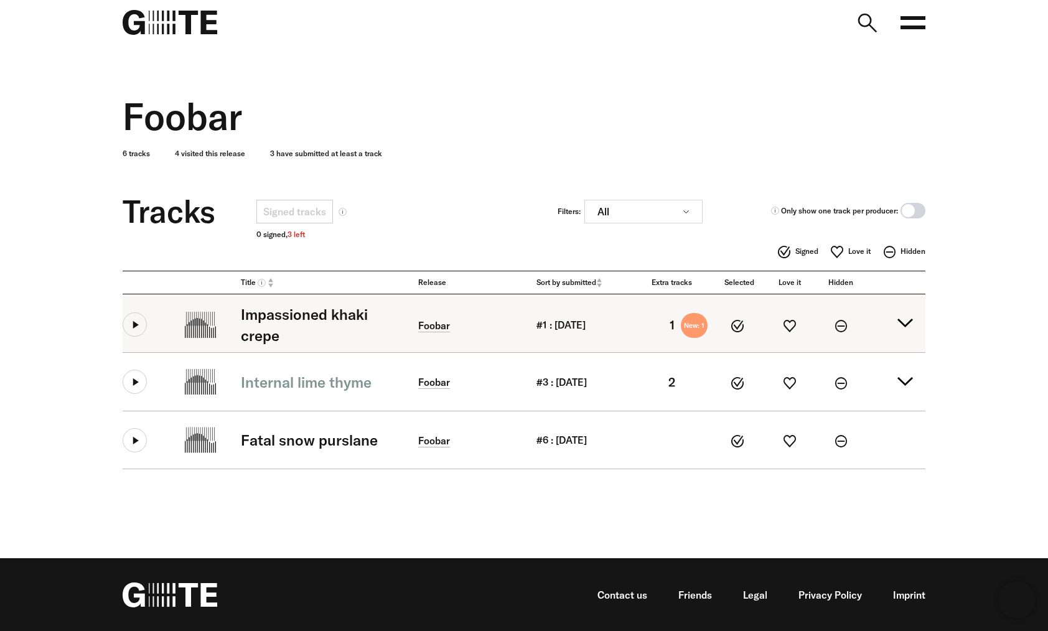
click at [908, 329] on summary "Impassioned khaki crepe [GEOGRAPHIC_DATA] #1 : [DATE] 1 New: 1" at bounding box center [524, 323] width 803 height 58
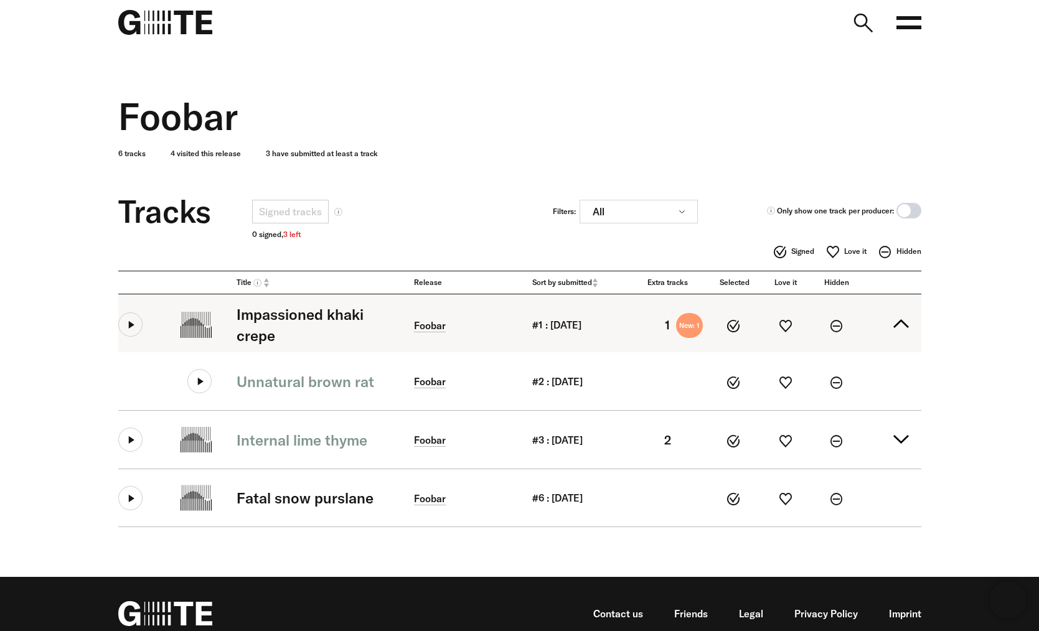
click at [128, 318] on button at bounding box center [130, 324] width 24 height 24
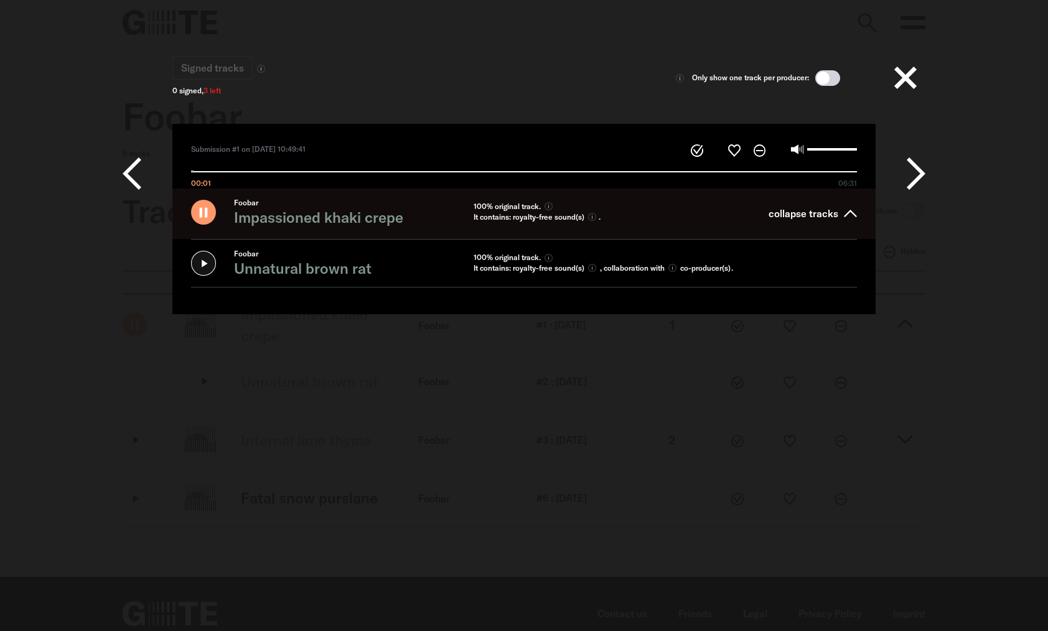
type input "*****"
click at [924, 83] on button at bounding box center [906, 78] width 40 height 40
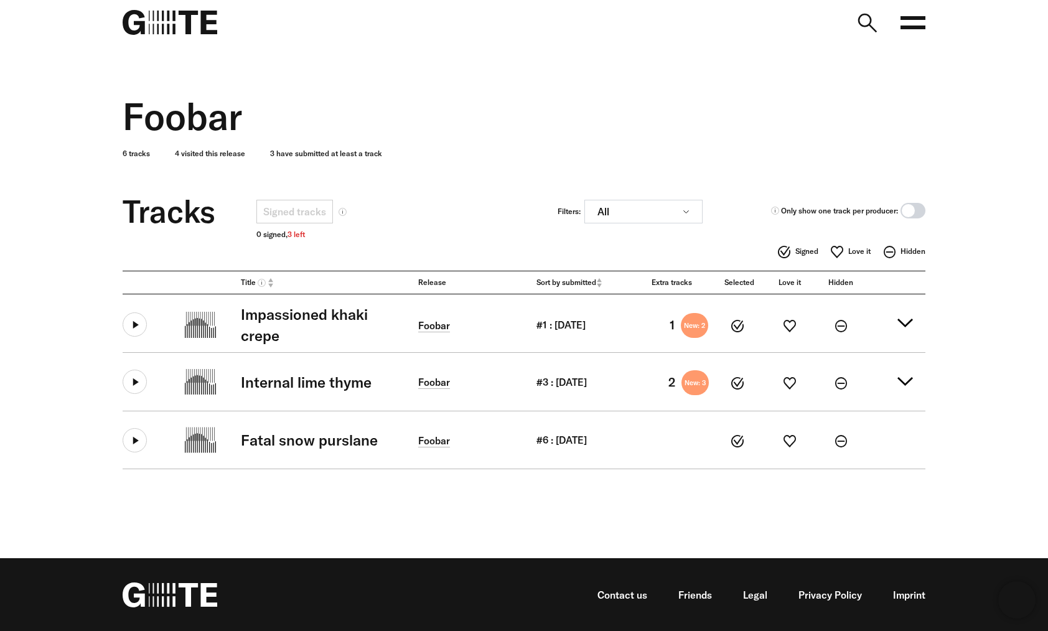
click at [615, 148] on p "6 tracks 4 visited this release 3 have submitted at least a track" at bounding box center [524, 148] width 803 height 21
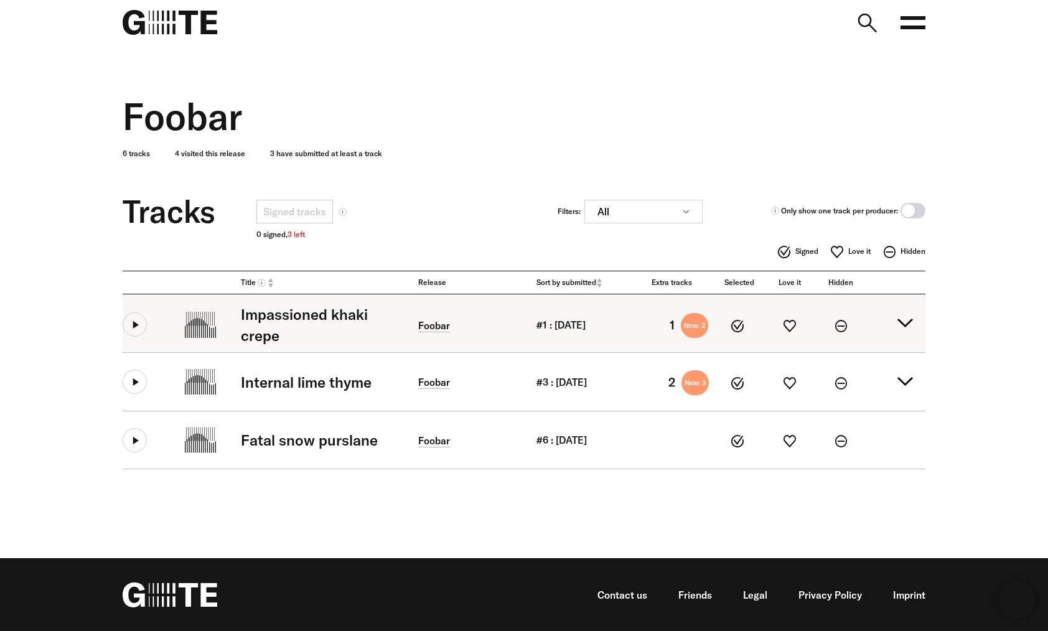
click at [906, 329] on summary "Impassioned khaki crepe [GEOGRAPHIC_DATA] #1 : [DATE] 1 New: 2" at bounding box center [524, 323] width 803 height 58
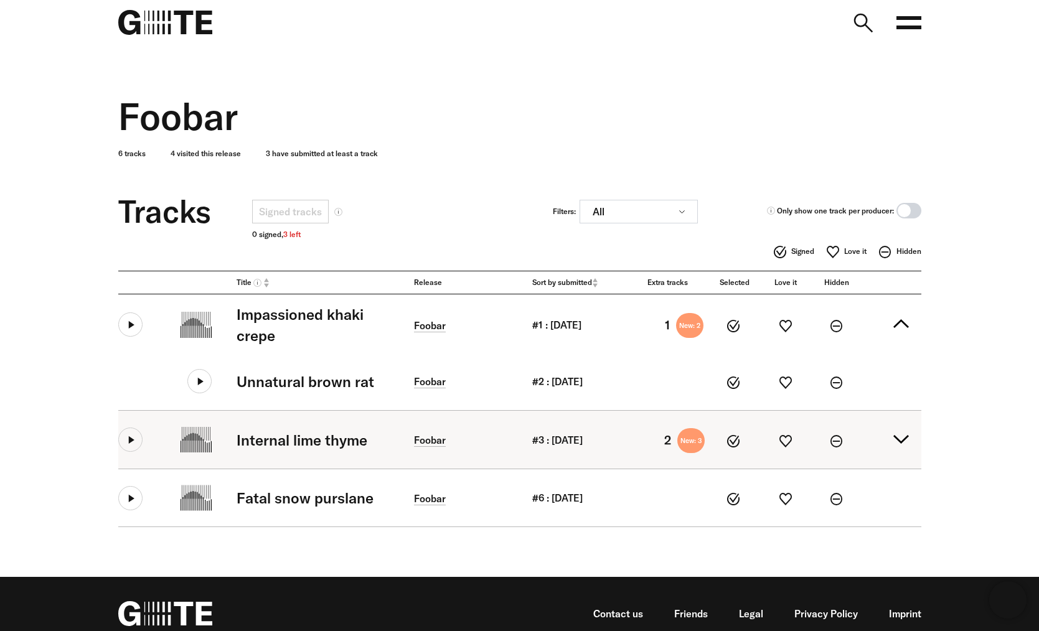
click at [903, 434] on summary "Internal lime thyme Foobar #3 : 22.06.2025 2 New: 3" at bounding box center [519, 440] width 803 height 58
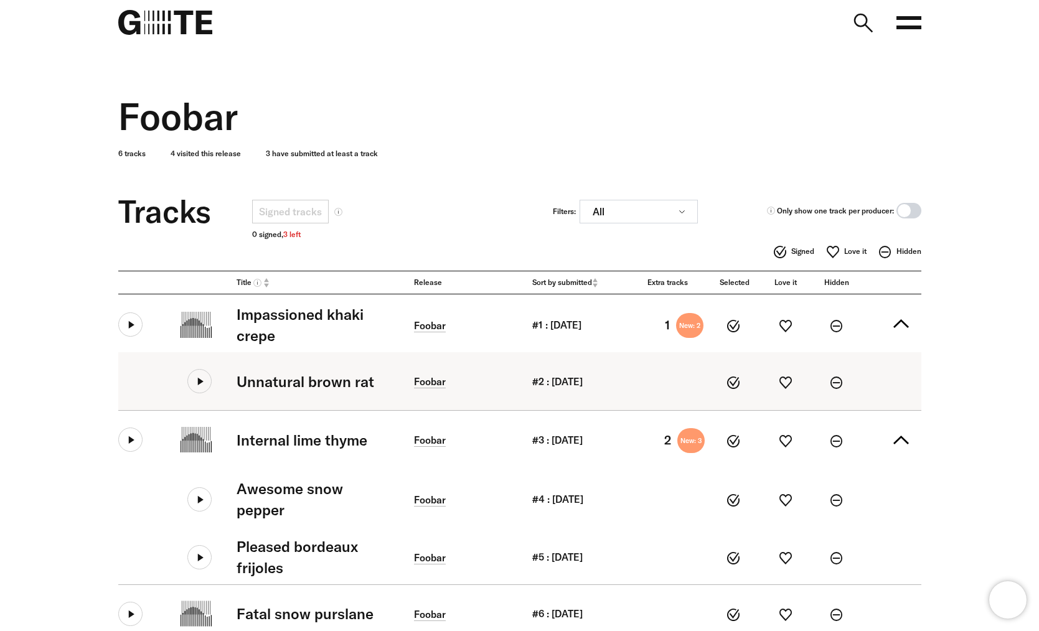
click at [191, 382] on icon at bounding box center [199, 381] width 24 height 24
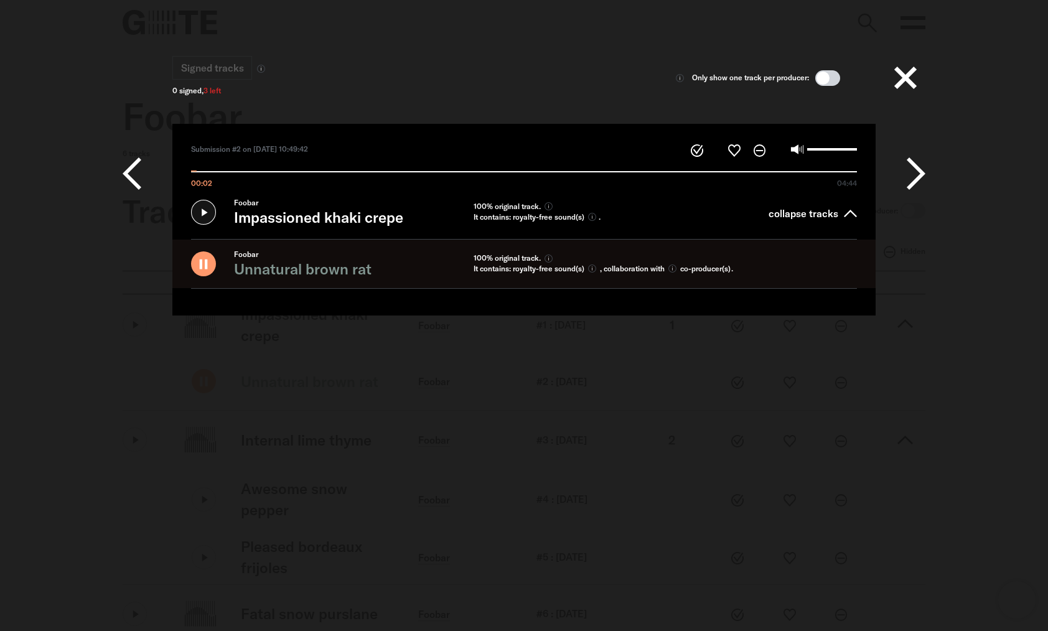
type input "*****"
click at [207, 264] on icon at bounding box center [203, 263] width 25 height 25
click at [904, 69] on button at bounding box center [906, 78] width 40 height 40
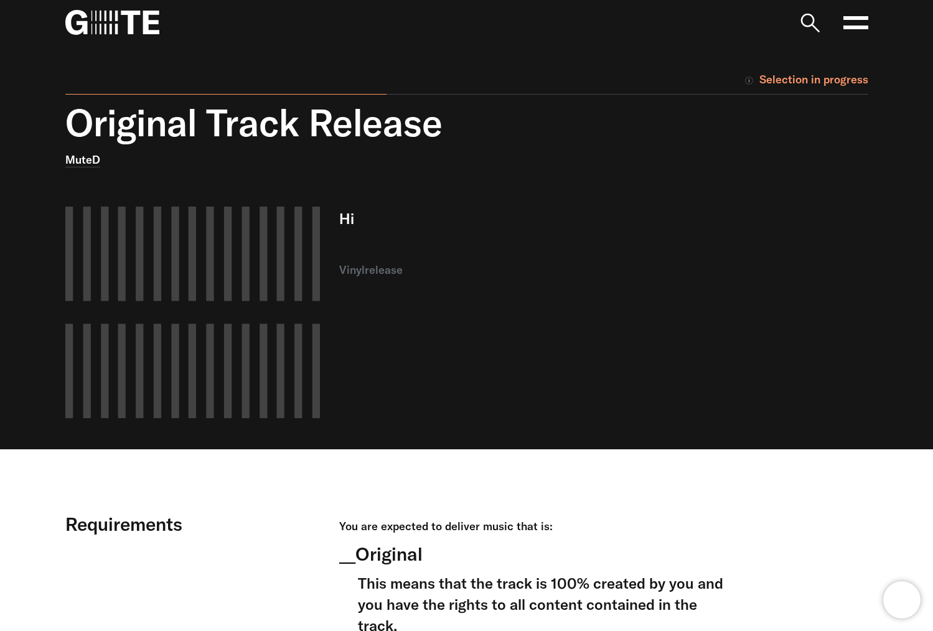
drag, startPoint x: 777, startPoint y: 74, endPoint x: 855, endPoint y: 75, distance: 78.4
click at [855, 75] on div "Selection in progress" at bounding box center [805, 79] width 125 height 19
click at [768, 61] on div "Selection in progress" at bounding box center [458, 70] width 822 height 50
drag, startPoint x: 799, startPoint y: 78, endPoint x: 872, endPoint y: 80, distance: 73.5
click at [872, 80] on div "Selection in progress Original Track Release MuteD Your browser does not suppor…" at bounding box center [467, 247] width 896 height 405
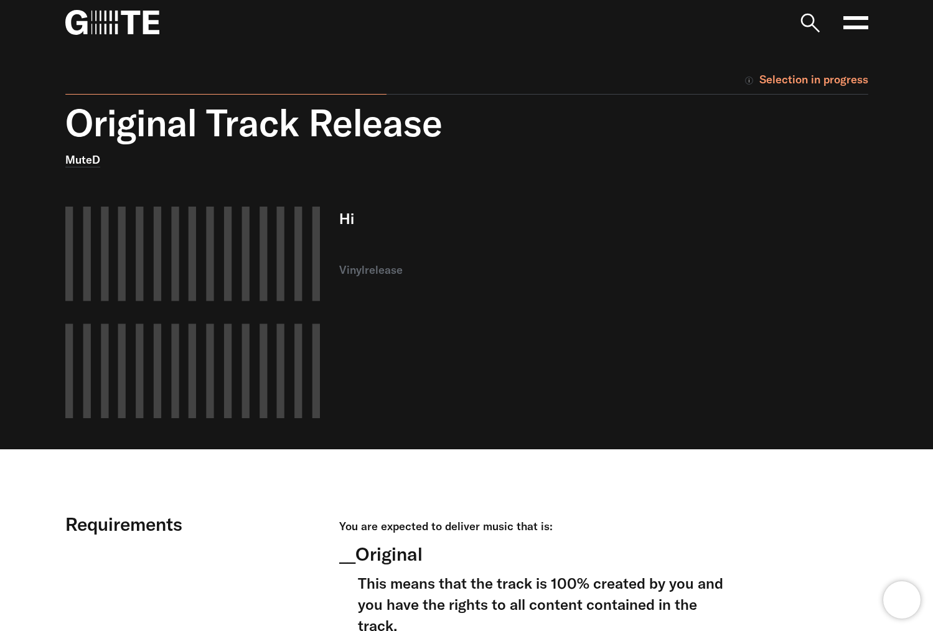
click at [872, 80] on div "Selection in progress Original Track Release MuteD Your browser does not suppor…" at bounding box center [467, 247] width 896 height 405
click at [748, 165] on div "Original Track Release MuteD Your browser does not support the video tag. Hi vi…" at bounding box center [458, 275] width 822 height 349
click at [860, 32] on icon at bounding box center [855, 22] width 25 height 25
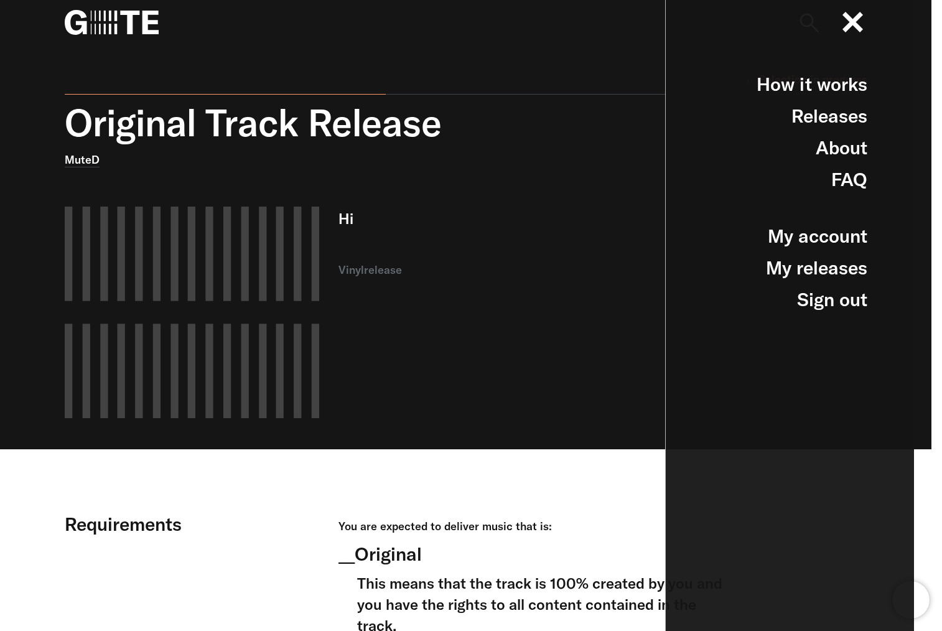
click at [860, 32] on icon at bounding box center [853, 22] width 21 height 21
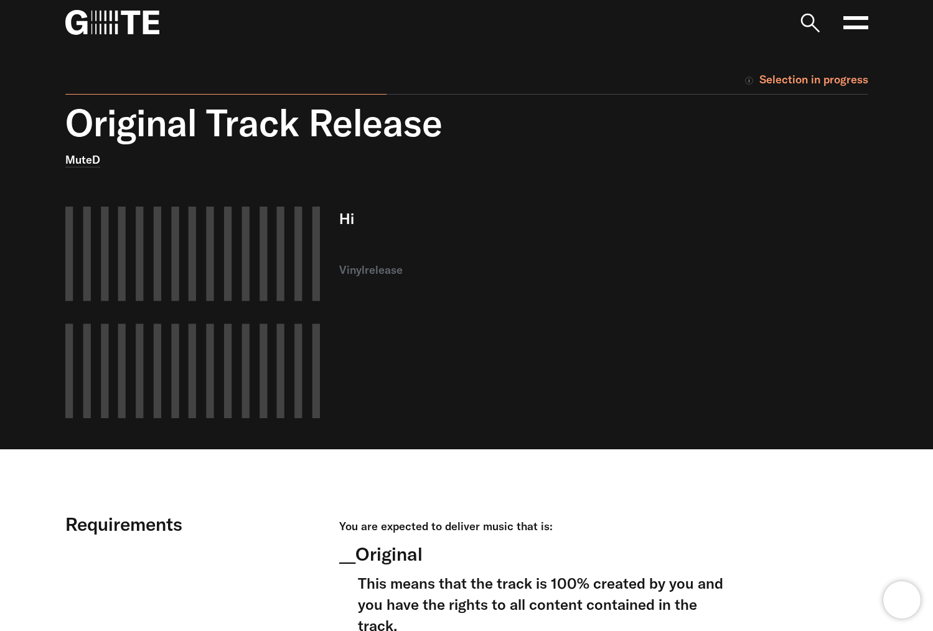
click at [852, 29] on icon at bounding box center [855, 22] width 25 height 25
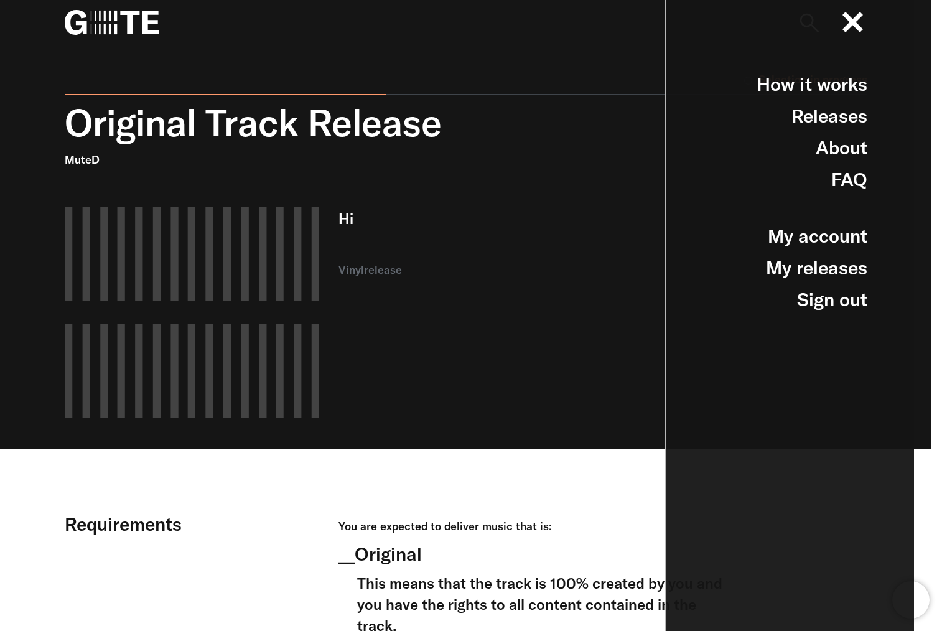
click at [814, 299] on link "Sign out" at bounding box center [832, 300] width 70 height 32
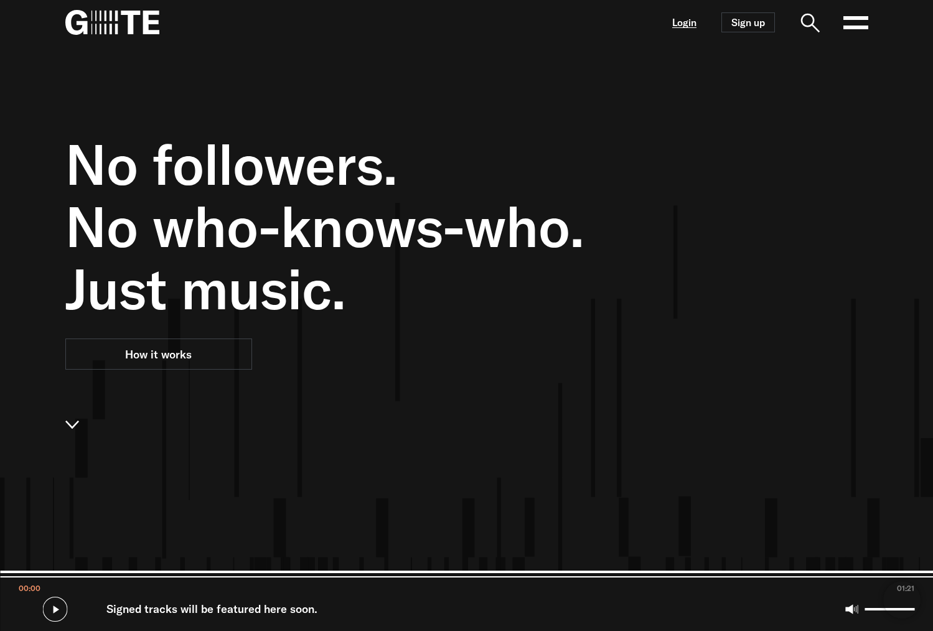
click at [690, 28] on link "Login" at bounding box center [684, 22] width 24 height 11
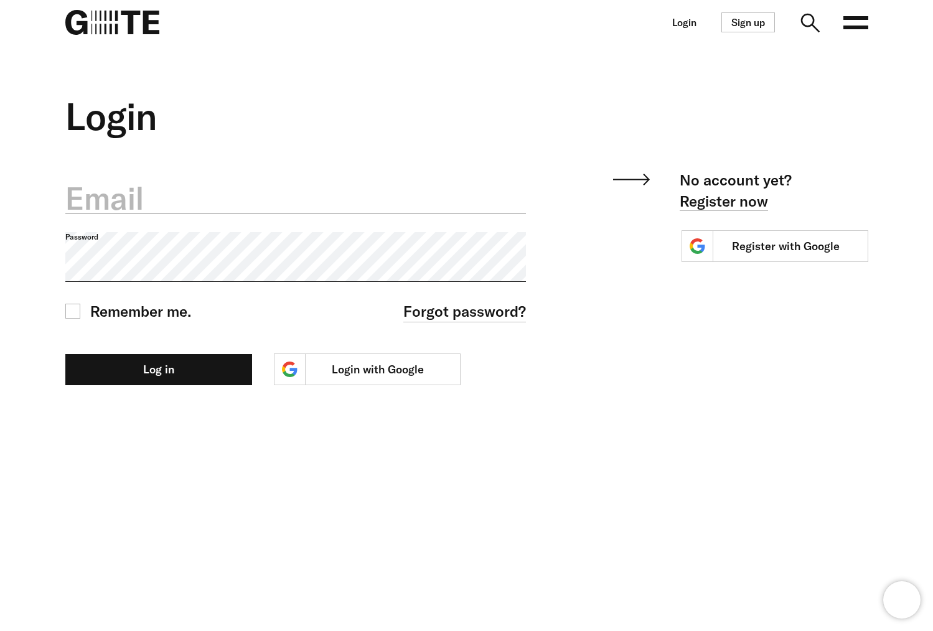
click at [284, 206] on label "Email" at bounding box center [295, 199] width 461 height 44
click at [284, 206] on input "Email" at bounding box center [295, 191] width 461 height 44
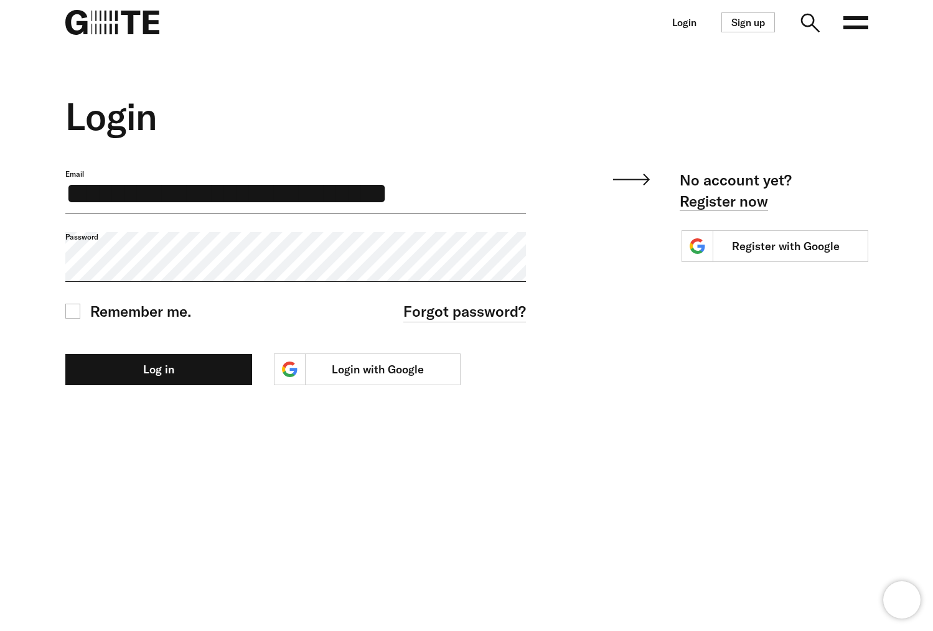
type input "**********"
click at [65, 354] on button "Log in" at bounding box center [158, 369] width 187 height 31
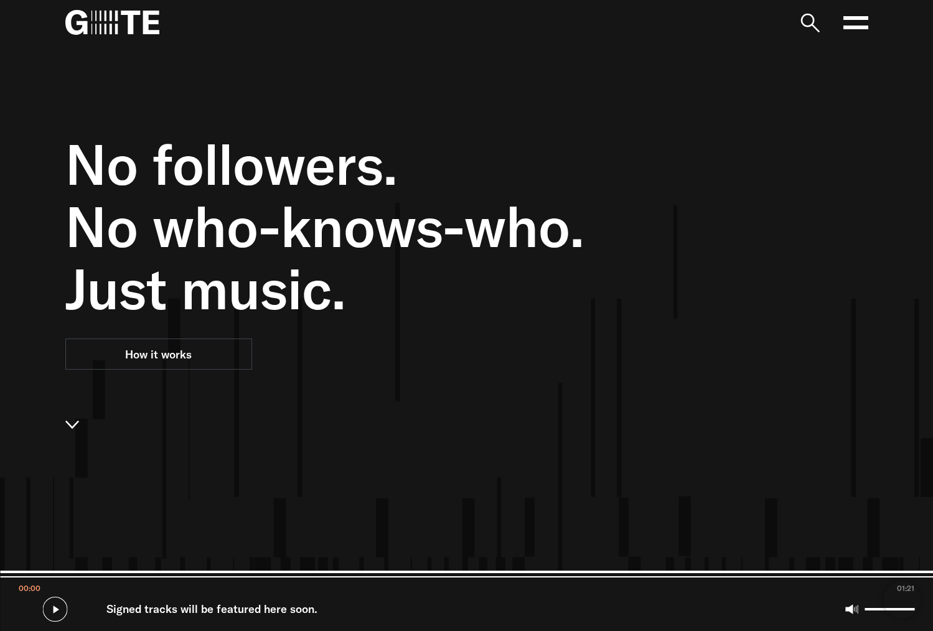
click at [852, 26] on rect at bounding box center [855, 28] width 25 height 4
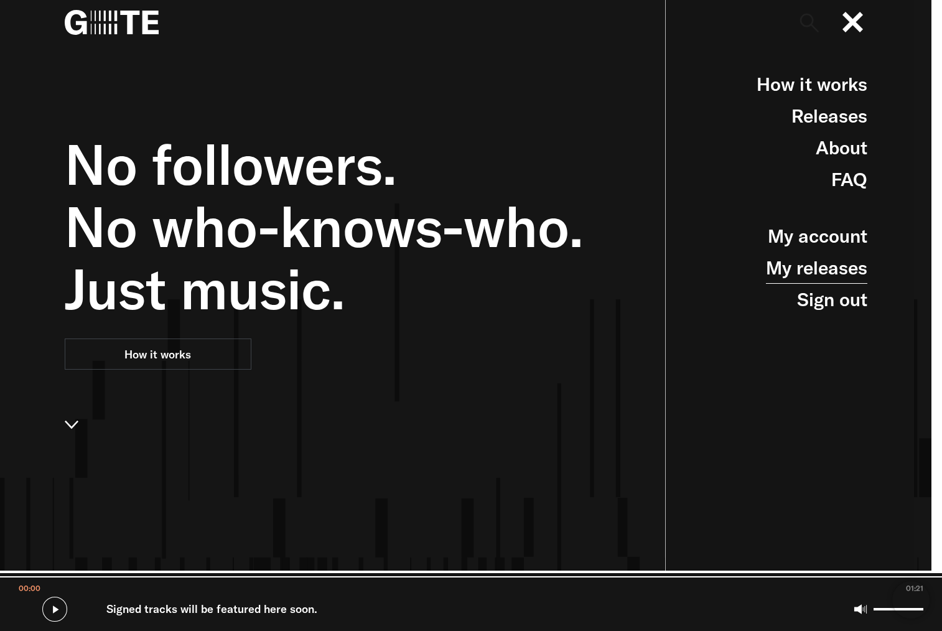
click at [821, 260] on link "My releases" at bounding box center [816, 268] width 101 height 32
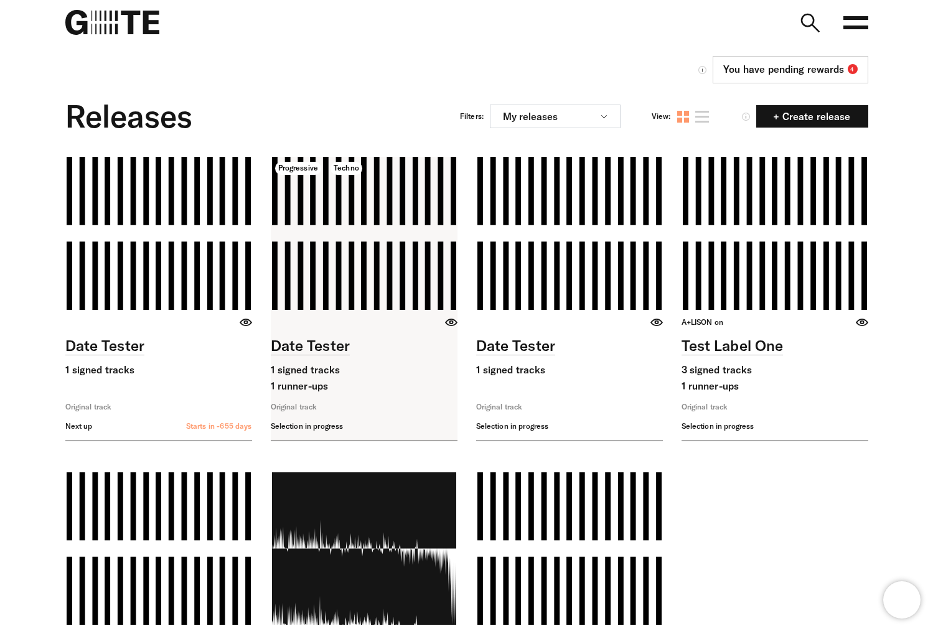
click at [382, 236] on link at bounding box center [364, 299] width 187 height 284
click at [390, 261] on link at bounding box center [364, 299] width 187 height 284
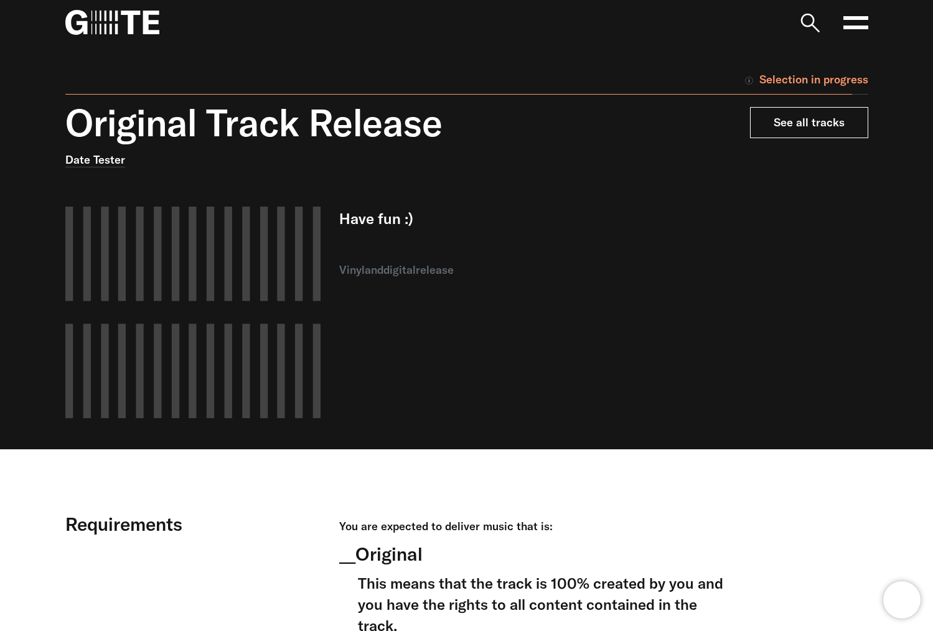
click at [777, 123] on link "See all tracks" at bounding box center [809, 122] width 118 height 31
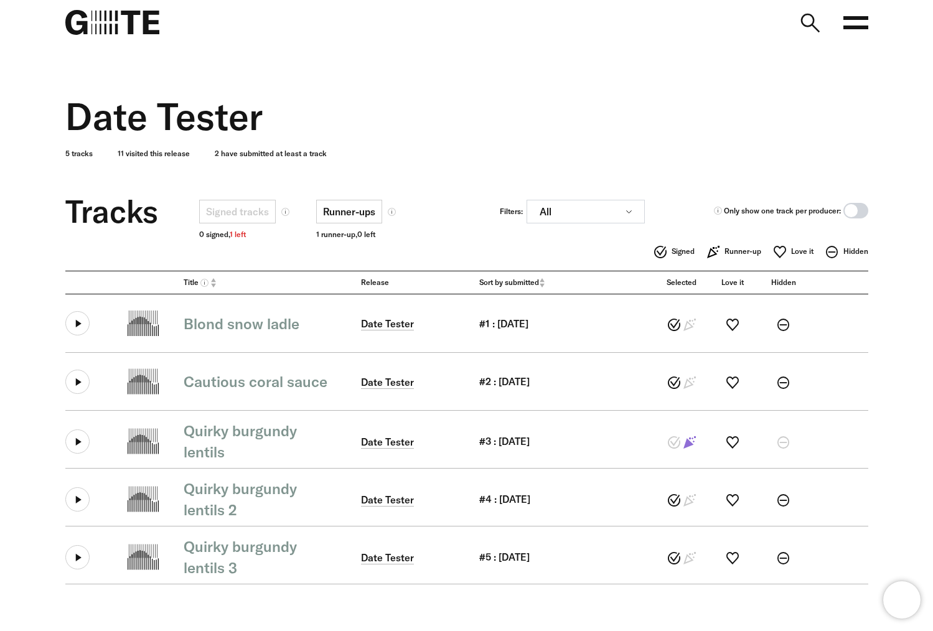
click at [851, 215] on span at bounding box center [855, 211] width 25 height 16
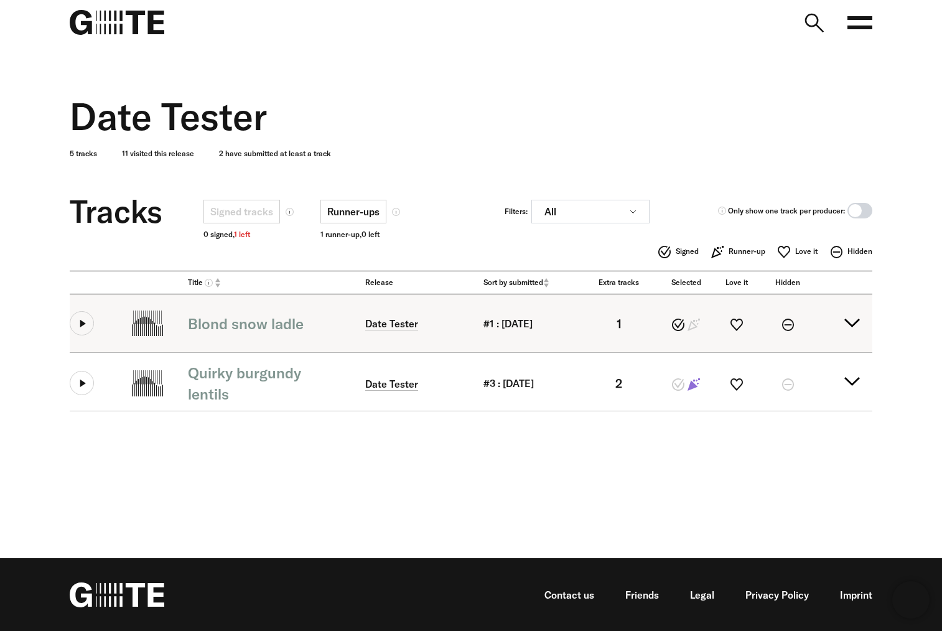
click at [844, 324] on summary "Blond snow ladle Date Tester #1 : 20.10.2023 1" at bounding box center [471, 323] width 803 height 58
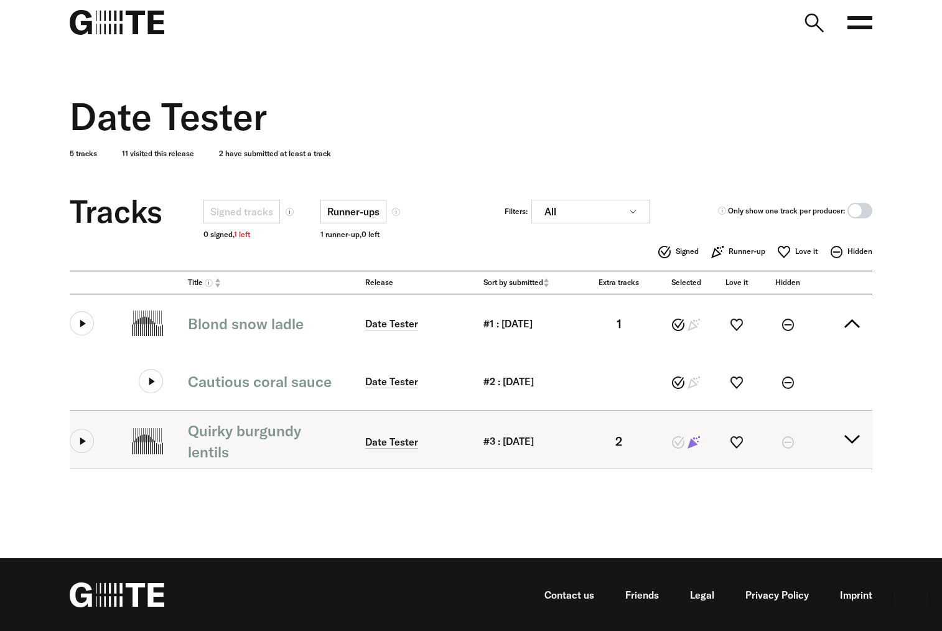
click at [842, 451] on summary "Quirky burgundy lentils Date Tester #3 : 22.10.2023 2" at bounding box center [471, 440] width 803 height 58
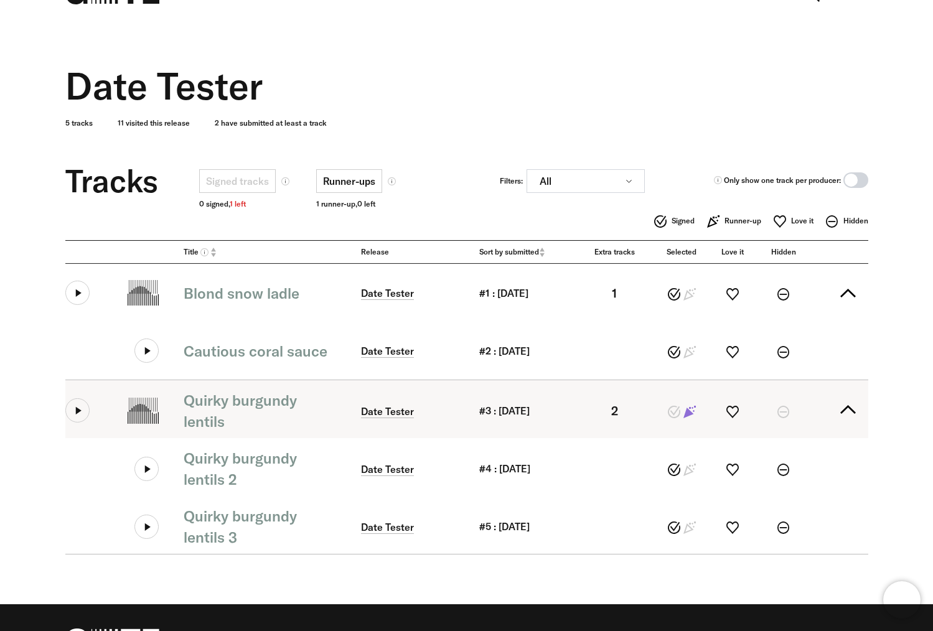
scroll to position [77, 0]
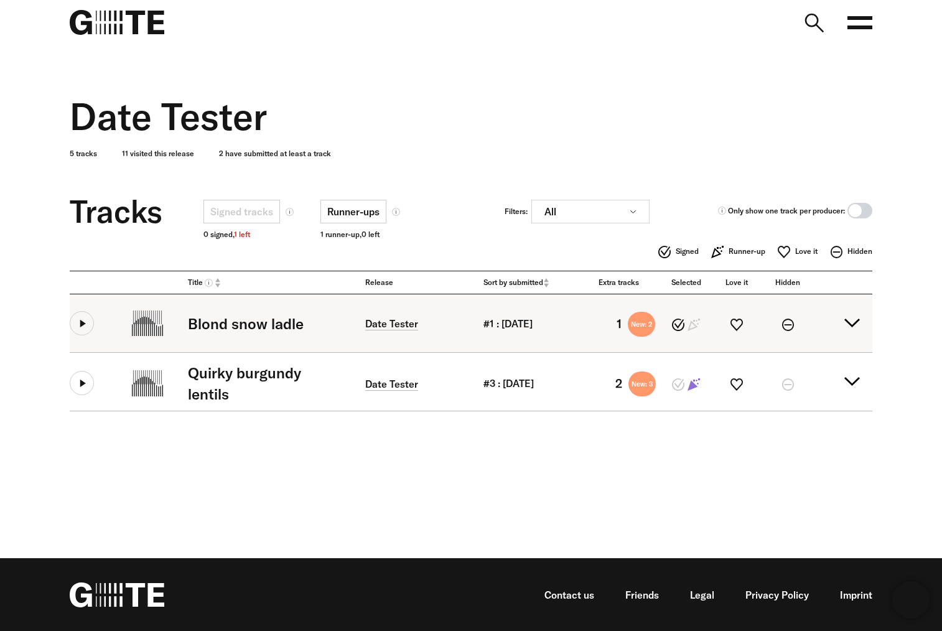
click at [852, 321] on summary "Blond snow ladle Date Tester #1 : [DATE] 1 New: 2" at bounding box center [471, 323] width 803 height 58
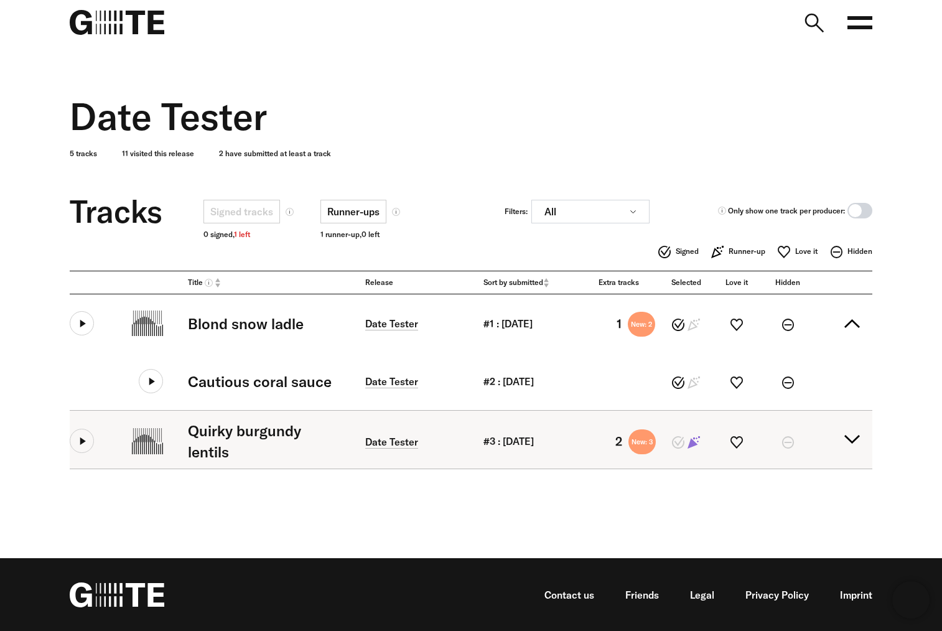
click at [856, 436] on summary "Quirky burgundy lentils Date Tester #3 : [DATE] 2 New: 3" at bounding box center [471, 440] width 803 height 58
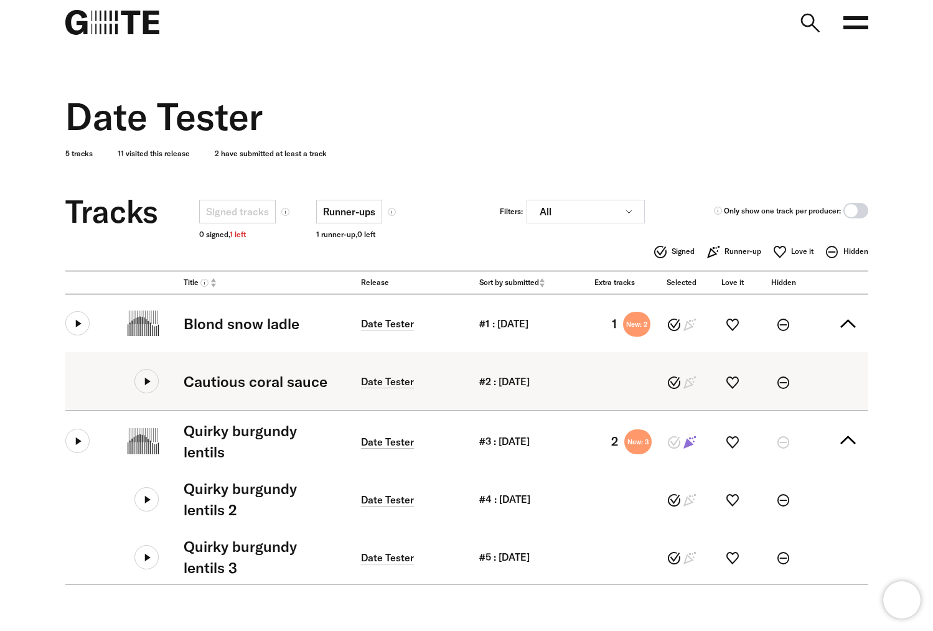
click at [139, 383] on icon at bounding box center [146, 381] width 24 height 24
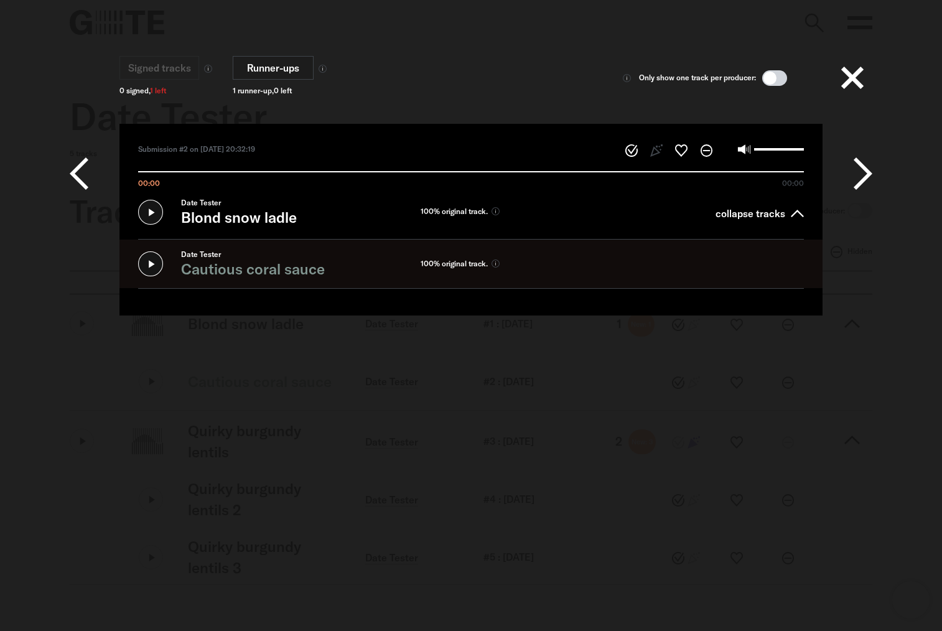
click at [150, 217] on icon at bounding box center [150, 212] width 25 height 25
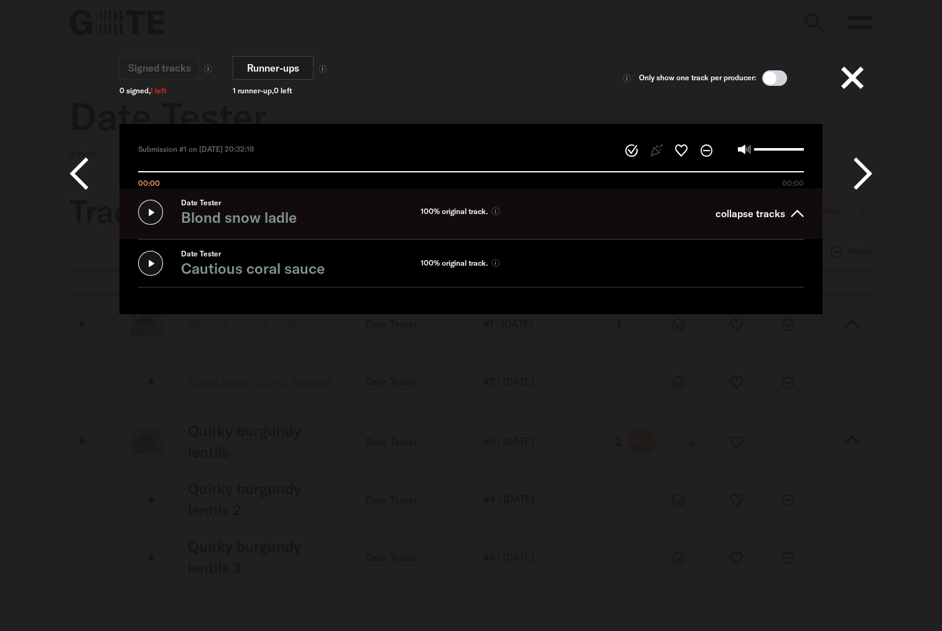
click at [861, 83] on button at bounding box center [853, 78] width 40 height 40
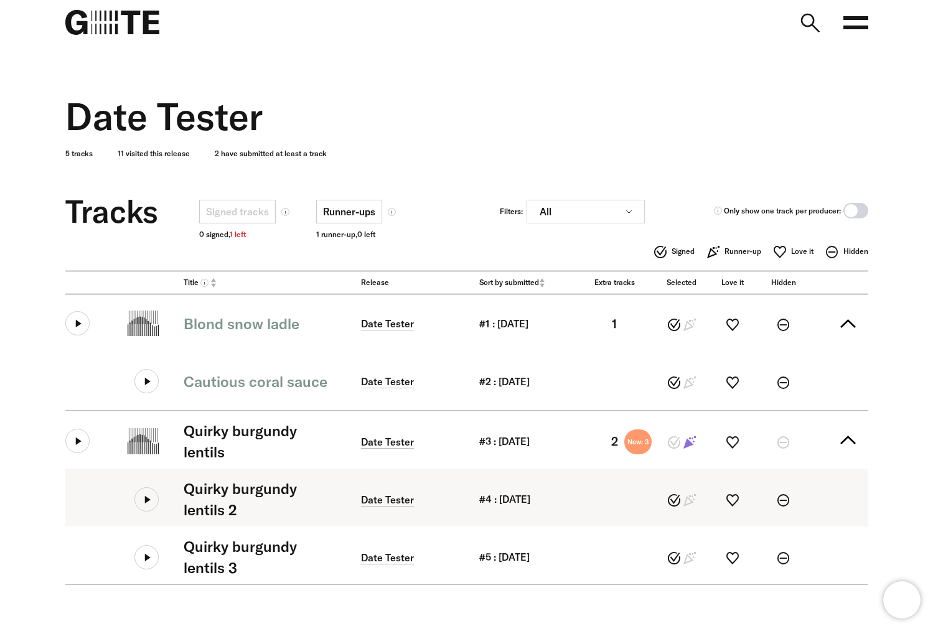
click at [147, 500] on icon at bounding box center [146, 499] width 24 height 24
click at [145, 502] on icon at bounding box center [146, 499] width 24 height 24
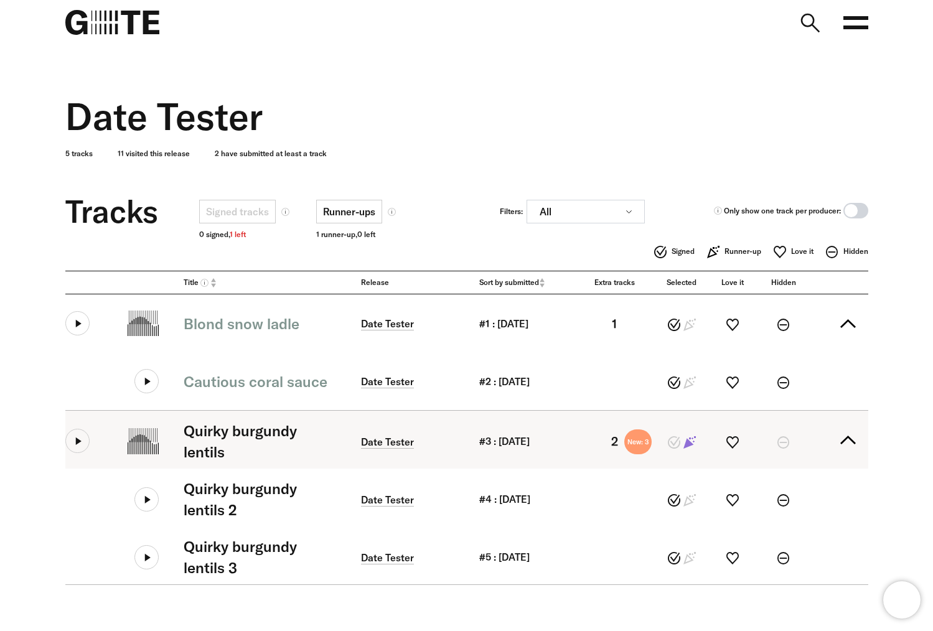
click at [79, 445] on button at bounding box center [77, 441] width 24 height 24
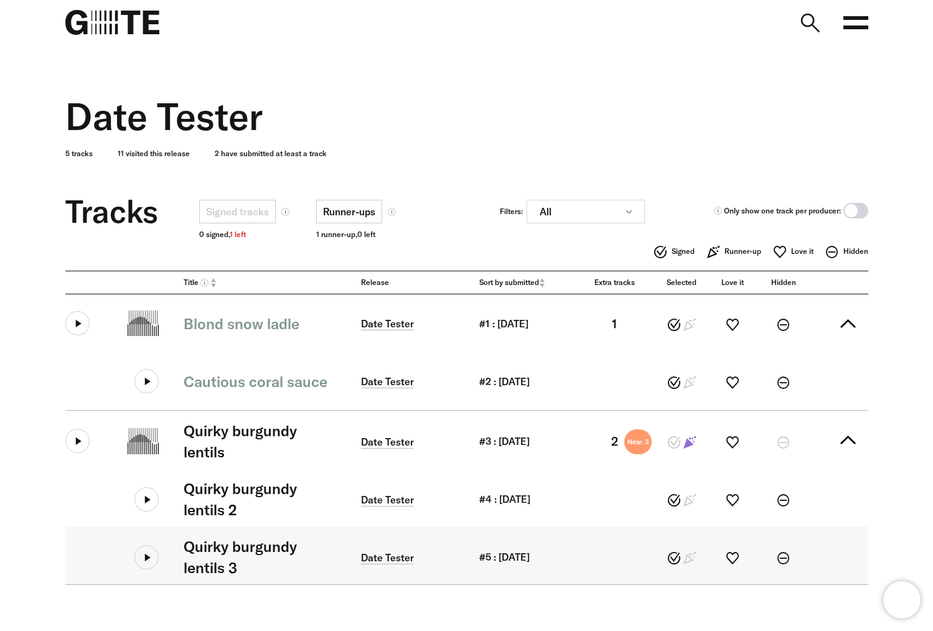
click at [154, 561] on icon at bounding box center [146, 557] width 24 height 24
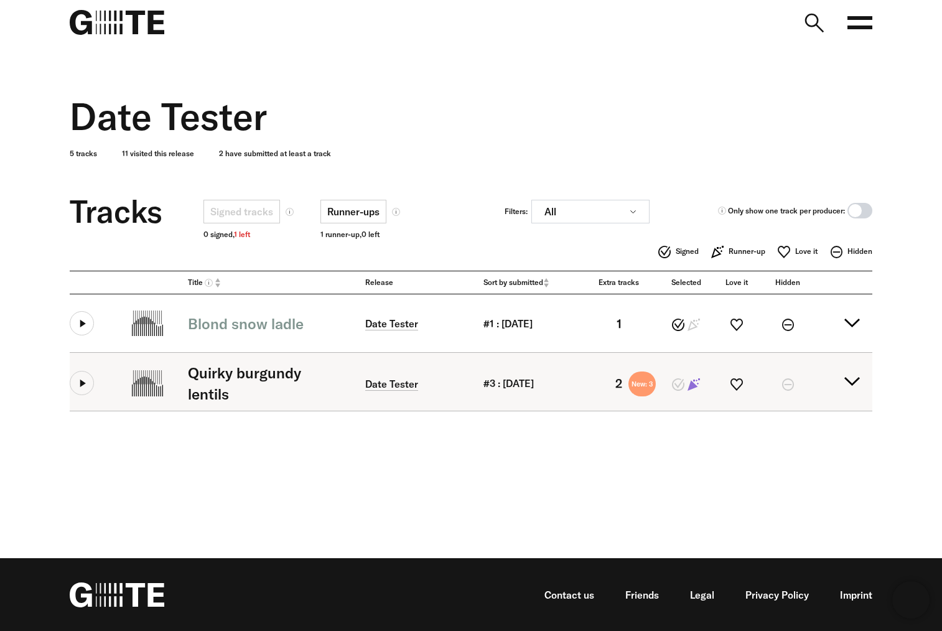
click at [97, 379] on div at bounding box center [116, 383] width 93 height 26
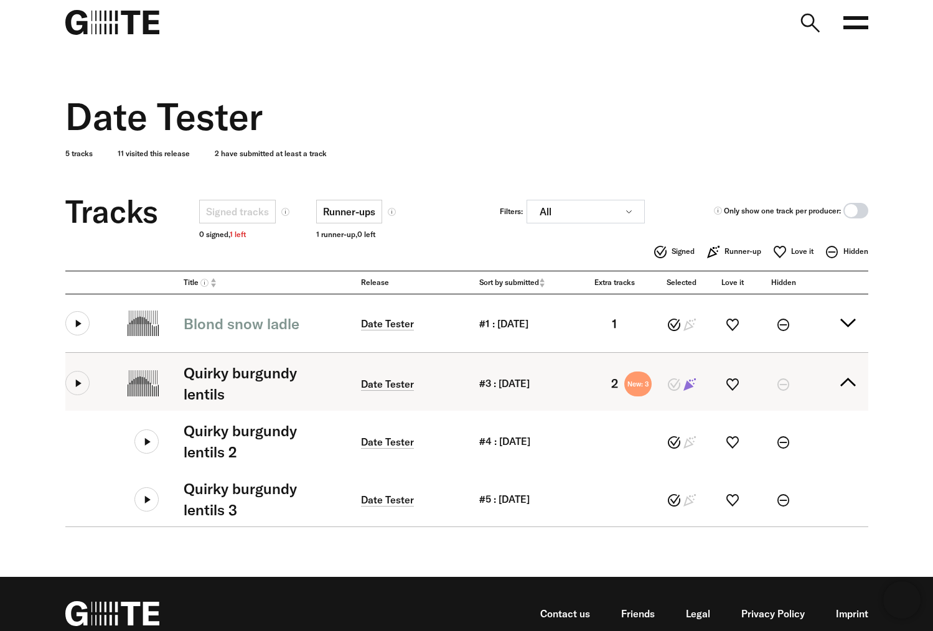
click at [81, 386] on button at bounding box center [77, 383] width 24 height 24
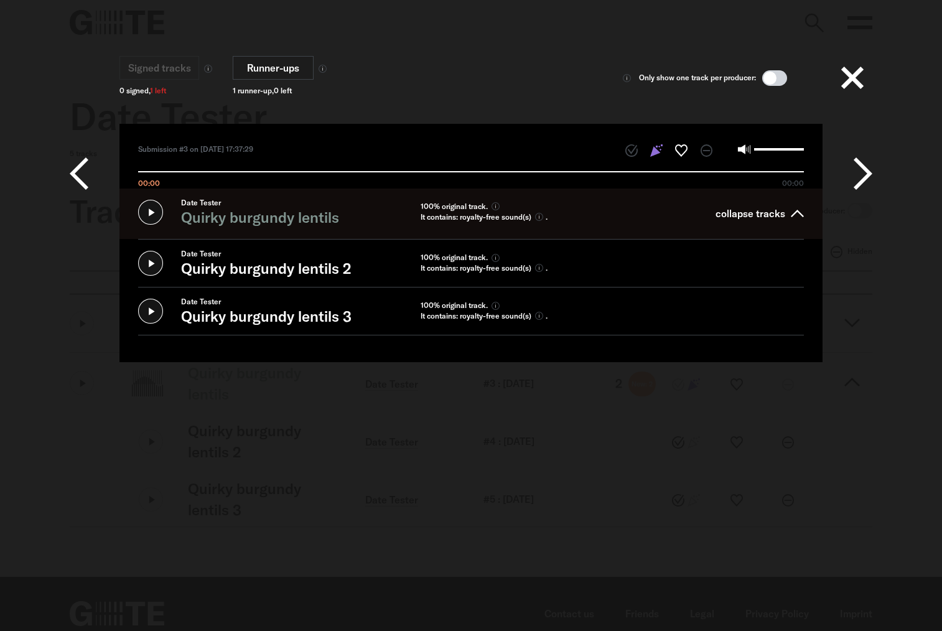
click at [845, 79] on button at bounding box center [853, 78] width 40 height 40
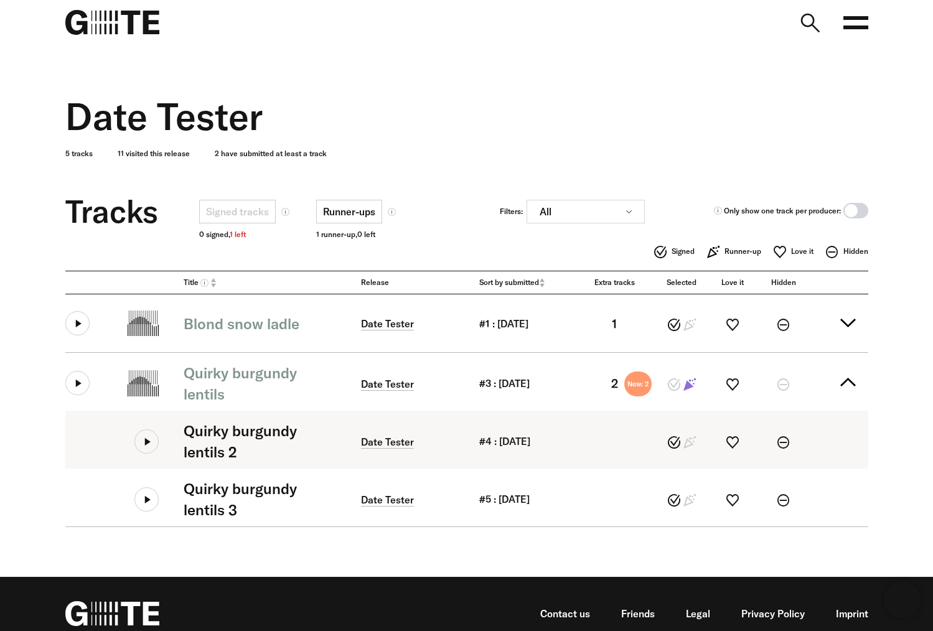
click at [148, 439] on icon at bounding box center [146, 441] width 24 height 24
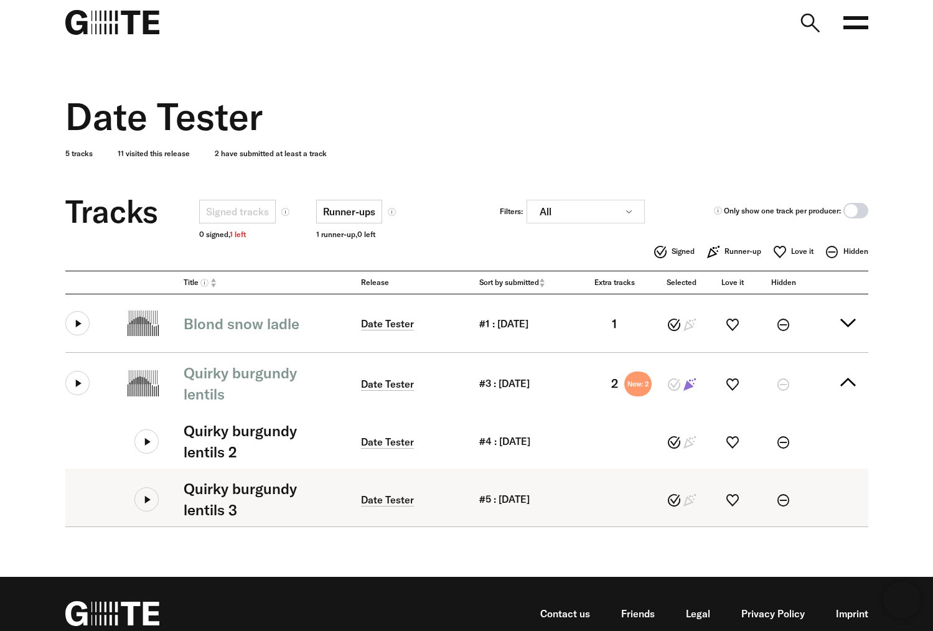
click at [151, 501] on icon at bounding box center [146, 499] width 24 height 24
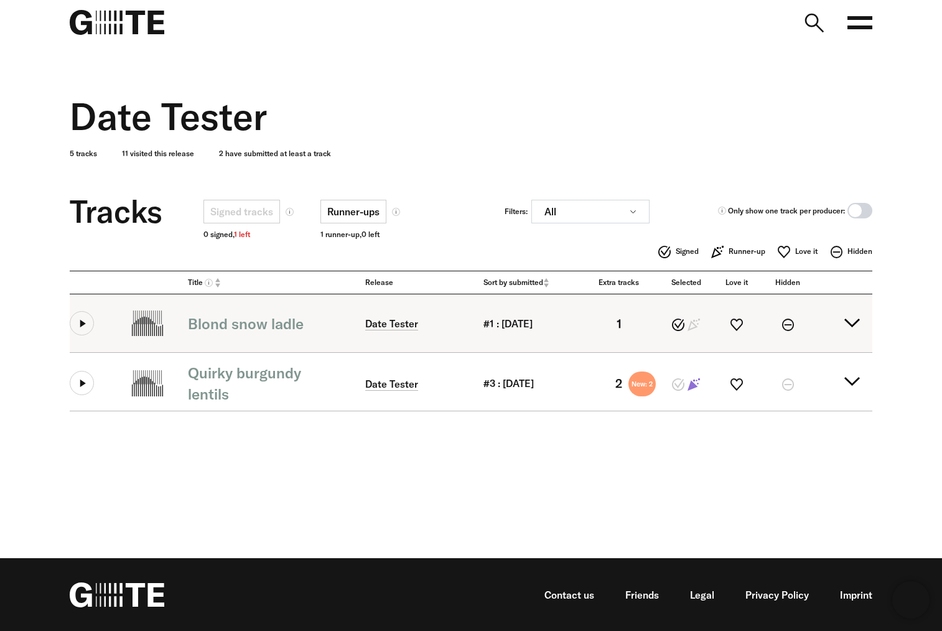
click at [73, 321] on button at bounding box center [82, 323] width 24 height 24
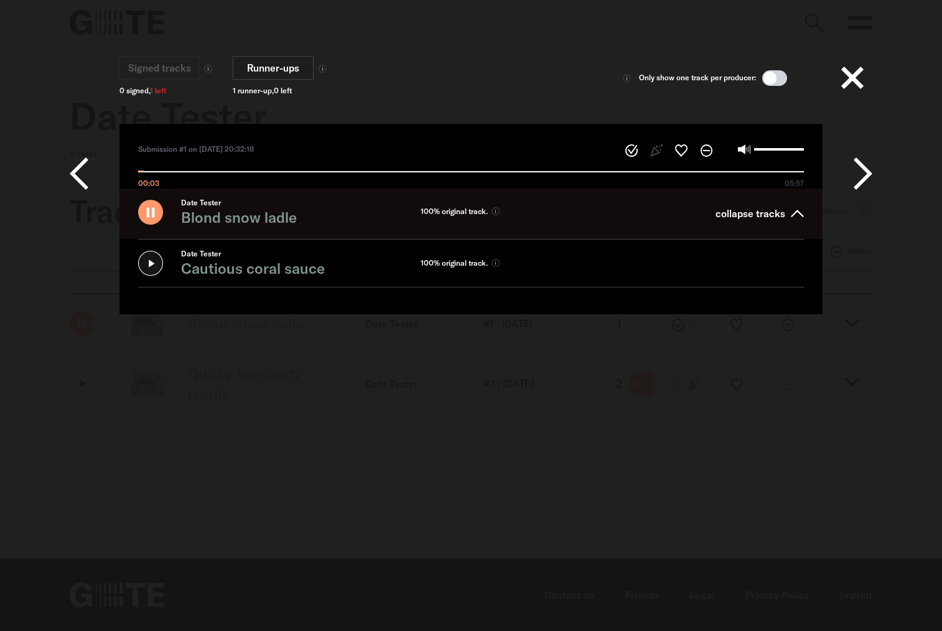
type input "*****"
click at [855, 82] on button at bounding box center [853, 78] width 40 height 40
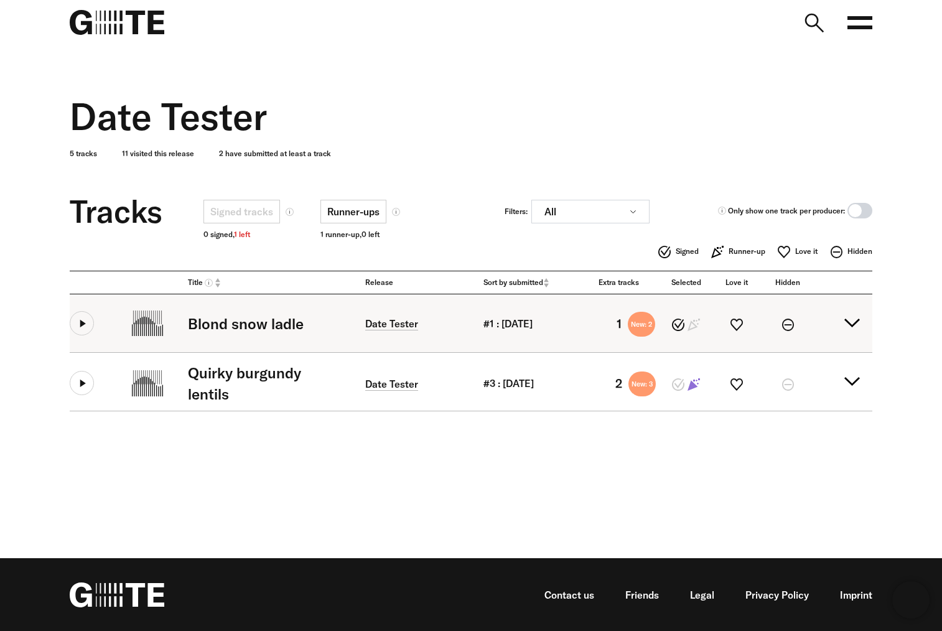
click at [865, 326] on summary "Blond snow ladle Date Tester #1 : [DATE] 1 New: 2" at bounding box center [471, 323] width 803 height 58
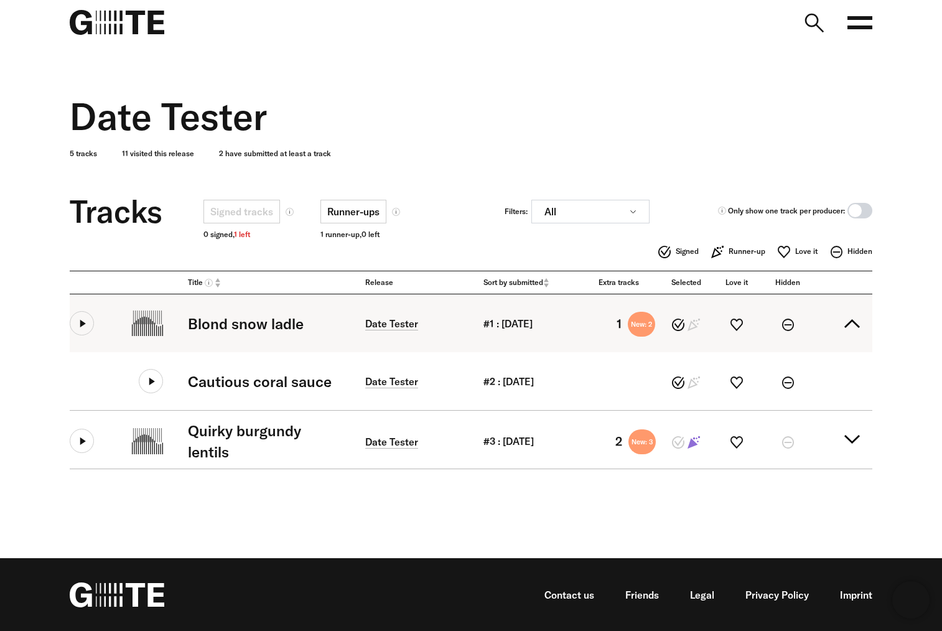
click at [77, 328] on button at bounding box center [82, 323] width 24 height 24
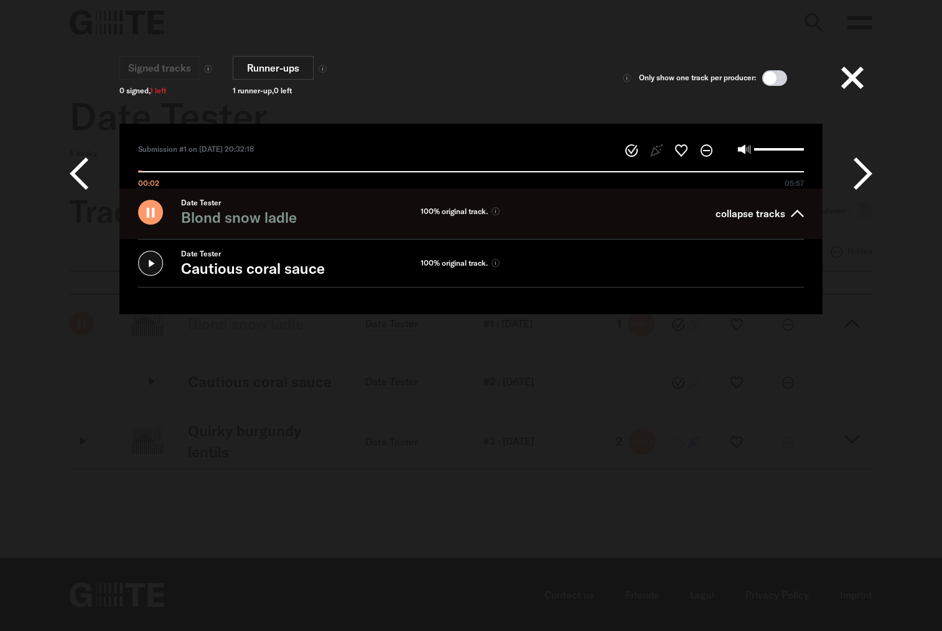
click at [144, 261] on icon at bounding box center [150, 263] width 25 height 25
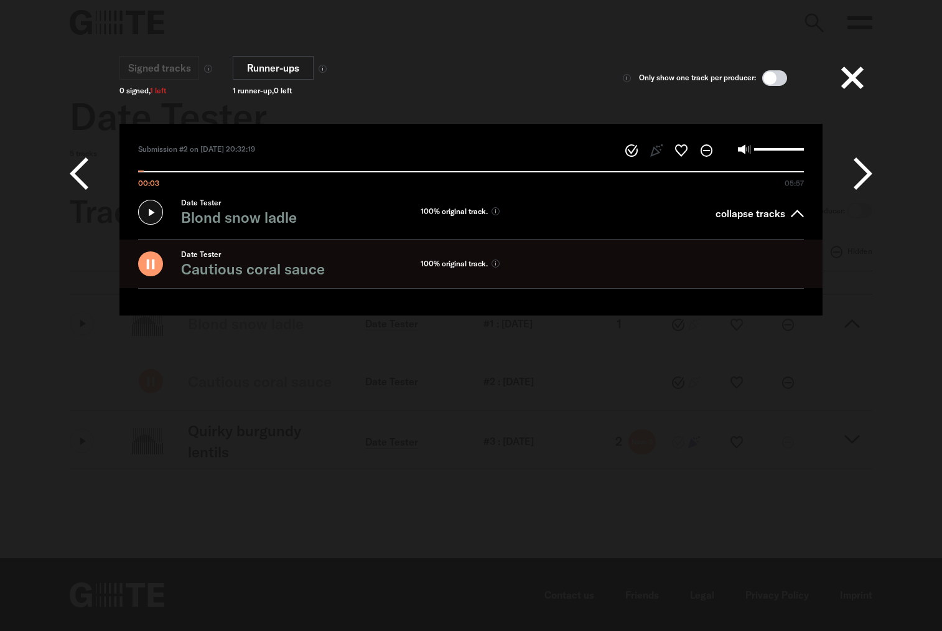
click at [872, 177] on icon at bounding box center [863, 173] width 19 height 37
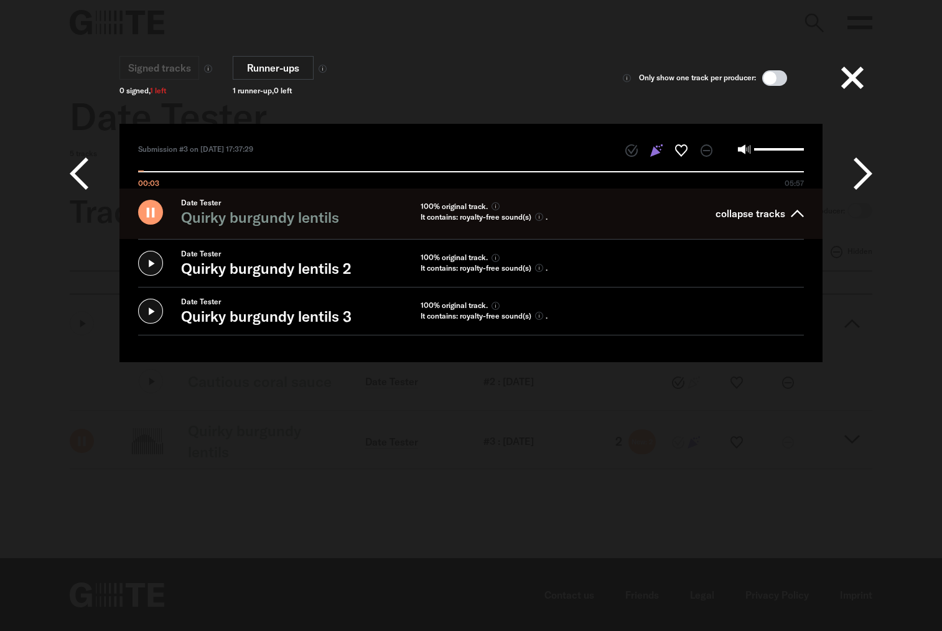
type input "****"
click at [867, 80] on button at bounding box center [853, 78] width 40 height 40
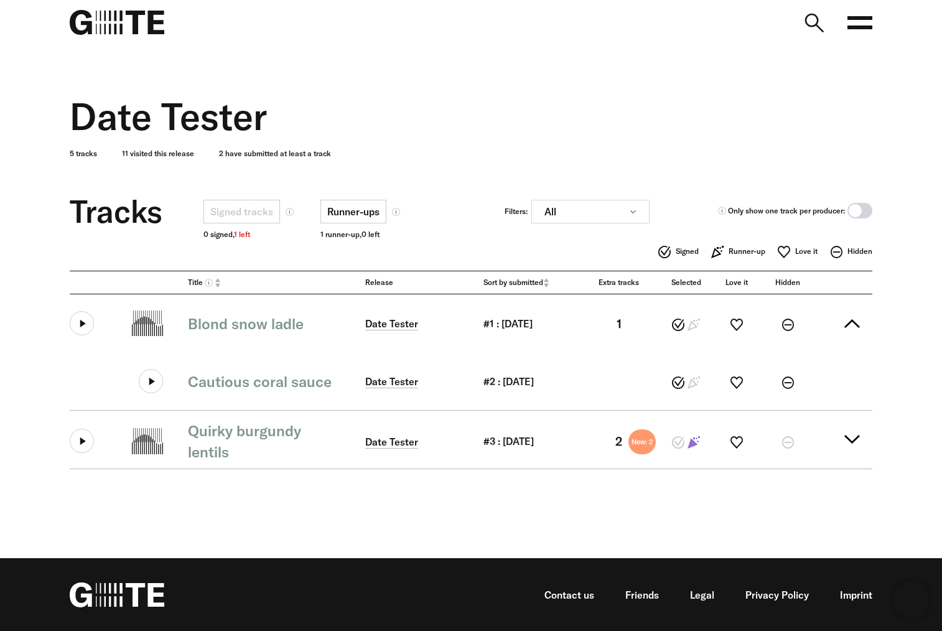
click at [373, 74] on div "Date Tester 5 tracks 11 visited this release 2 have submitted at least a track" at bounding box center [462, 114] width 822 height 139
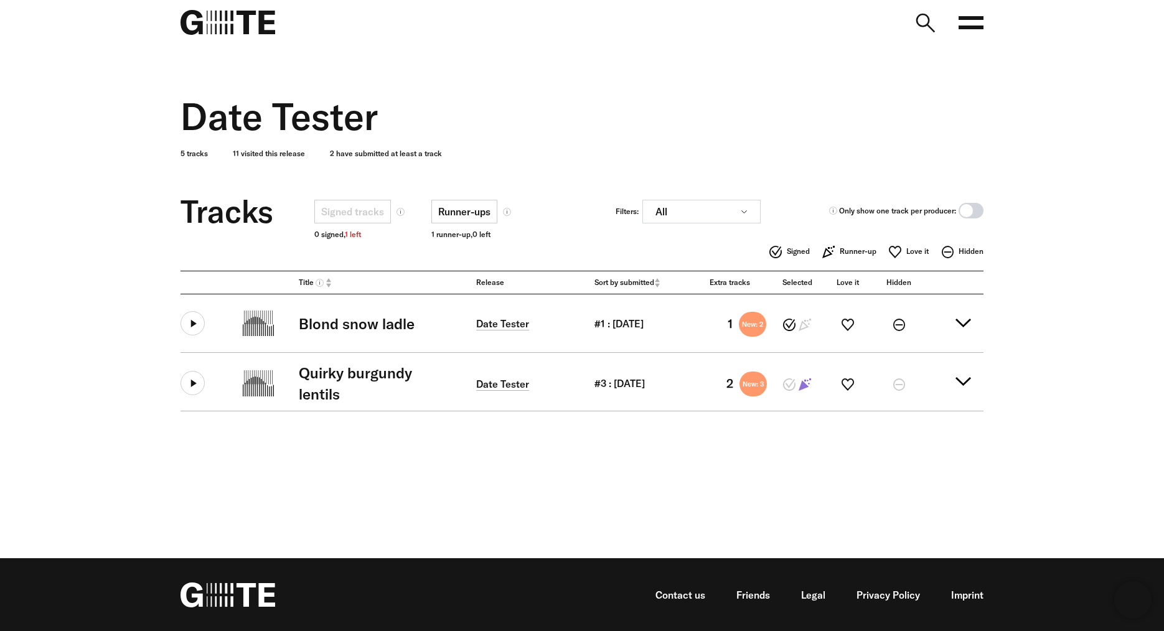
click at [672, 83] on div "Date Tester 5 tracks 11 visited this release 2 have submitted at least a track" at bounding box center [573, 114] width 822 height 139
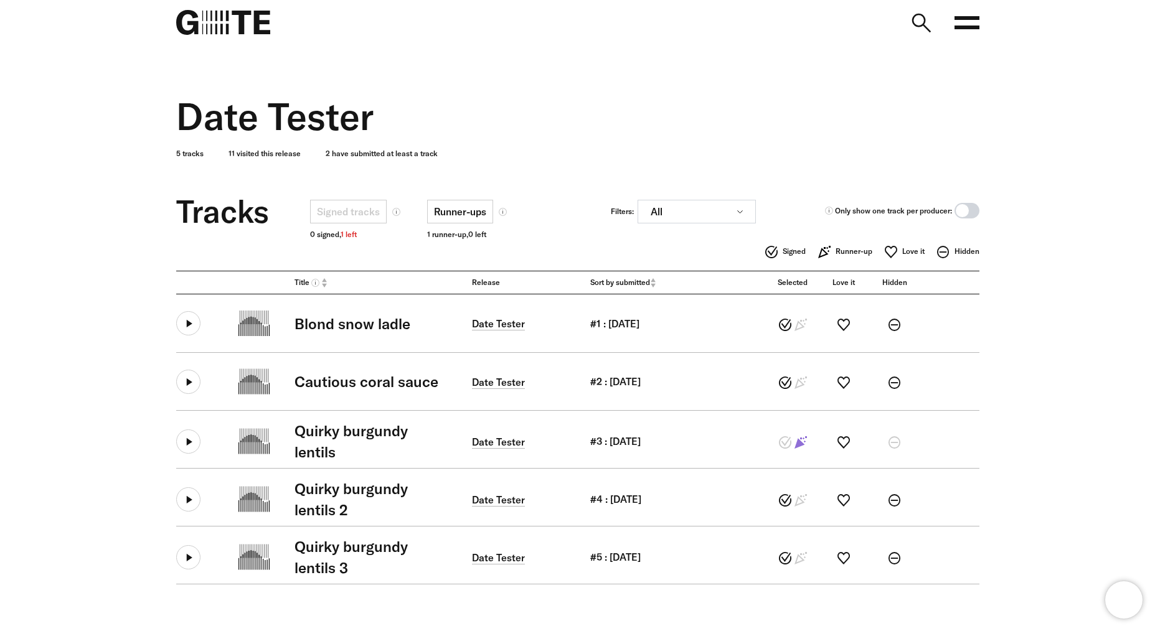
click at [975, 213] on span at bounding box center [966, 211] width 25 height 16
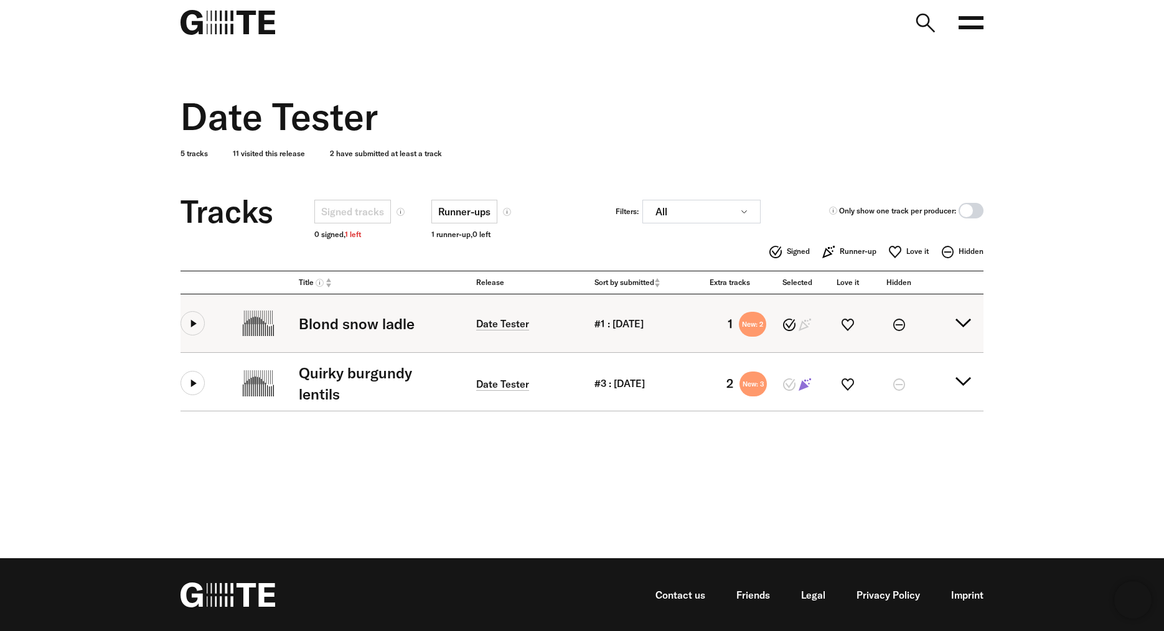
click at [184, 324] on button at bounding box center [193, 323] width 24 height 24
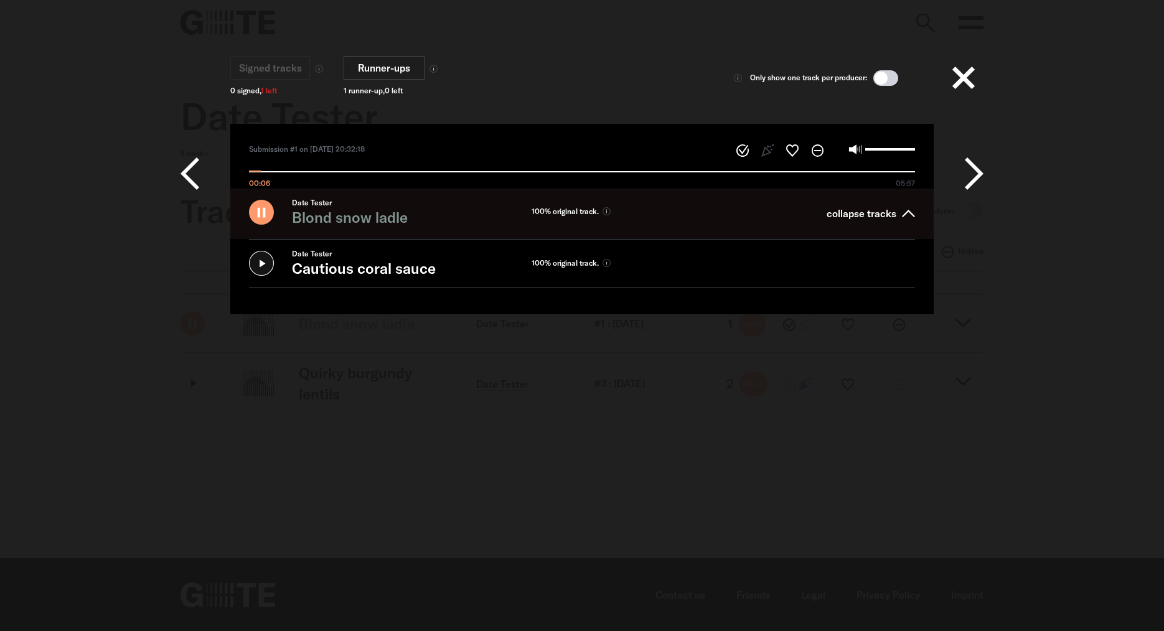
click at [258, 266] on icon at bounding box center [261, 263] width 25 height 25
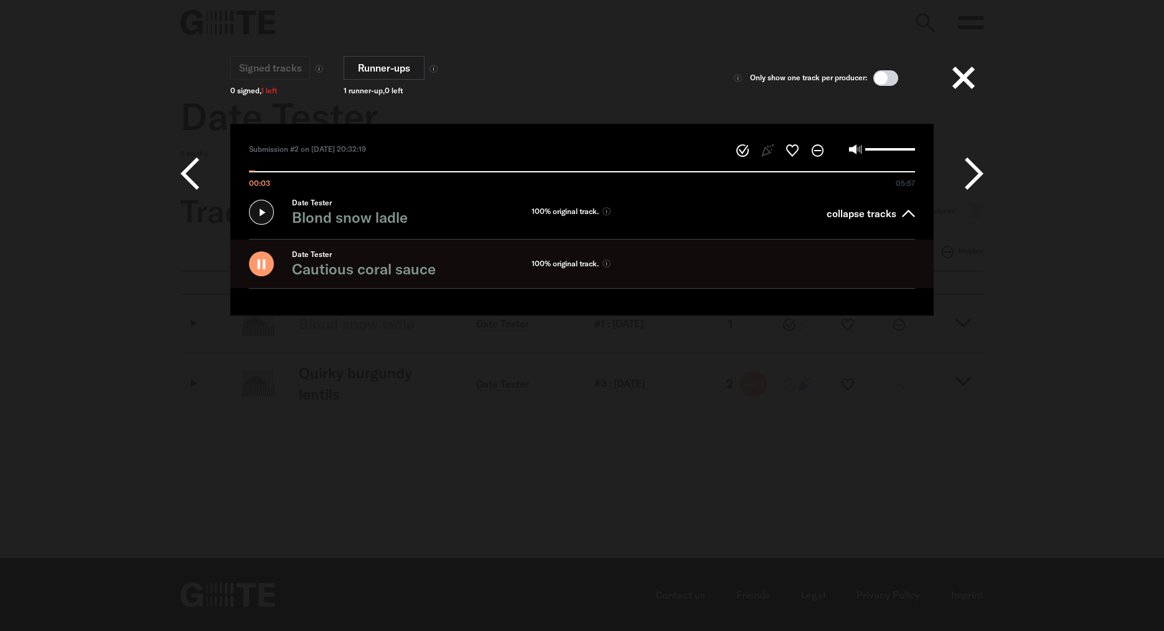
click at [975, 165] on icon at bounding box center [974, 173] width 19 height 37
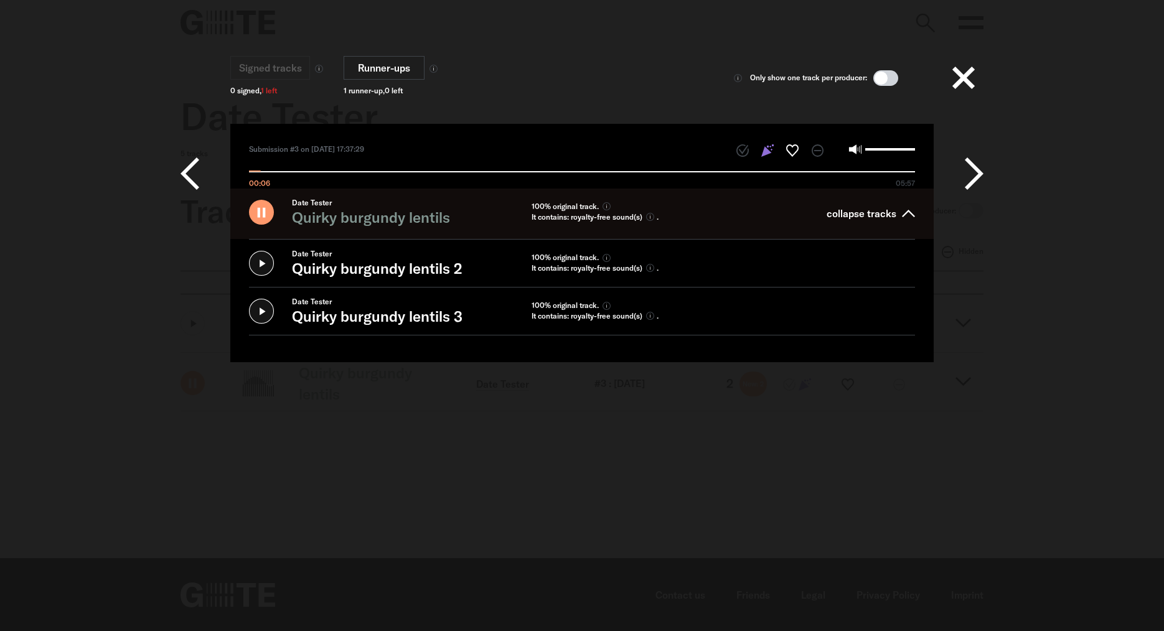
type input "*****"
click at [963, 71] on button at bounding box center [964, 78] width 40 height 40
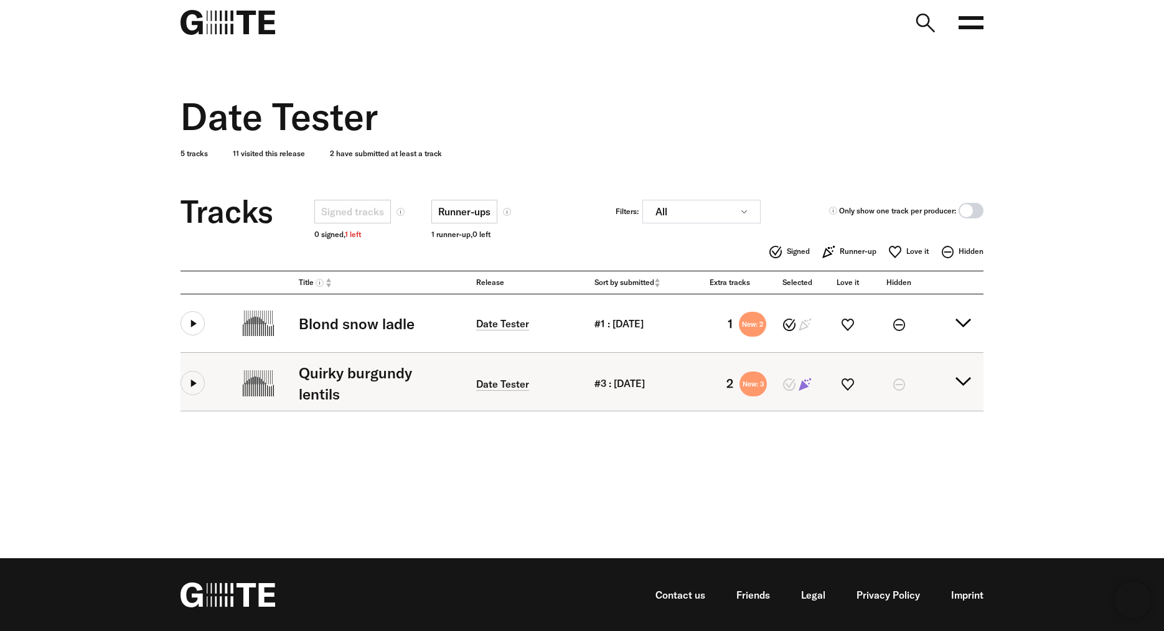
click at [955, 383] on summary "Quirky burgundy lentils Date Tester #3 : [DATE] 2 New: 3" at bounding box center [582, 382] width 803 height 58
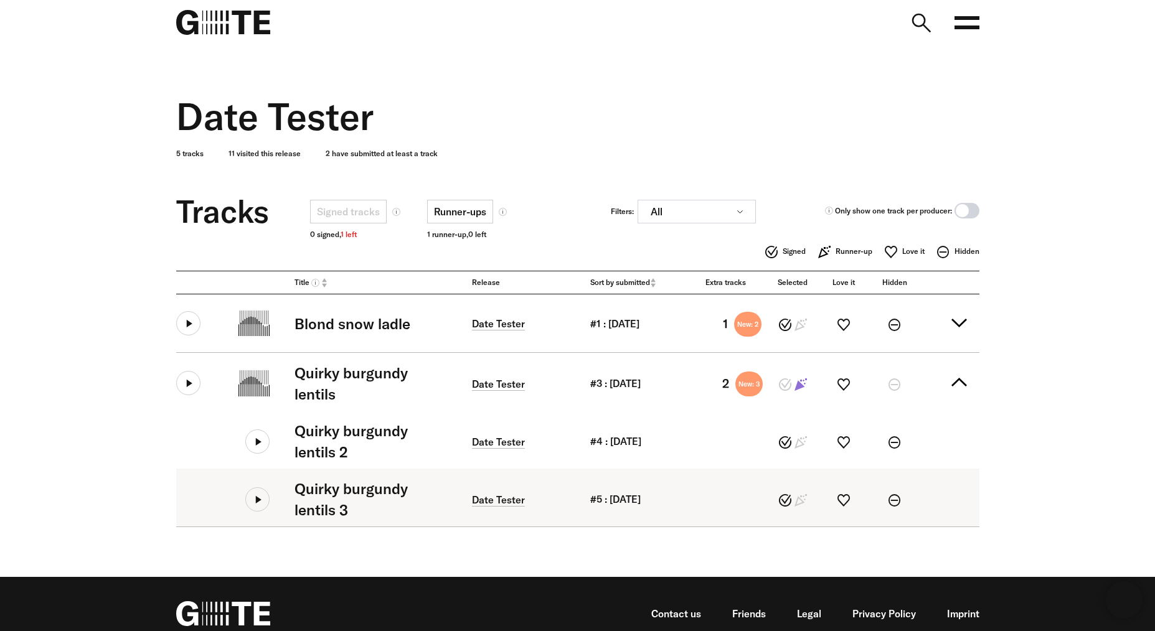
click at [261, 509] on icon at bounding box center [257, 499] width 24 height 24
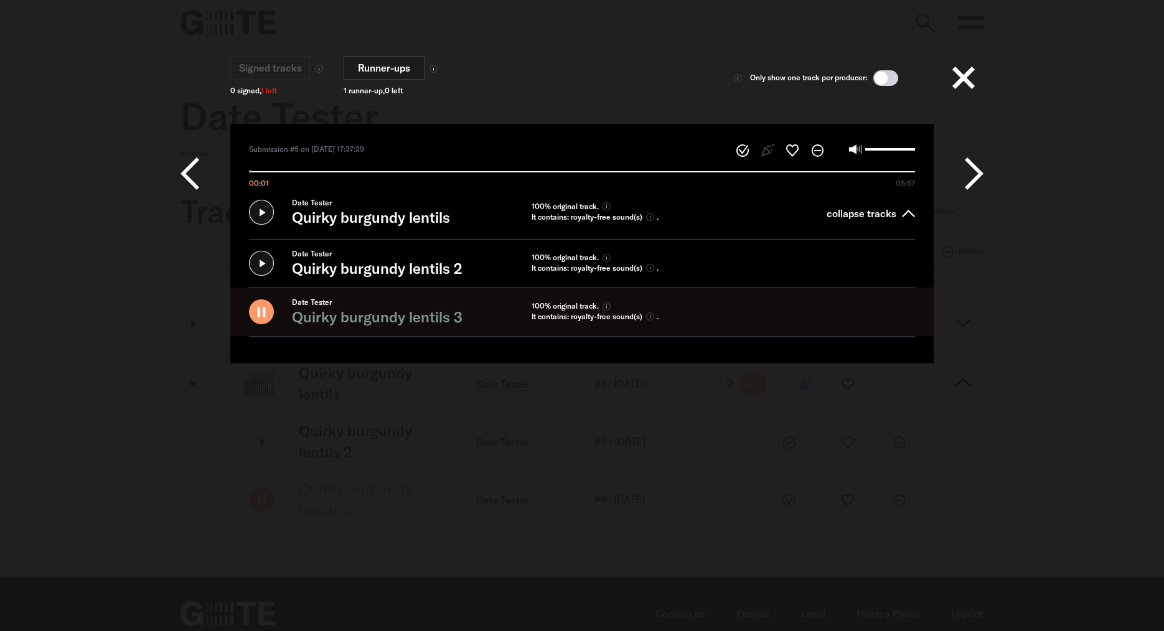
click at [966, 81] on button at bounding box center [964, 78] width 40 height 40
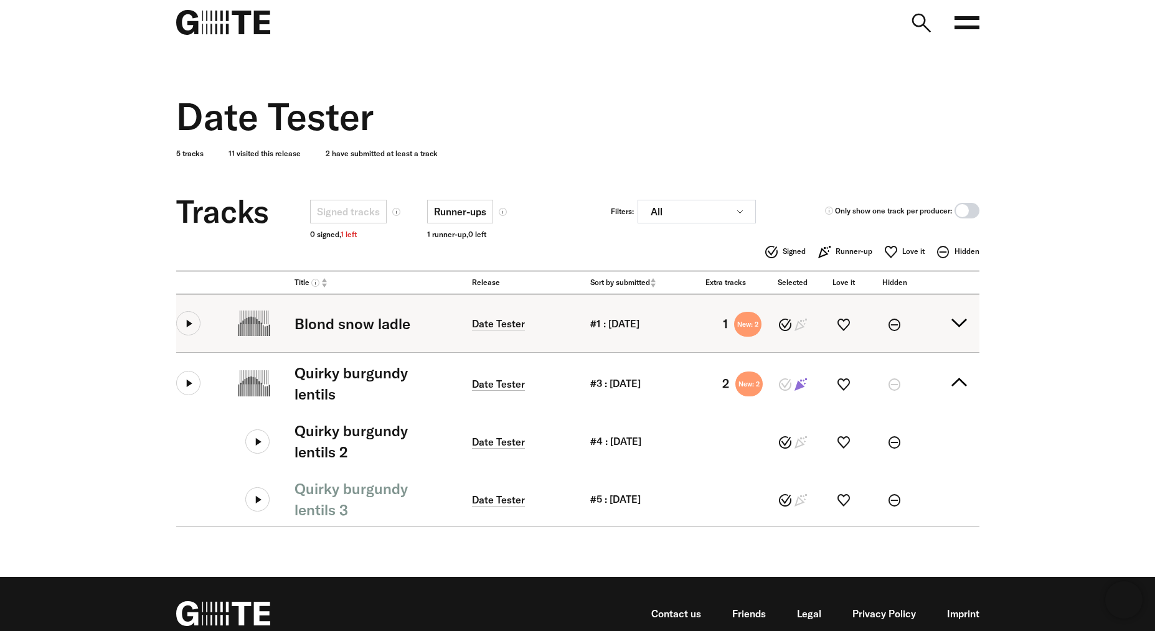
click at [964, 316] on summary "Blond snow ladle Date Tester #1 : [DATE] 1 New: 2" at bounding box center [577, 323] width 803 height 58
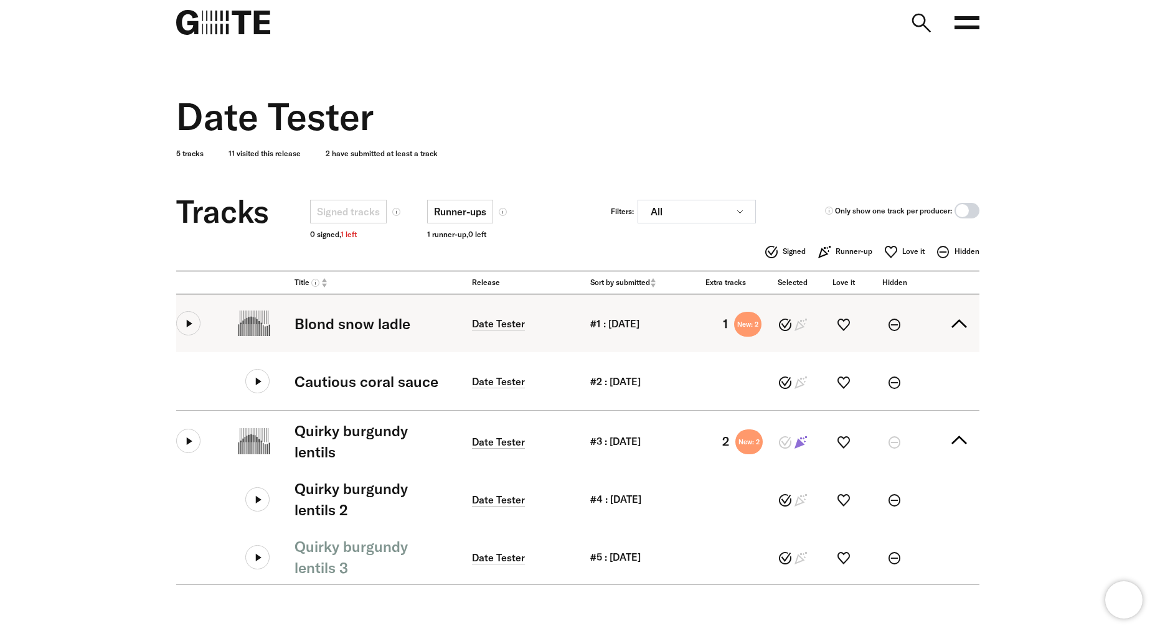
click at [192, 324] on button at bounding box center [188, 323] width 24 height 24
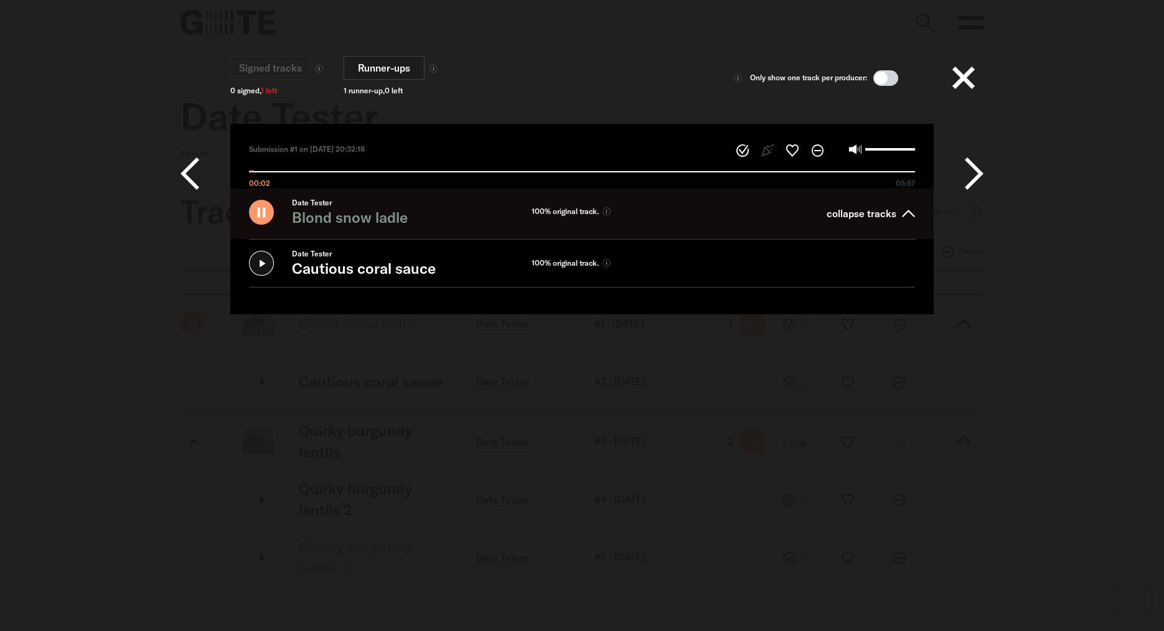
click at [263, 263] on icon at bounding box center [261, 263] width 25 height 25
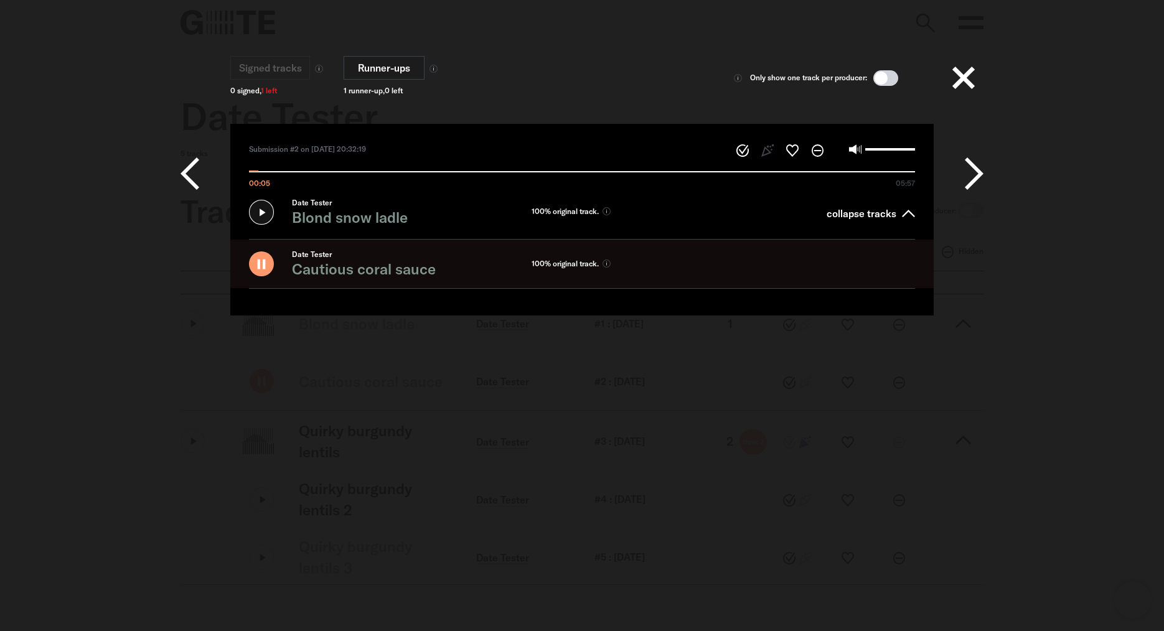
click at [965, 176] on button at bounding box center [959, 174] width 50 height 100
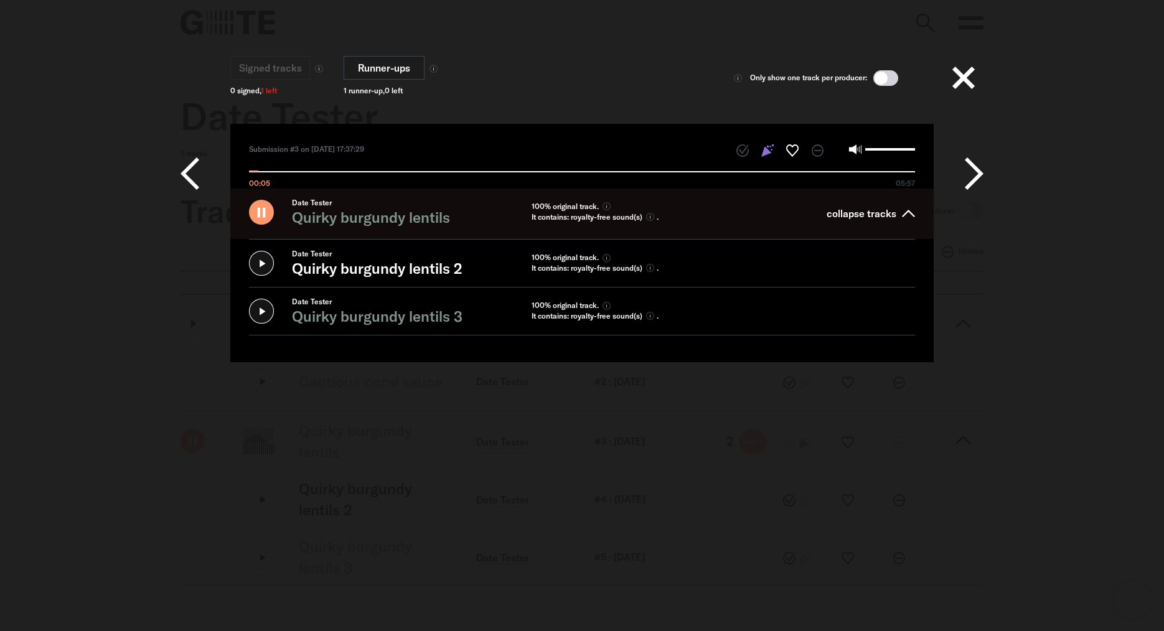
click at [264, 222] on icon at bounding box center [261, 212] width 25 height 25
click at [972, 93] on button at bounding box center [964, 78] width 40 height 40
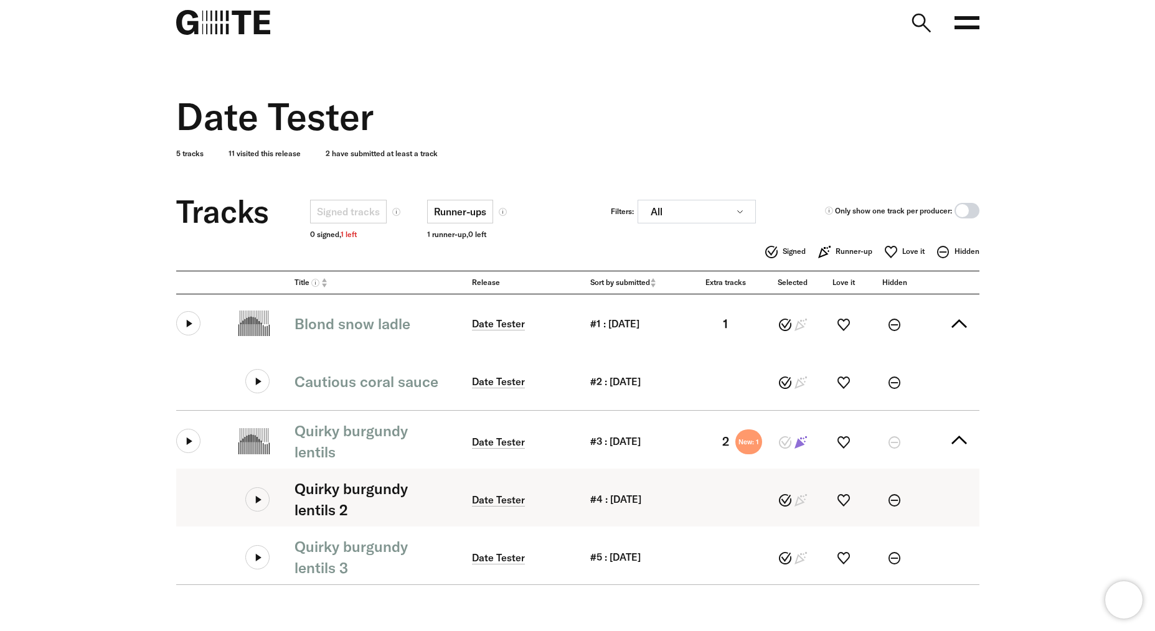
click at [263, 507] on icon at bounding box center [257, 499] width 24 height 24
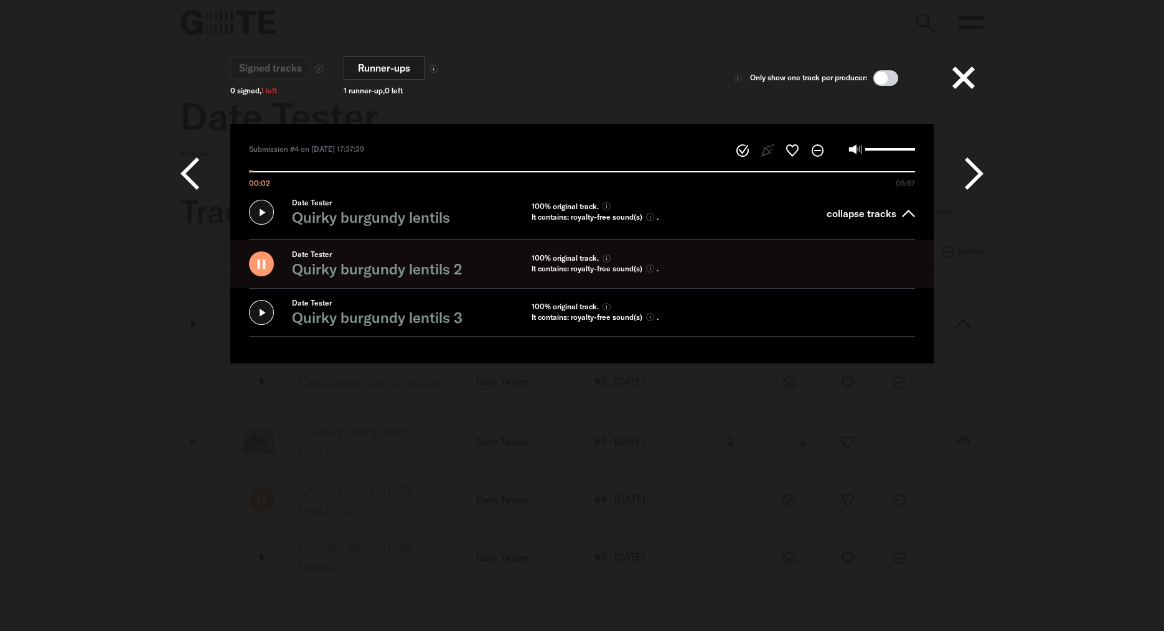
type input "*****"
click at [965, 80] on button at bounding box center [964, 78] width 40 height 40
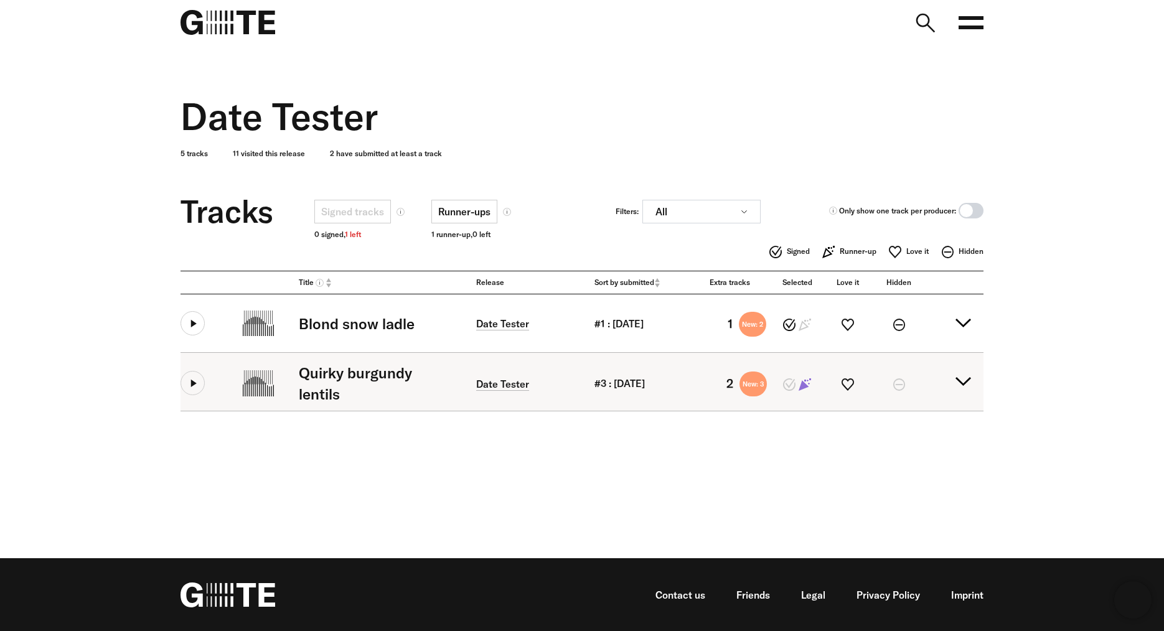
click at [963, 381] on summary "Quirky burgundy lentils Date Tester #3 : [DATE] 2 New: 3" at bounding box center [582, 382] width 803 height 58
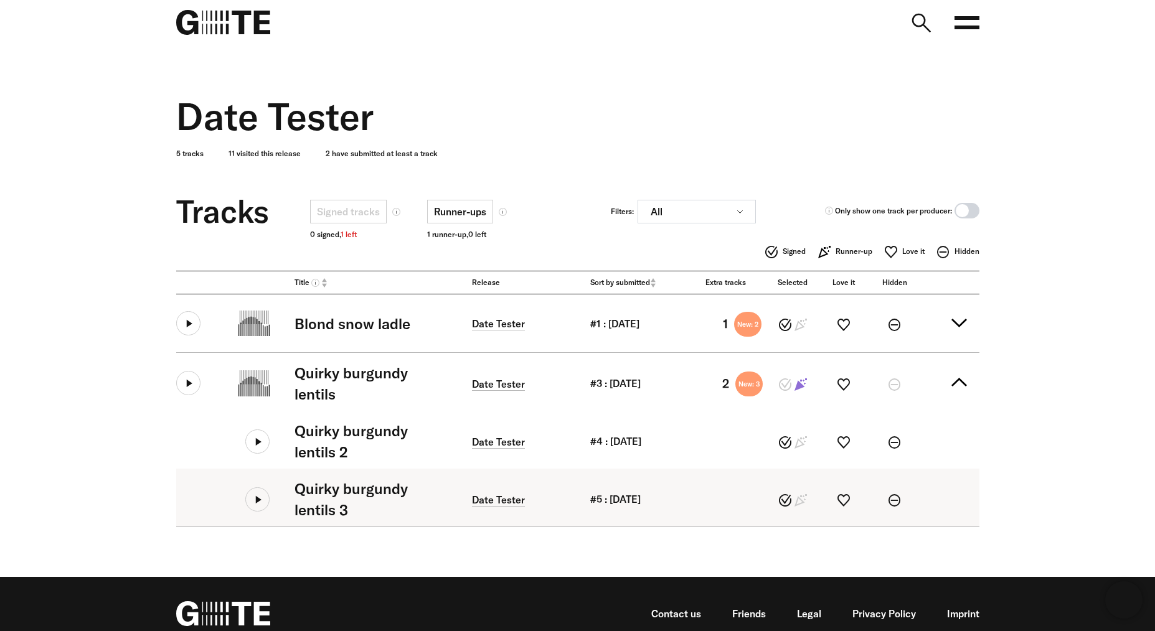
click at [251, 505] on icon at bounding box center [257, 499] width 24 height 24
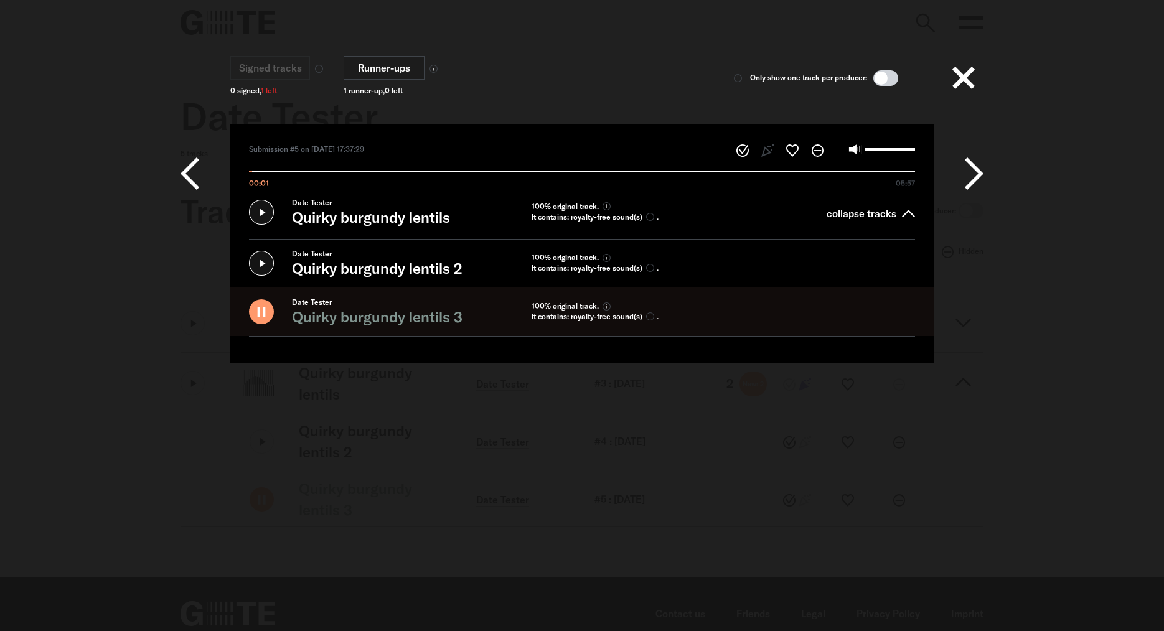
click at [963, 79] on button at bounding box center [964, 78] width 40 height 40
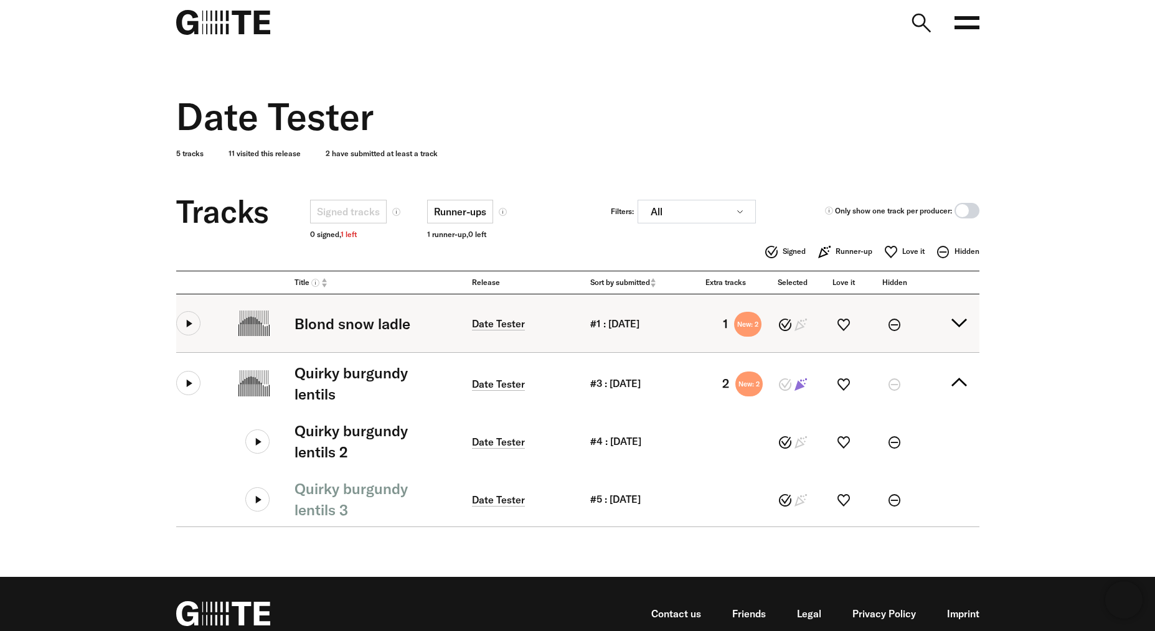
click at [966, 316] on summary "Blond snow ladle Date Tester #1 : [DATE] 1 New: 2" at bounding box center [577, 323] width 803 height 58
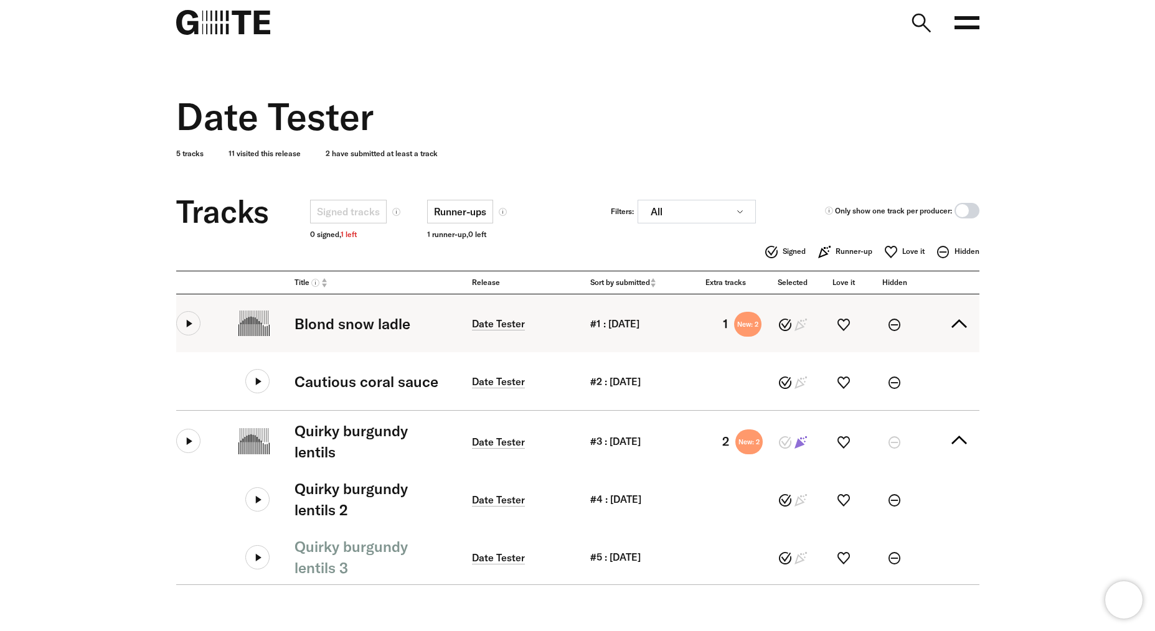
click at [182, 324] on button at bounding box center [188, 323] width 24 height 24
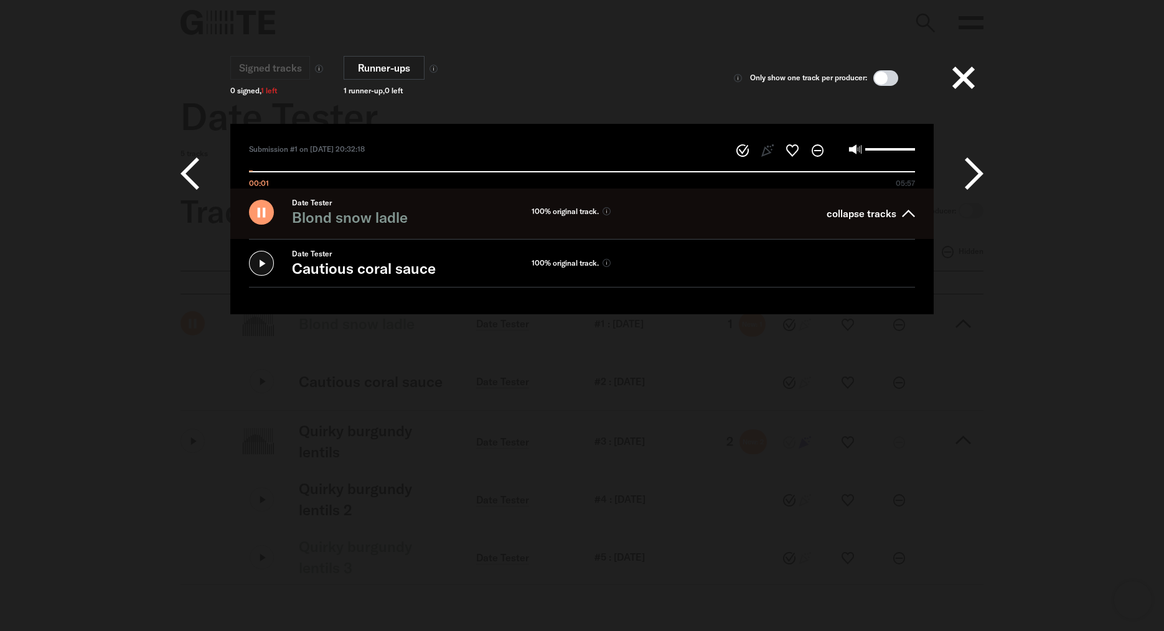
click at [253, 268] on icon at bounding box center [261, 263] width 25 height 25
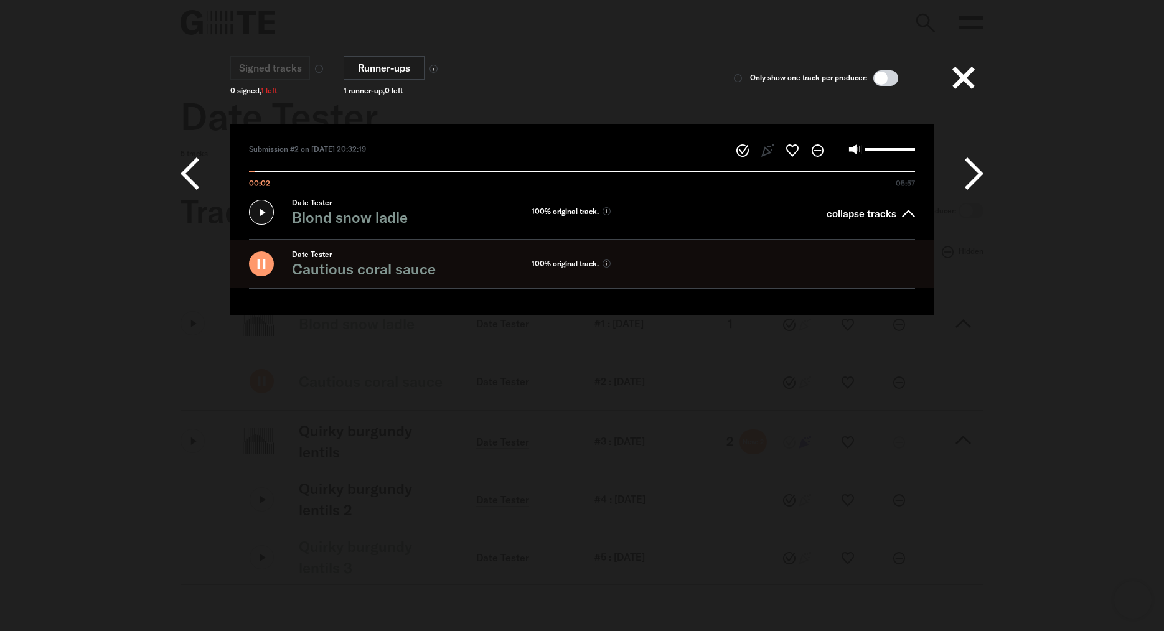
click at [970, 174] on icon at bounding box center [974, 173] width 19 height 37
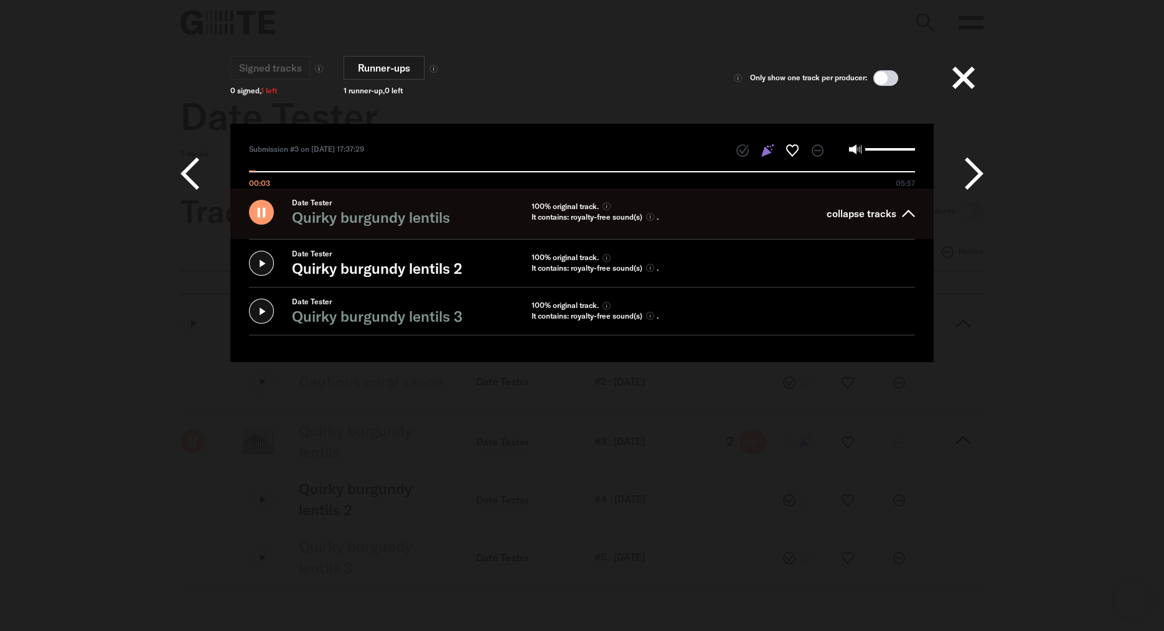
click at [962, 80] on button at bounding box center [964, 78] width 40 height 40
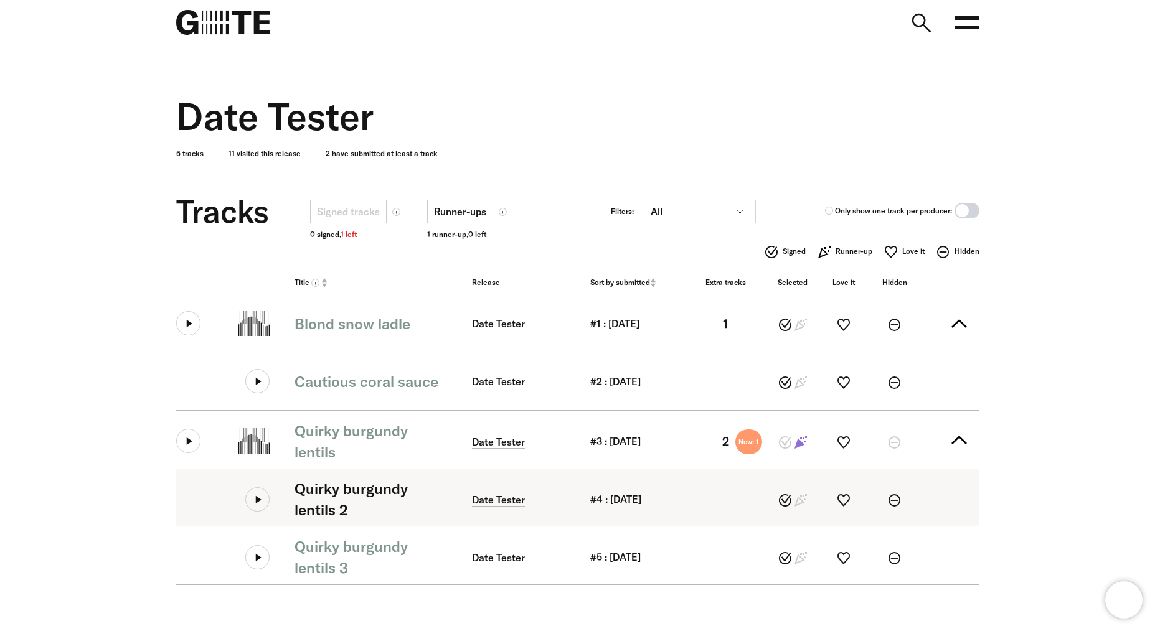
click at [258, 501] on icon at bounding box center [257, 499] width 24 height 24
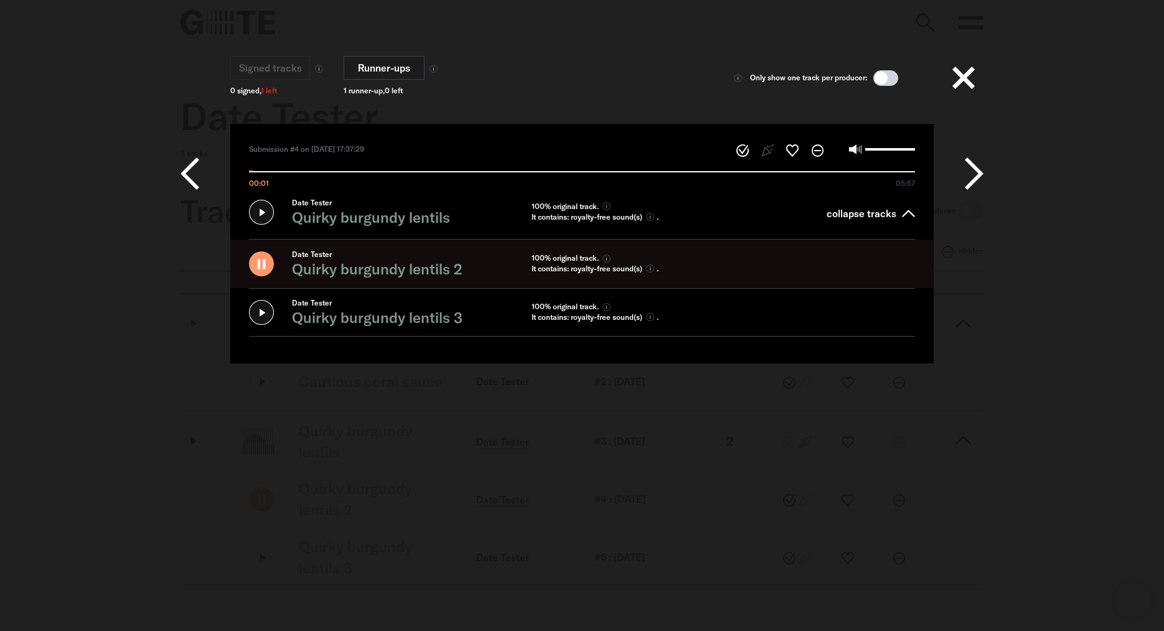
type input "*****"
click at [963, 80] on button at bounding box center [964, 78] width 40 height 40
